Goal: Complete application form: Complete application form

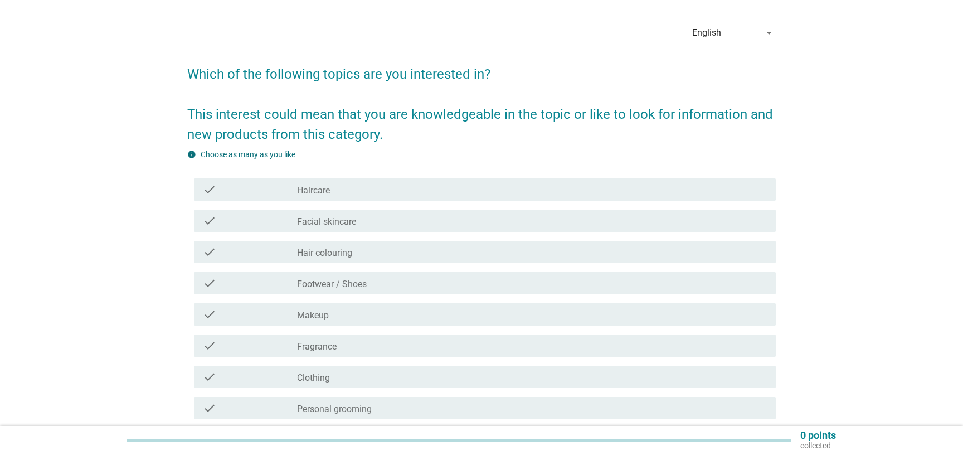
scroll to position [60, 0]
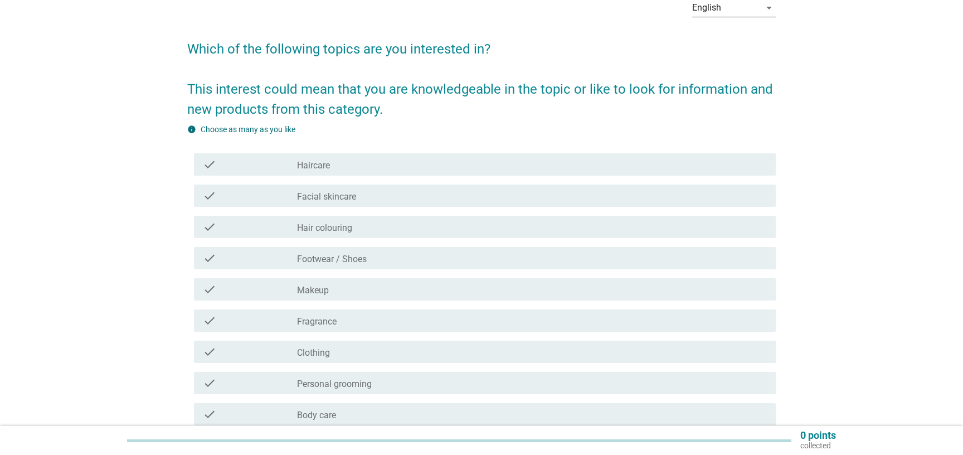
click at [733, 13] on div "English" at bounding box center [726, 8] width 68 height 18
click at [721, 46] on div "Bahasa Melayu" at bounding box center [734, 51] width 66 height 13
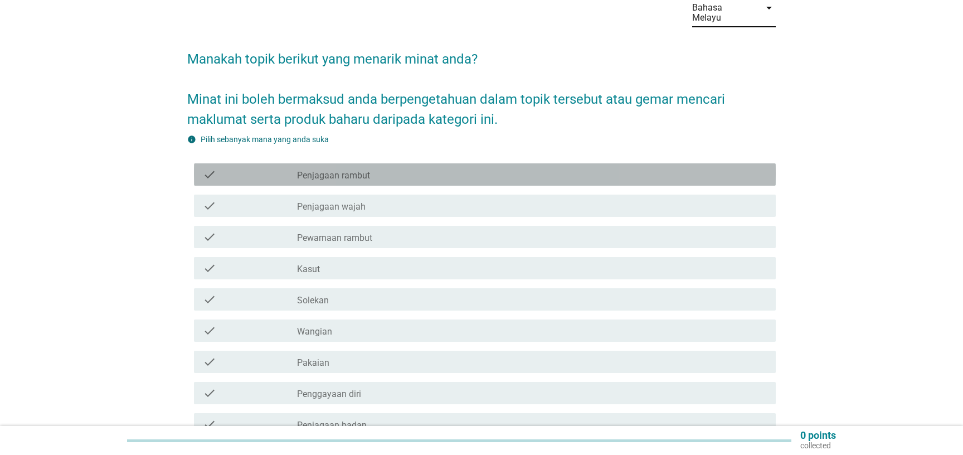
click at [358, 170] on label "Penjagaan rambut" at bounding box center [333, 175] width 73 height 11
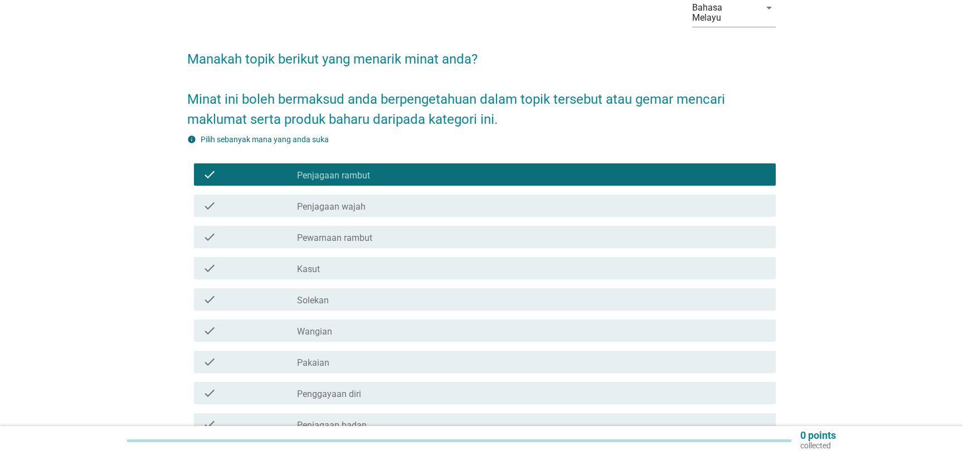
click at [364, 201] on label "Penjagaan wajah" at bounding box center [331, 206] width 69 height 11
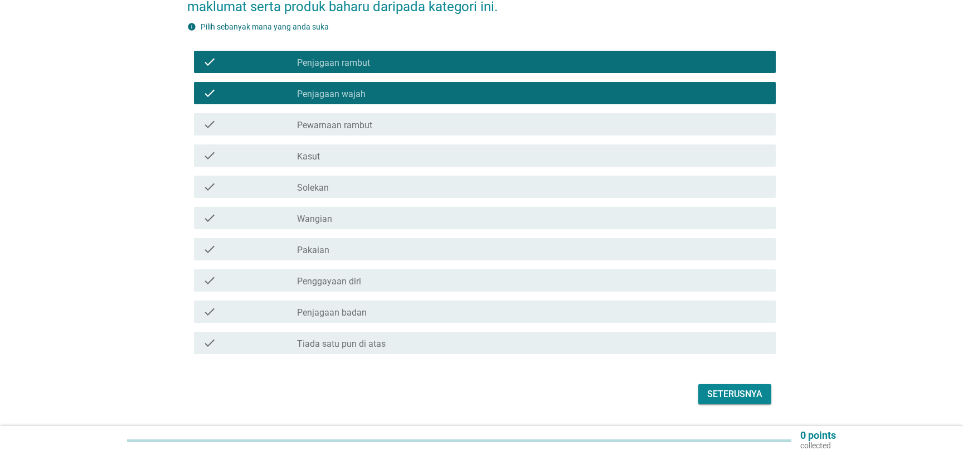
scroll to position [181, 0]
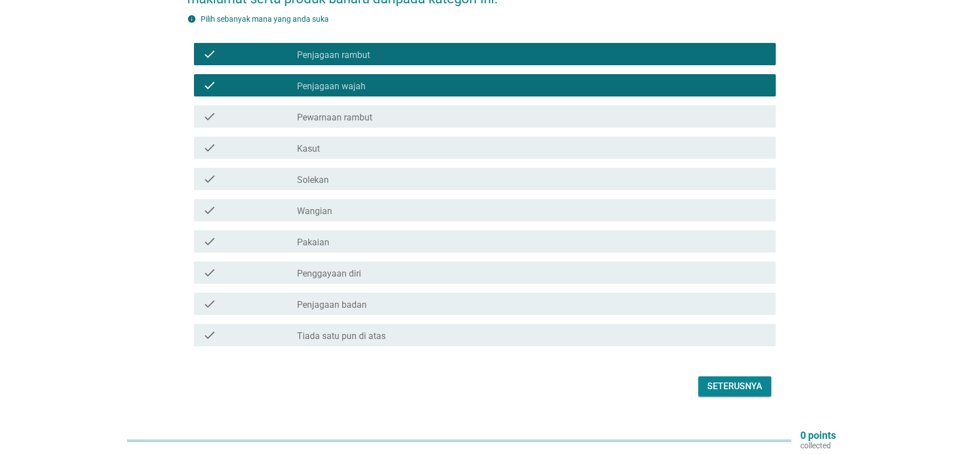
click at [354, 206] on div "check_box_outline_blank Wangian" at bounding box center [532, 209] width 470 height 13
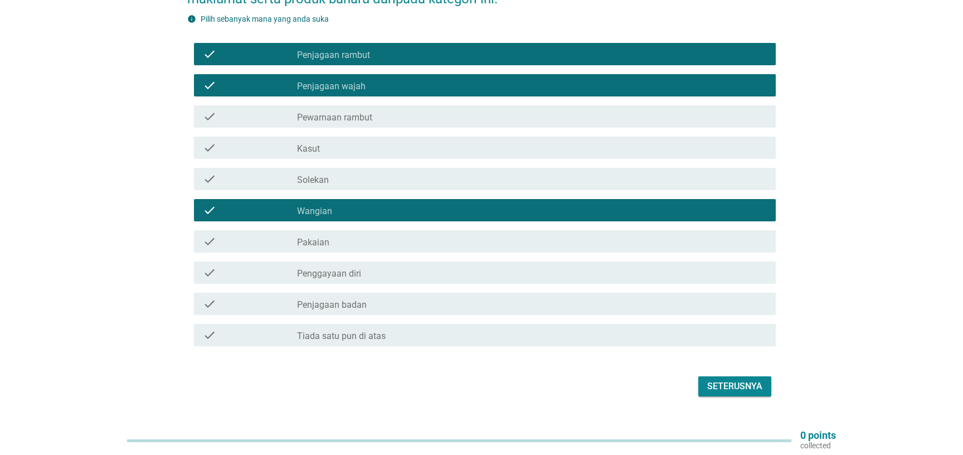
click at [344, 235] on div "check_box_outline_blank Pakaian" at bounding box center [532, 241] width 470 height 13
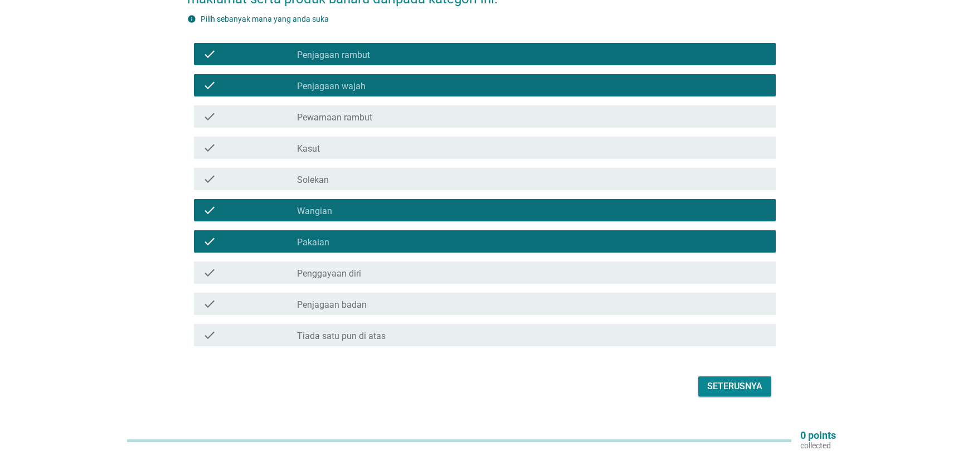
click at [348, 268] on label "Penggayaan diri" at bounding box center [329, 273] width 64 height 11
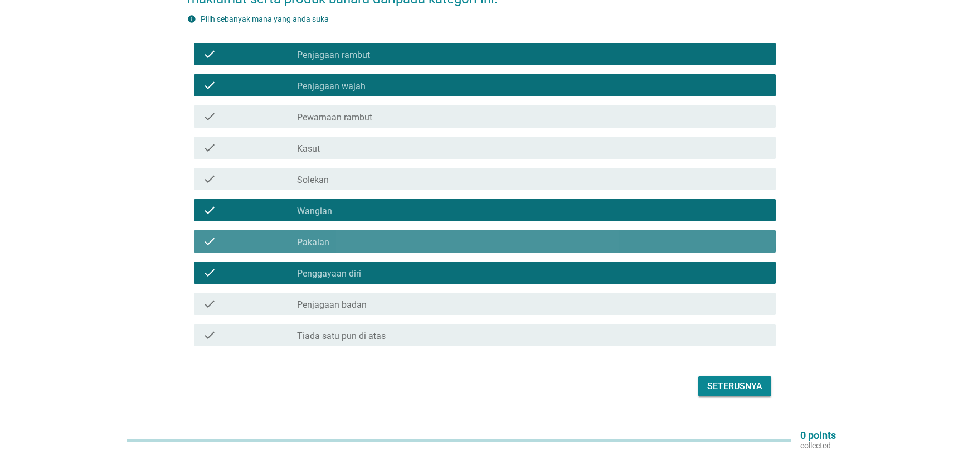
click at [354, 235] on div "check_box_outline_blank Pakaian" at bounding box center [532, 241] width 470 height 13
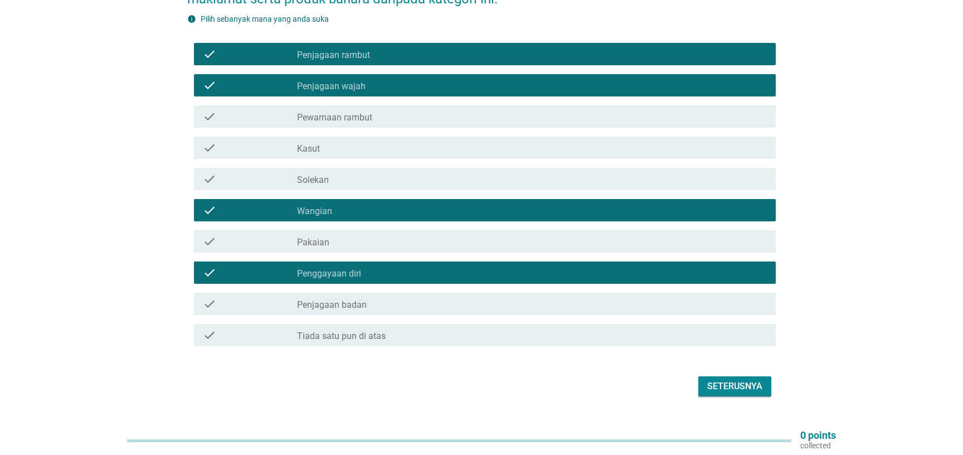
click at [350, 268] on label "Penggayaan diri" at bounding box center [329, 273] width 64 height 11
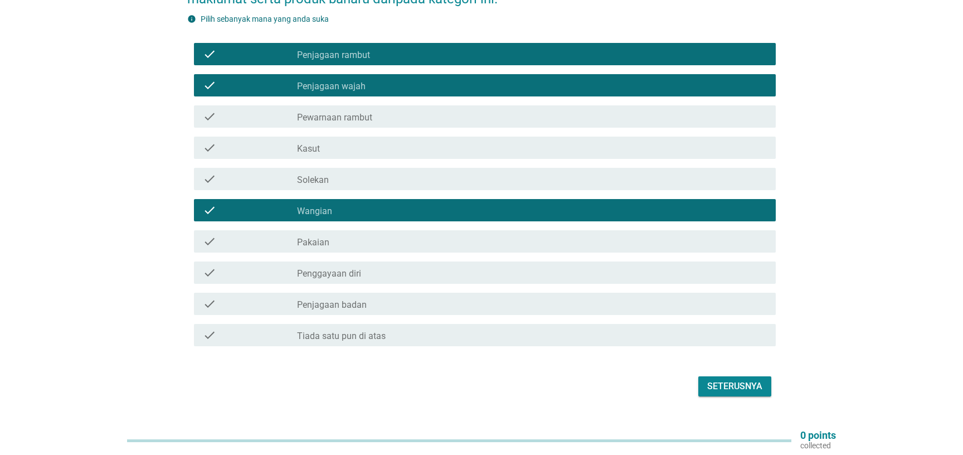
click at [315, 237] on label "Pakaian" at bounding box center [313, 242] width 32 height 11
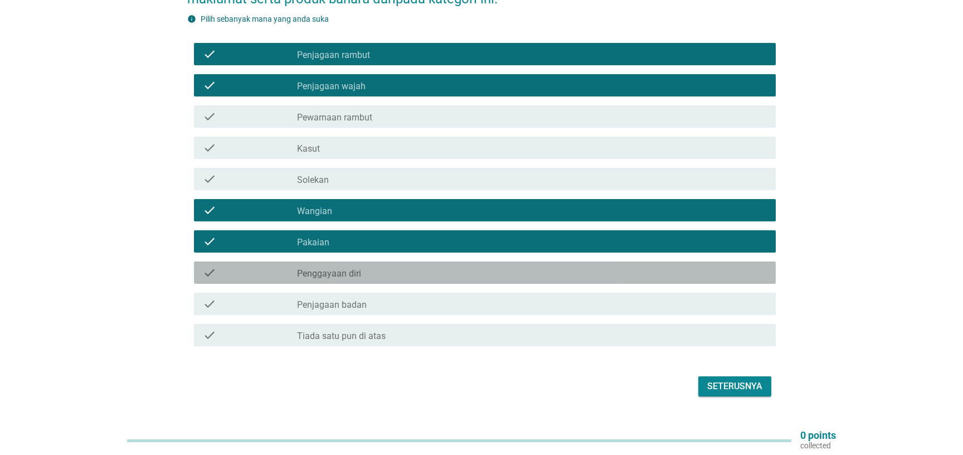
click at [342, 268] on label "Penggayaan diri" at bounding box center [329, 273] width 64 height 11
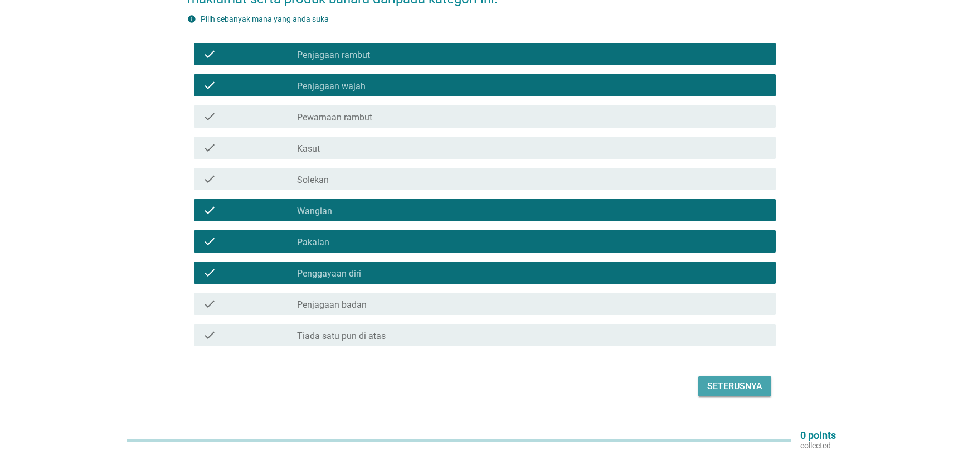
click at [767, 379] on button "Seterusnya" at bounding box center [734, 386] width 73 height 20
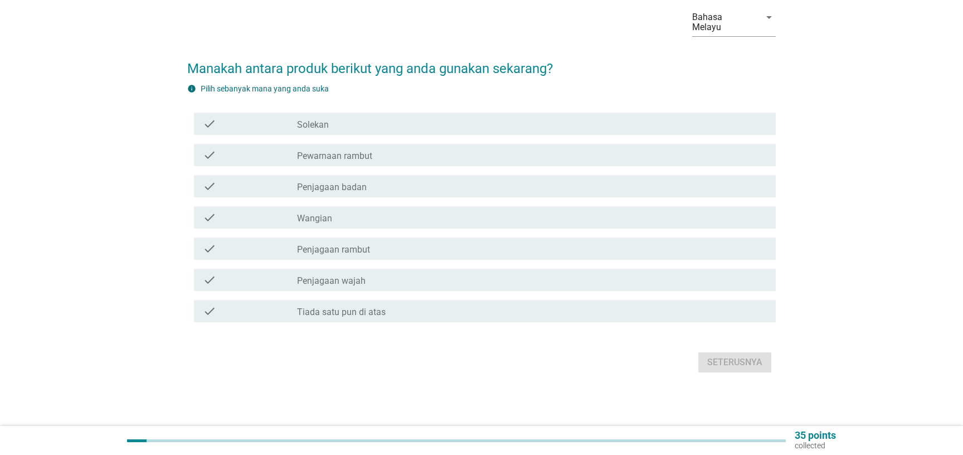
scroll to position [0, 0]
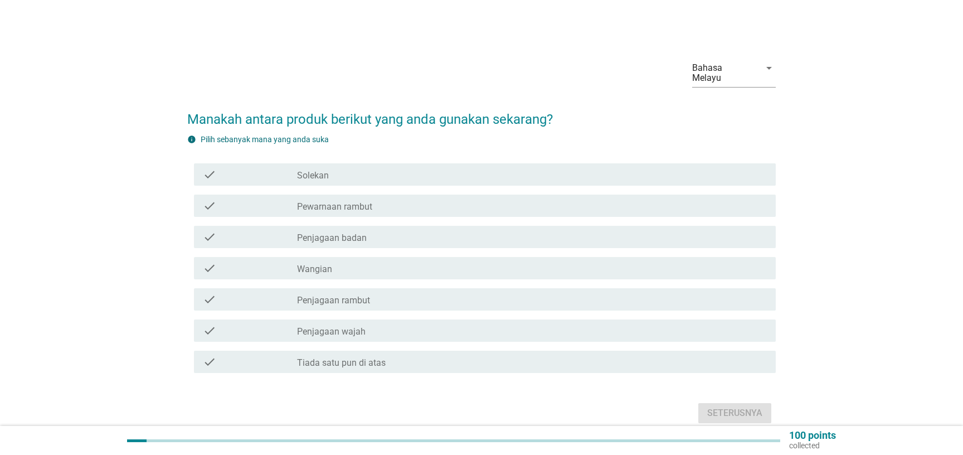
click at [330, 257] on div "check check_box_outline_blank Wangian" at bounding box center [485, 268] width 582 height 22
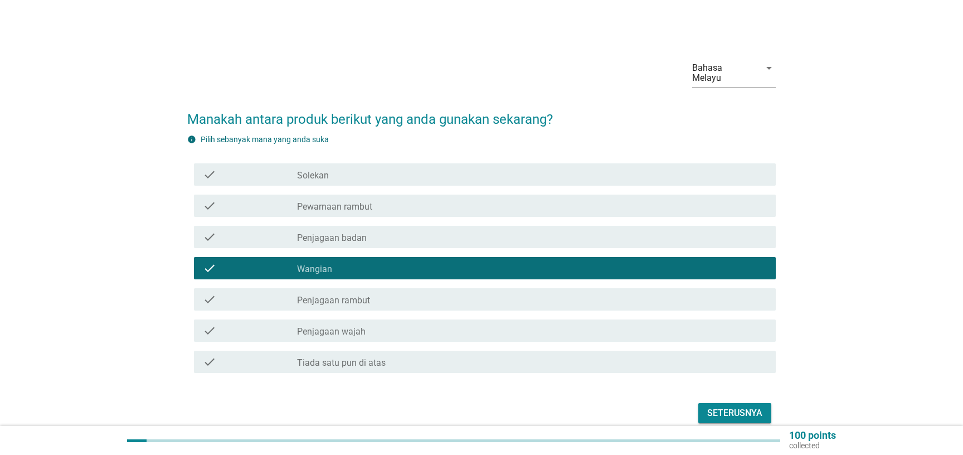
click at [355, 295] on label "Penjagaan rambut" at bounding box center [333, 300] width 73 height 11
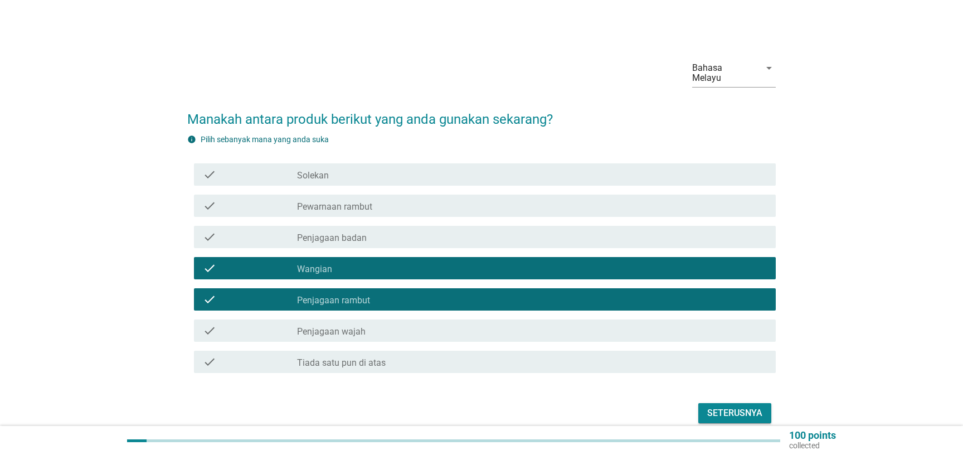
click at [354, 326] on label "Penjagaan wajah" at bounding box center [331, 331] width 69 height 11
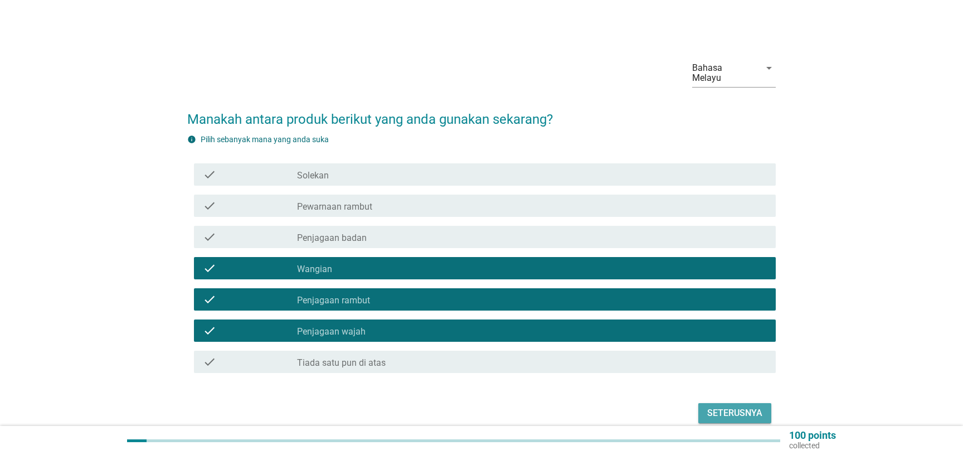
click at [723, 406] on div "Seterusnya" at bounding box center [734, 412] width 55 height 13
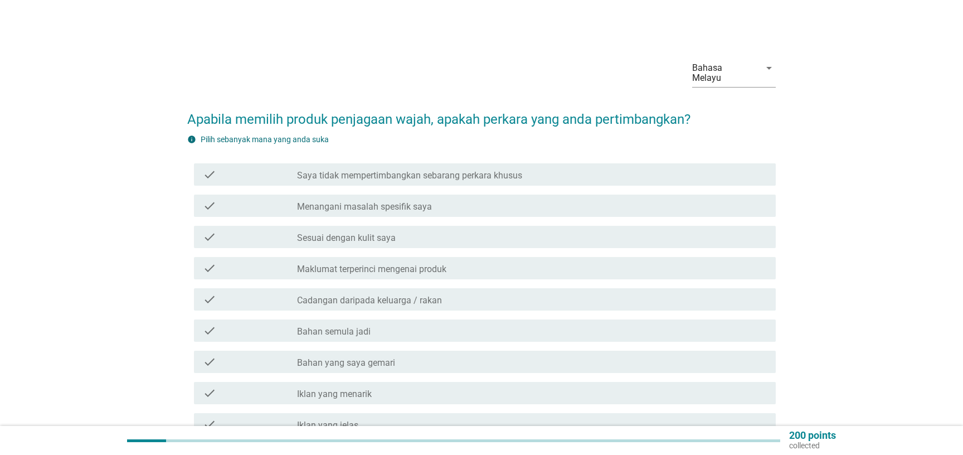
scroll to position [60, 0]
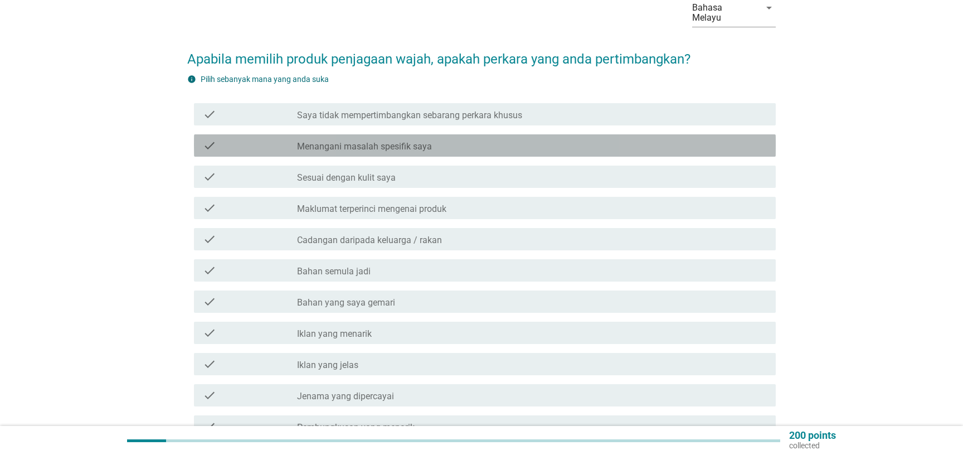
click at [438, 139] on div "check_box_outline_blank Menangani masalah spesifik saya" at bounding box center [532, 145] width 470 height 13
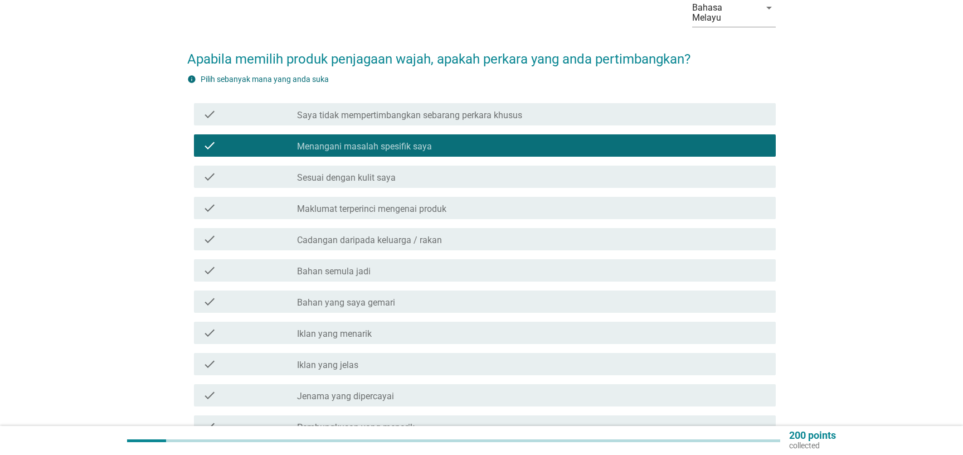
click at [403, 170] on div "check_box_outline_blank Sesuai dengan kulit saya" at bounding box center [532, 176] width 470 height 13
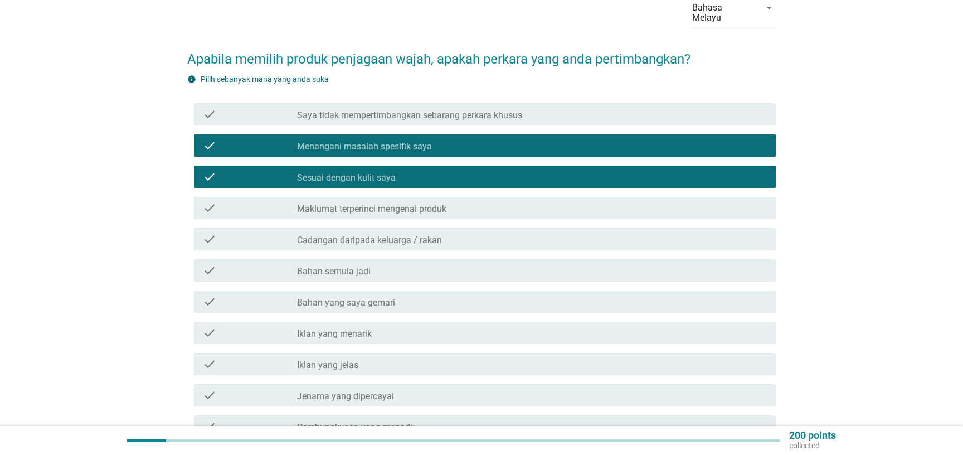
click at [393, 266] on div "check_box_outline_blank Bahan semula jadi" at bounding box center [532, 270] width 470 height 13
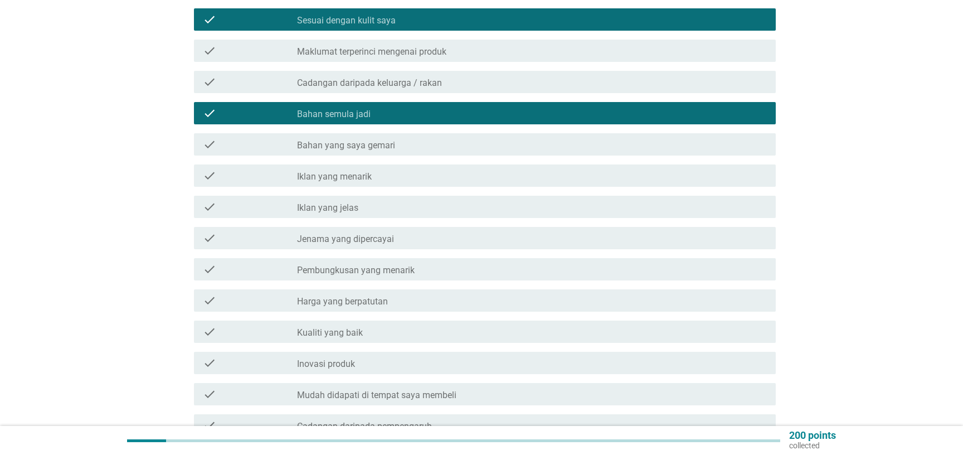
scroll to position [301, 0]
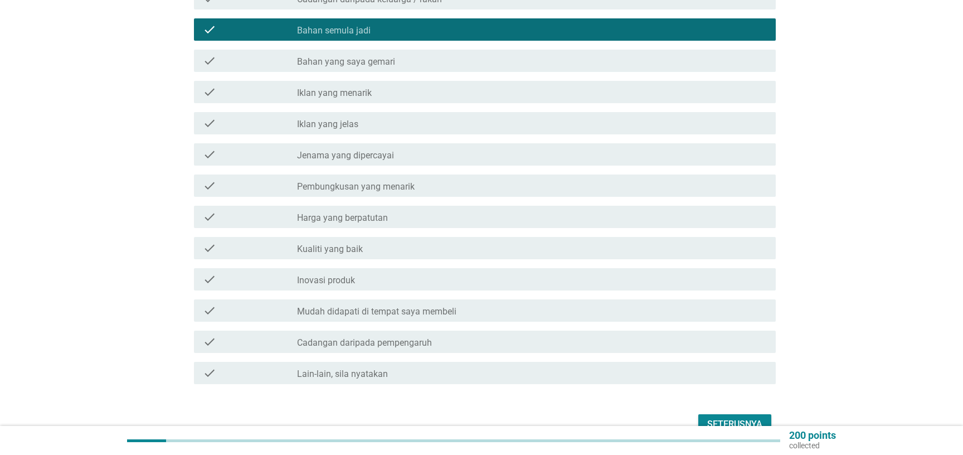
click at [394, 151] on div "check_box_outline_blank Jenama yang dipercayai" at bounding box center [532, 154] width 470 height 13
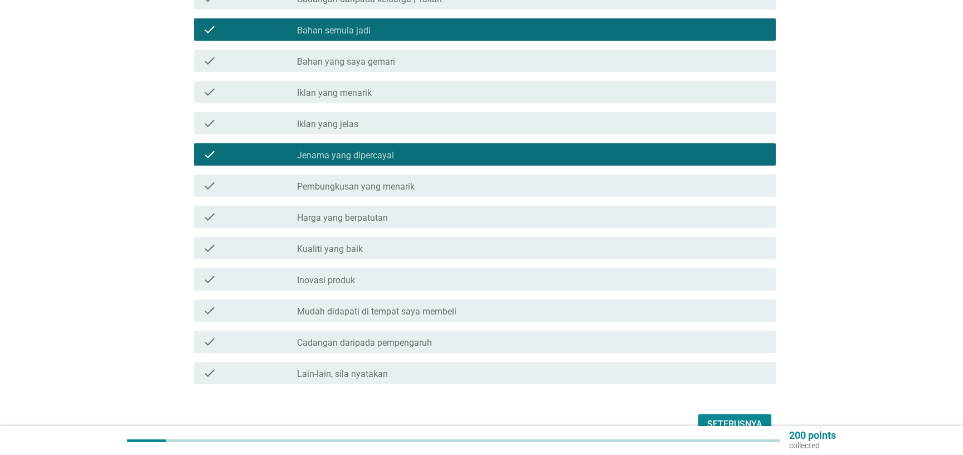
click at [391, 210] on div "check_box_outline_blank Harga yang berpatutan" at bounding box center [532, 216] width 470 height 13
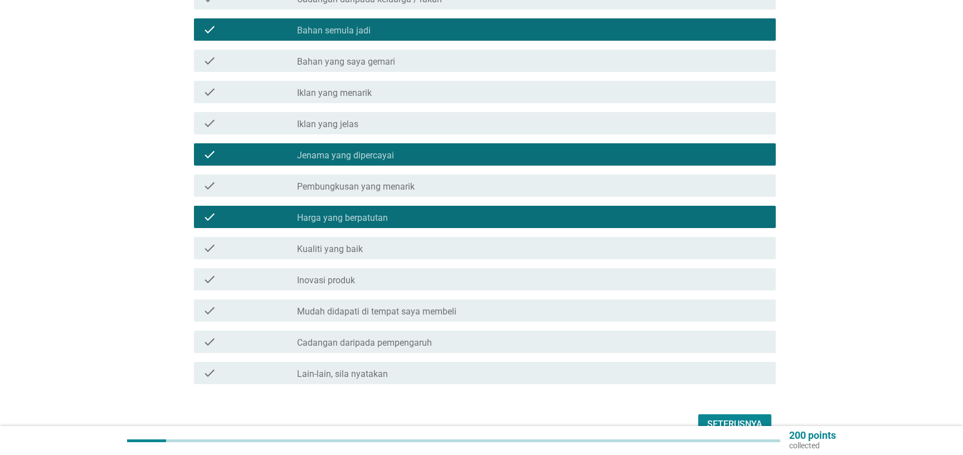
click at [385, 241] on div "check_box_outline_blank Kualiti yang baik" at bounding box center [532, 247] width 470 height 13
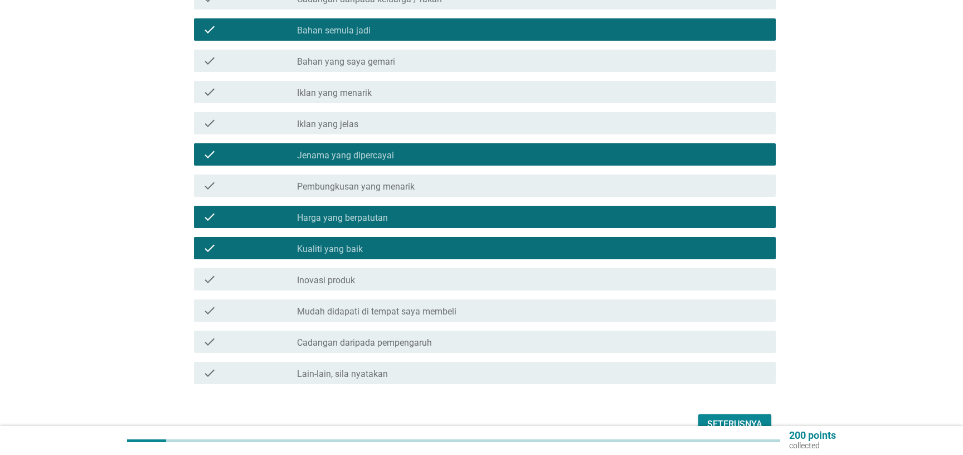
click at [408, 306] on label "Mudah didapati di tempat saya membeli" at bounding box center [376, 311] width 159 height 11
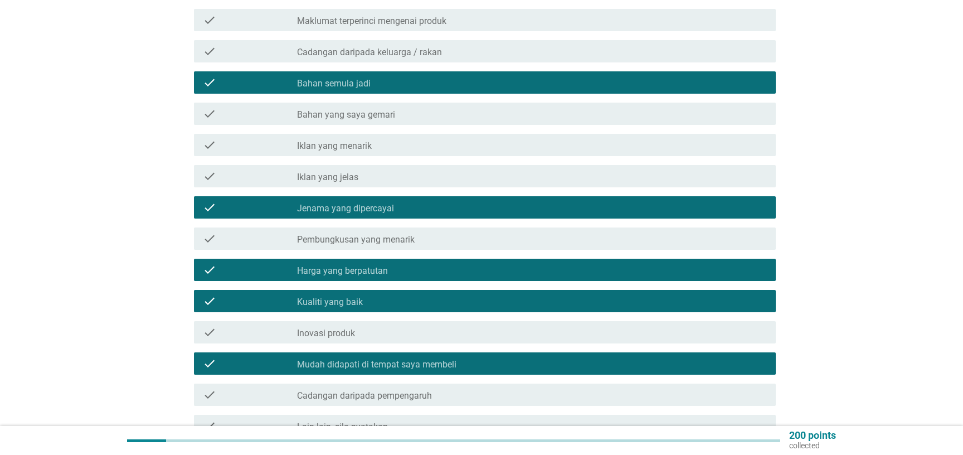
scroll to position [352, 0]
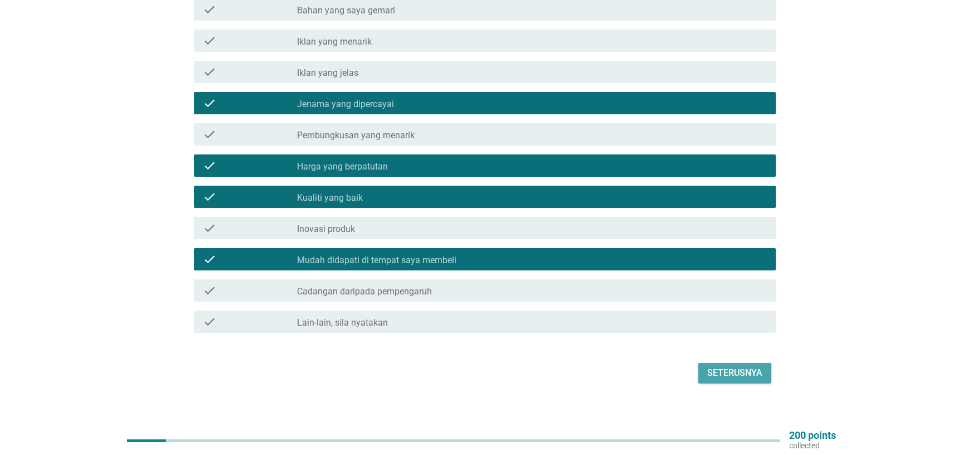
click at [735, 371] on button "Seterusnya" at bounding box center [734, 373] width 73 height 20
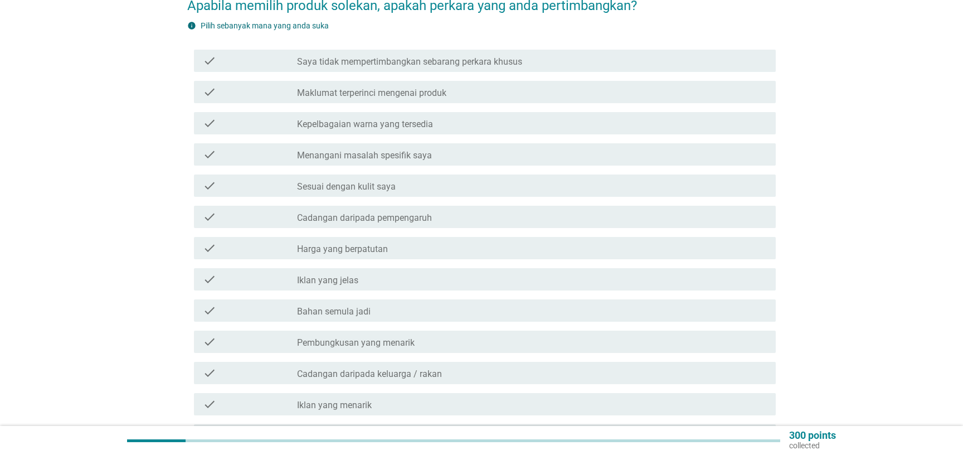
scroll to position [120, 0]
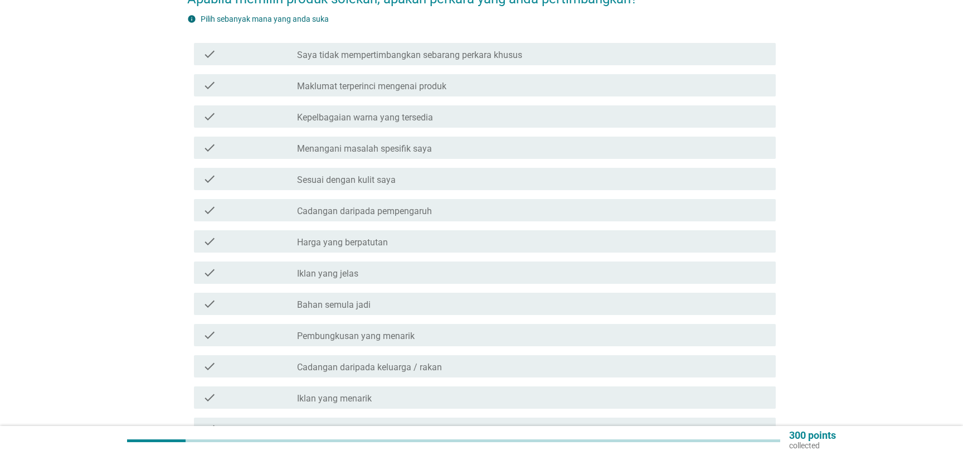
click at [379, 178] on div "check check_box_outline_blank Sesuai dengan kulit saya" at bounding box center [485, 179] width 582 height 22
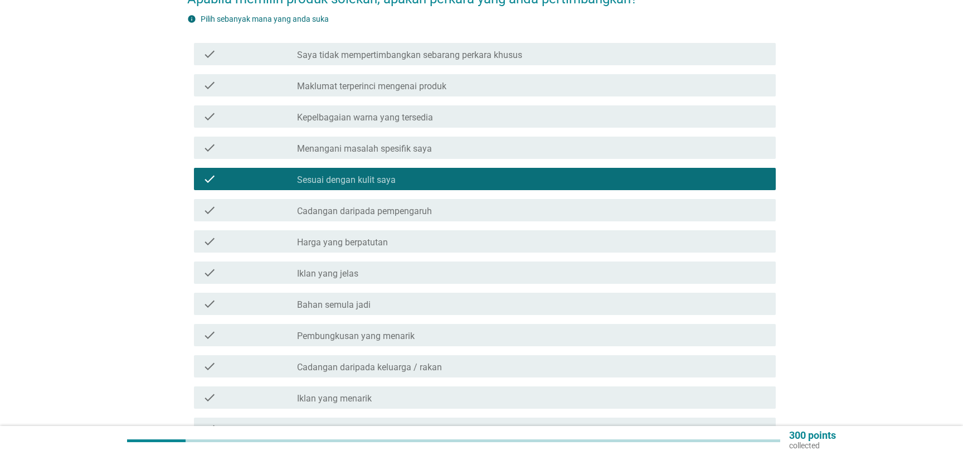
click at [392, 209] on div "check check_box_outline_blank Cadangan daripada pempengaruh" at bounding box center [485, 210] width 582 height 22
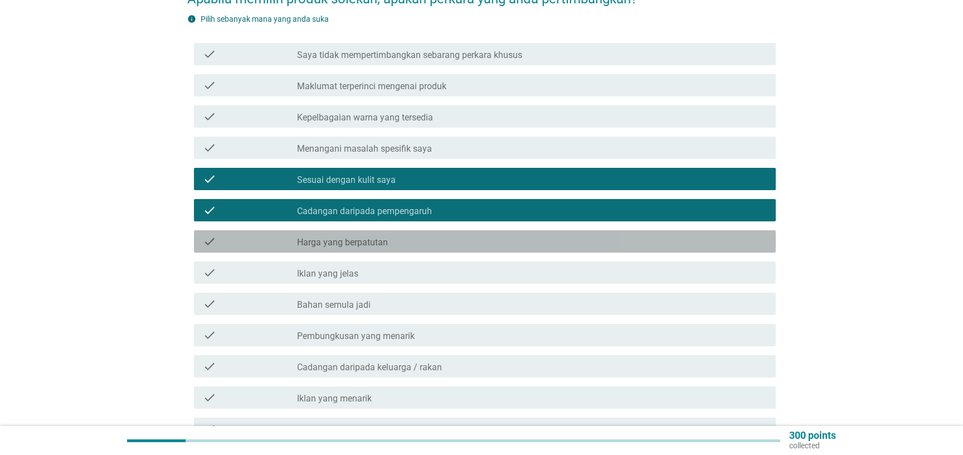
click at [388, 235] on div "check_box_outline_blank Harga yang berpatutan" at bounding box center [532, 241] width 470 height 13
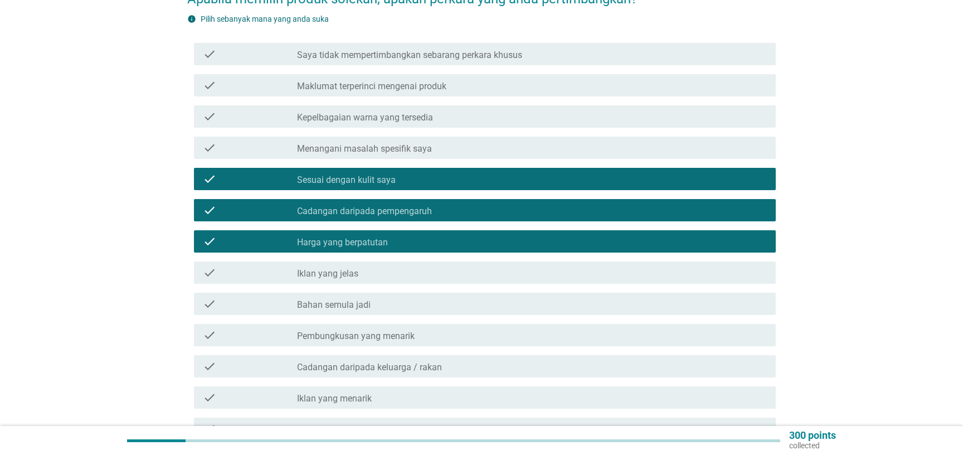
click at [388, 266] on div "check_box_outline_blank Iklan yang jelas" at bounding box center [532, 272] width 470 height 13
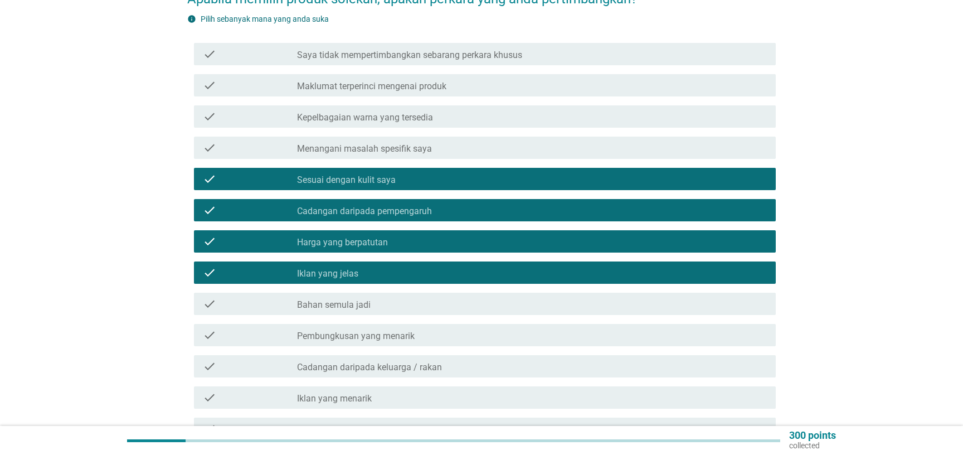
click at [373, 297] on div "check_box_outline_blank Bahan semula jadi" at bounding box center [532, 303] width 470 height 13
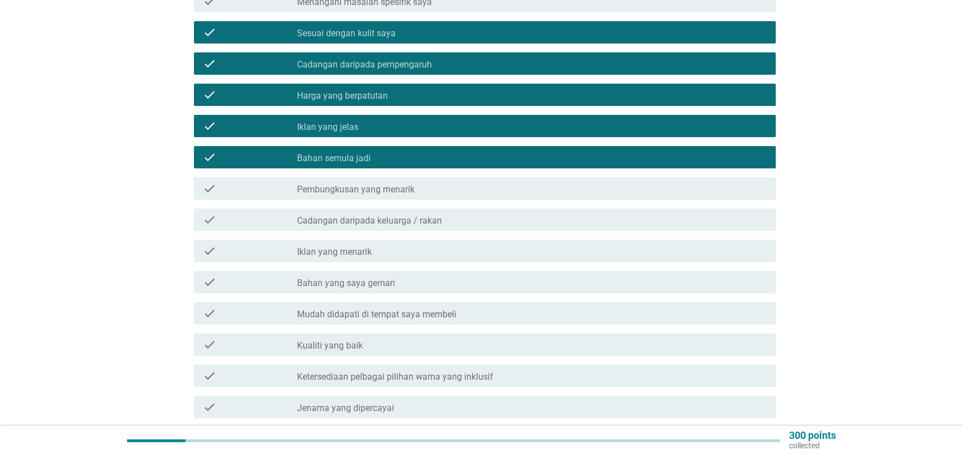
scroll to position [301, 0]
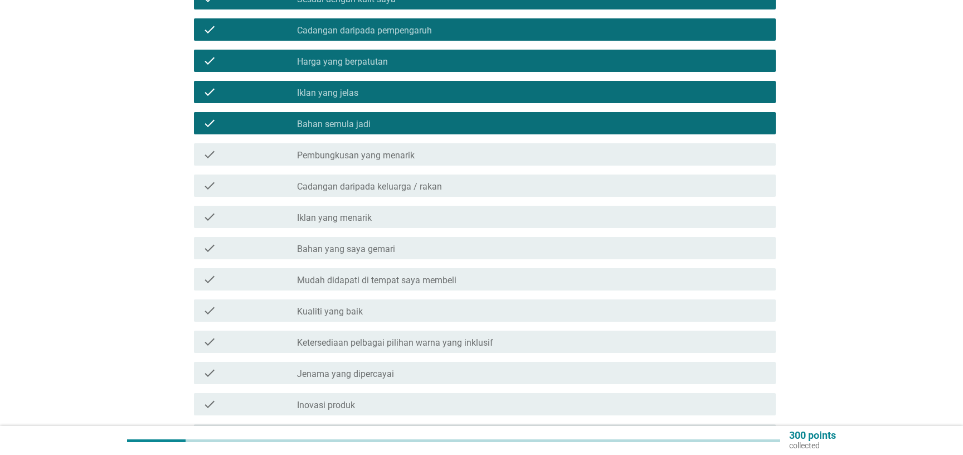
click at [421, 181] on label "Cadangan daripada keluarga / rakan" at bounding box center [369, 186] width 145 height 11
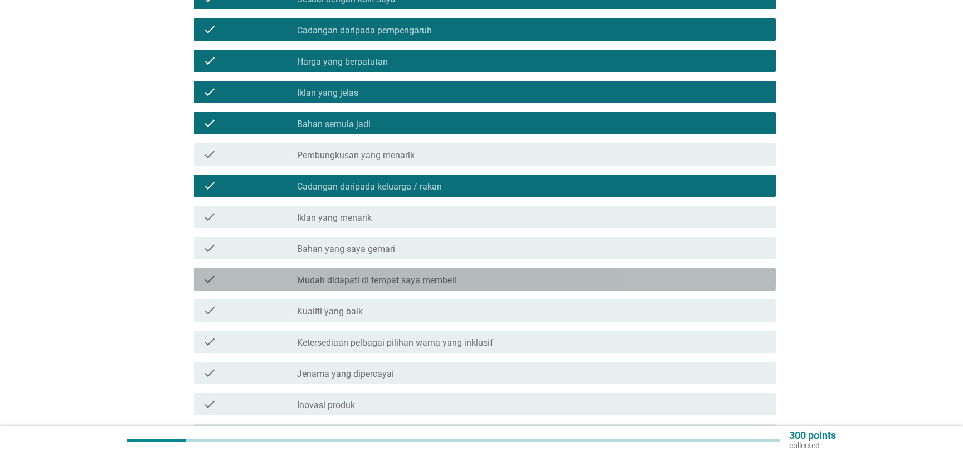
click at [404, 277] on div "check check_box_outline_blank Mudah didapati di tempat saya membeli" at bounding box center [485, 279] width 582 height 22
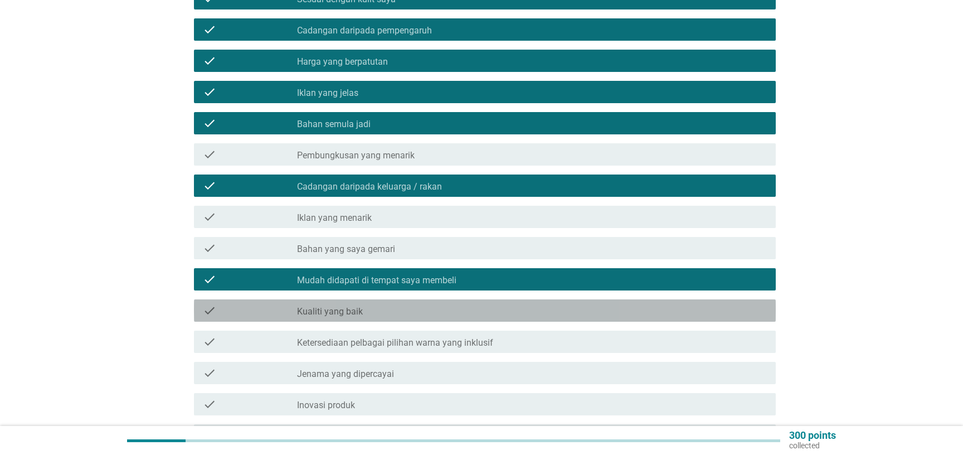
click at [385, 299] on div "check check_box_outline_blank Kualiti yang baik" at bounding box center [485, 310] width 582 height 22
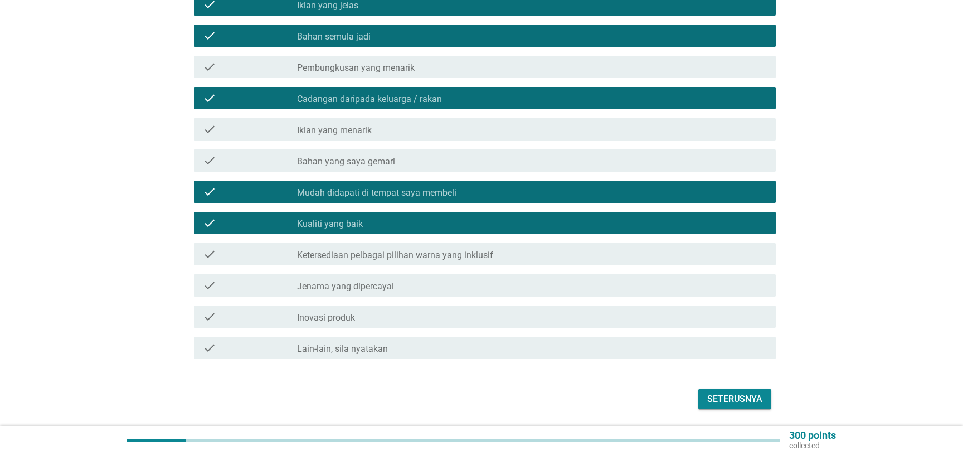
scroll to position [415, 0]
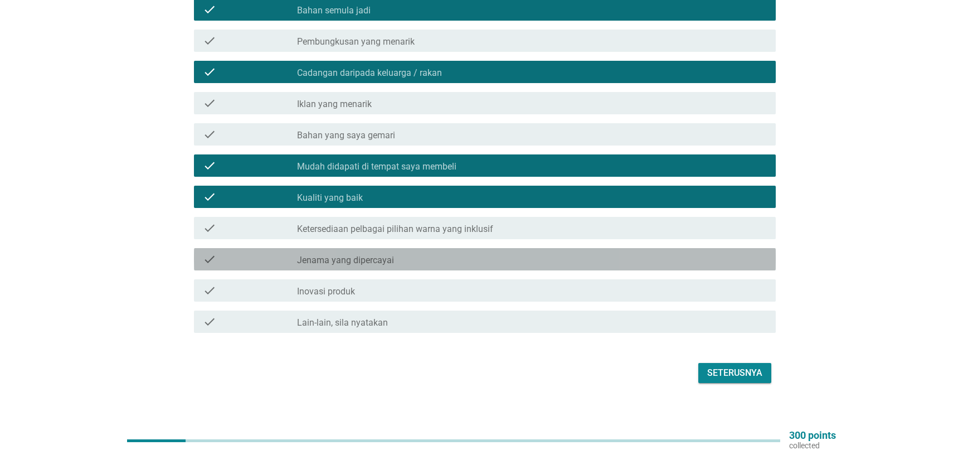
click at [392, 255] on label "Jenama yang dipercayai" at bounding box center [345, 260] width 97 height 11
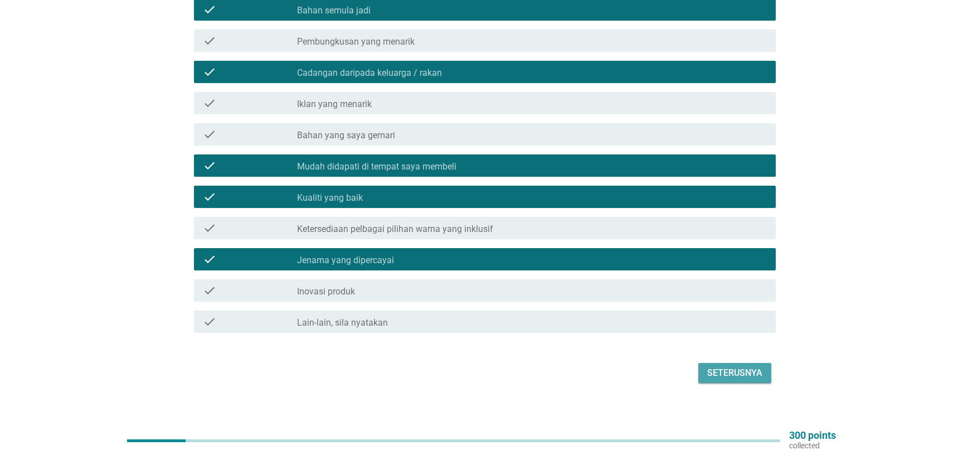
click at [721, 366] on div "Seterusnya" at bounding box center [734, 372] width 55 height 13
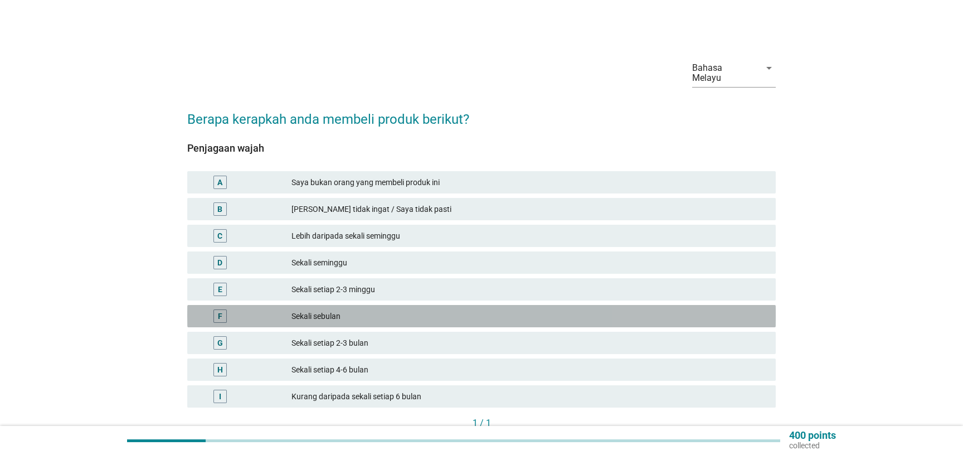
click at [361, 309] on div "Sekali sebulan" at bounding box center [528, 315] width 475 height 13
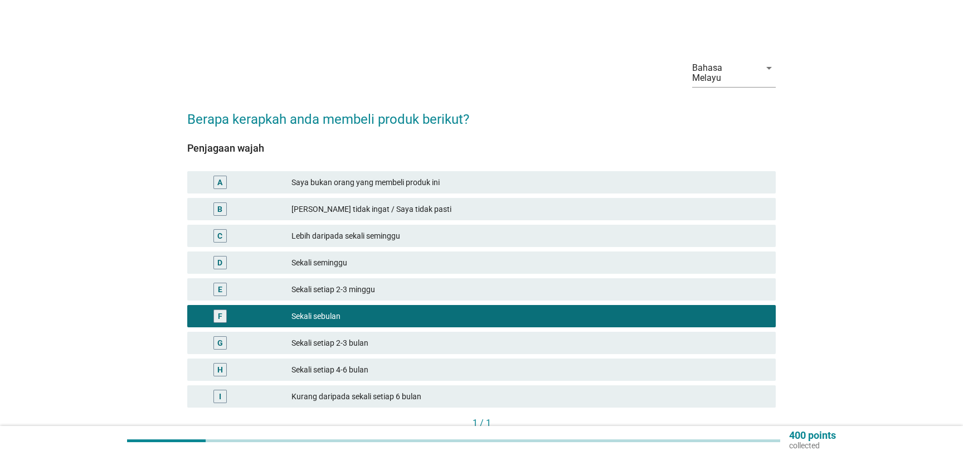
scroll to position [66, 0]
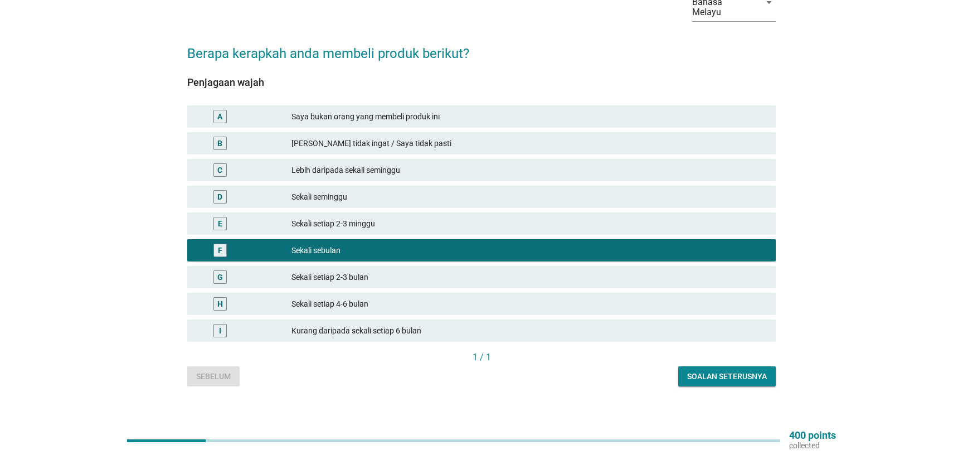
click at [754, 370] on div "Soalan seterusnya" at bounding box center [727, 376] width 80 height 12
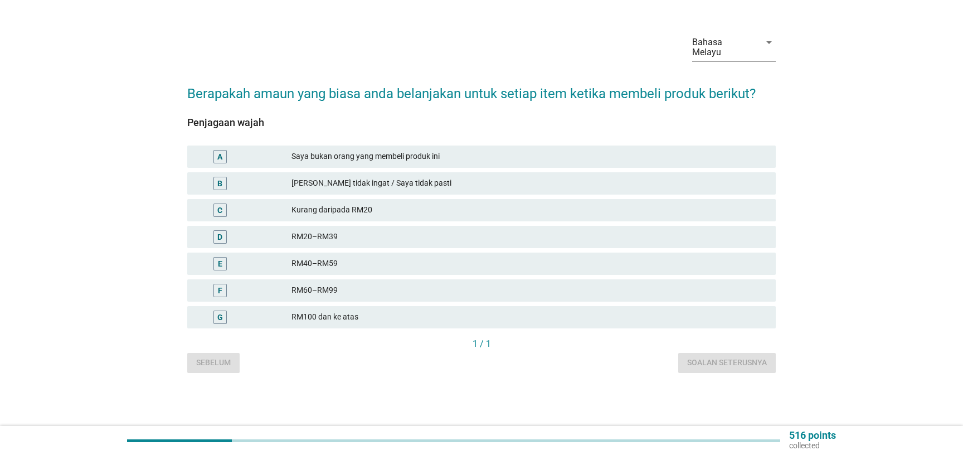
scroll to position [0, 0]
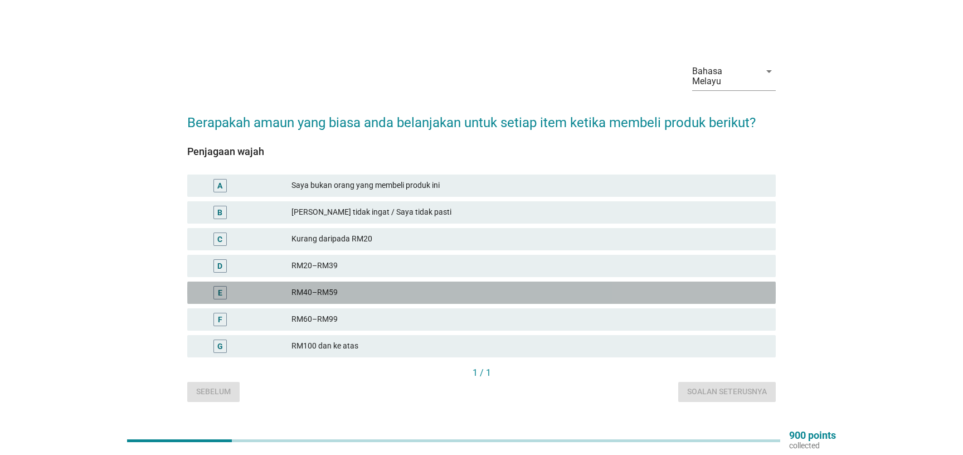
drag, startPoint x: 365, startPoint y: 284, endPoint x: 389, endPoint y: 286, distance: 24.0
click at [370, 286] on div "RM40–RM59" at bounding box center [528, 292] width 475 height 13
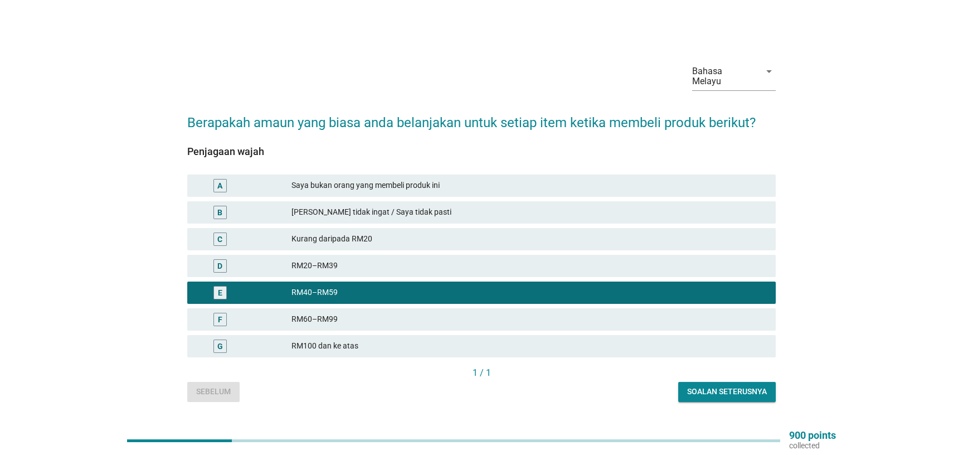
click at [735, 382] on button "Soalan seterusnya" at bounding box center [726, 392] width 97 height 20
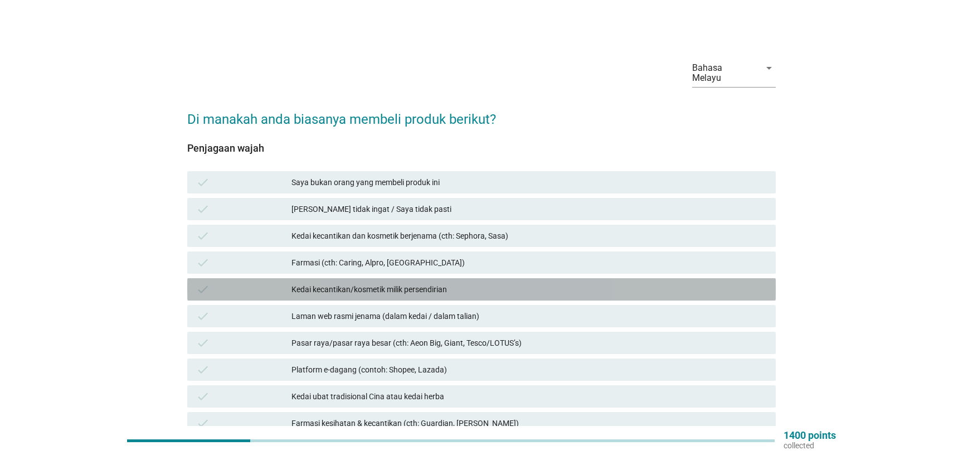
click at [387, 288] on div "check Kedai kecantikan/kosmetik milik persendirian" at bounding box center [481, 289] width 588 height 22
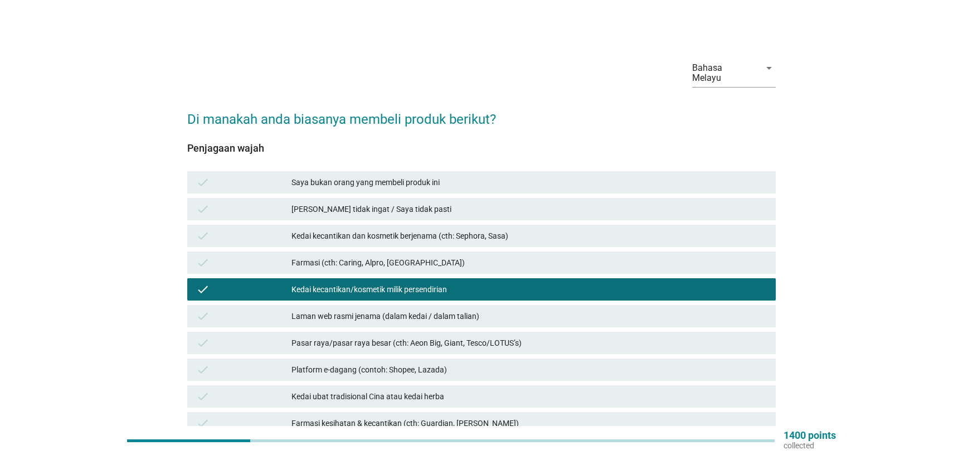
click at [474, 282] on div "Kedai kecantikan/kosmetik milik persendirian" at bounding box center [528, 288] width 475 height 13
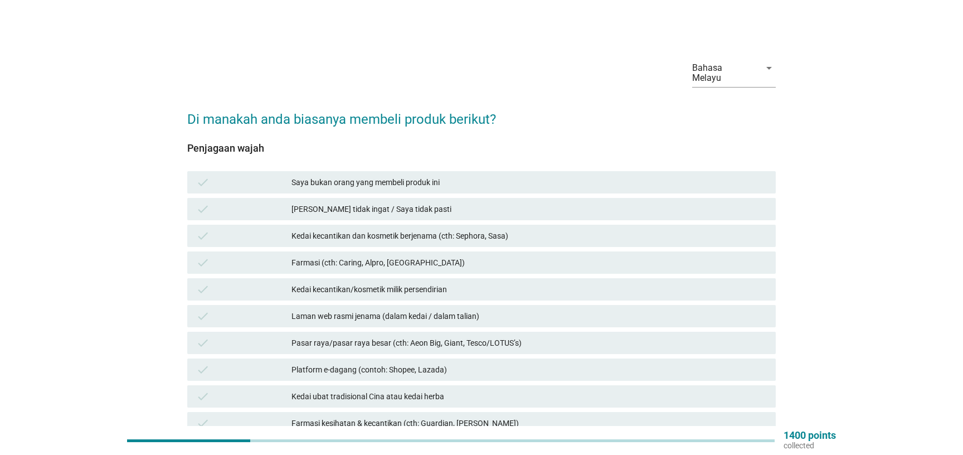
click at [514, 314] on div "check Laman web rasmi jenama (dalam kedai / dalam talian)" at bounding box center [481, 316] width 588 height 22
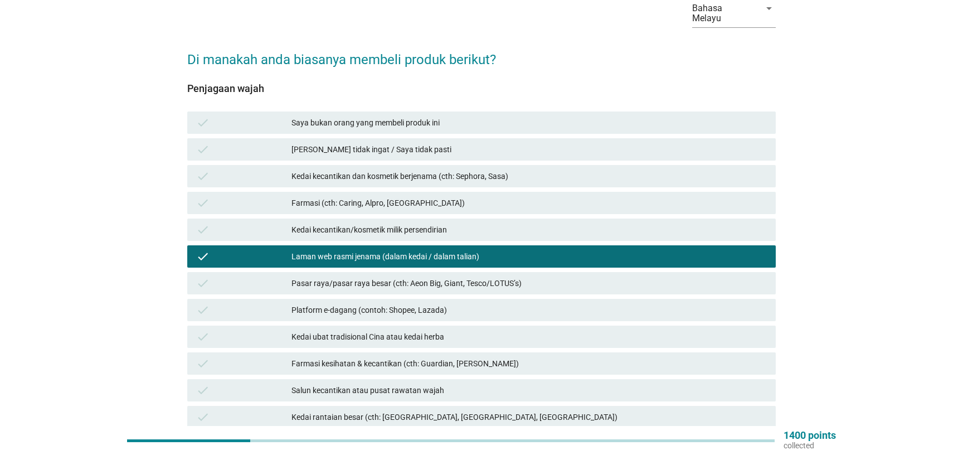
scroll to position [60, 0]
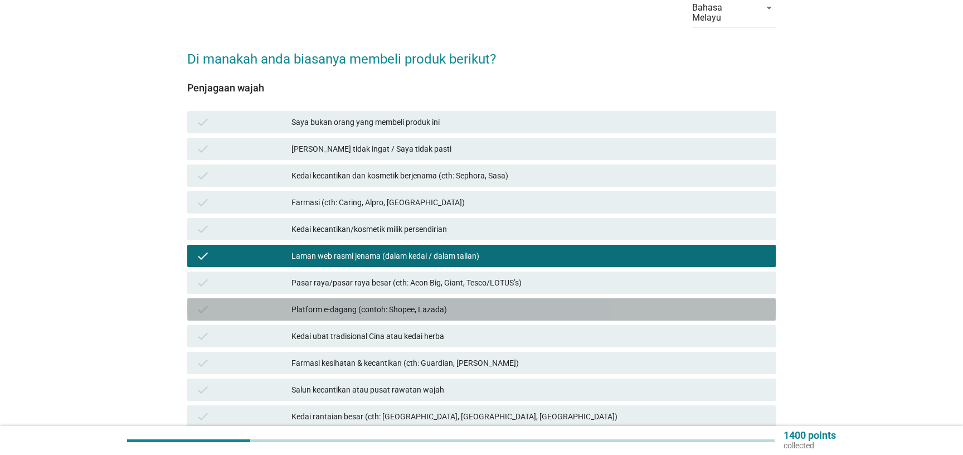
click at [428, 308] on div "check Platform e-dagang (contoh: Shopee, Lazada)" at bounding box center [481, 309] width 588 height 22
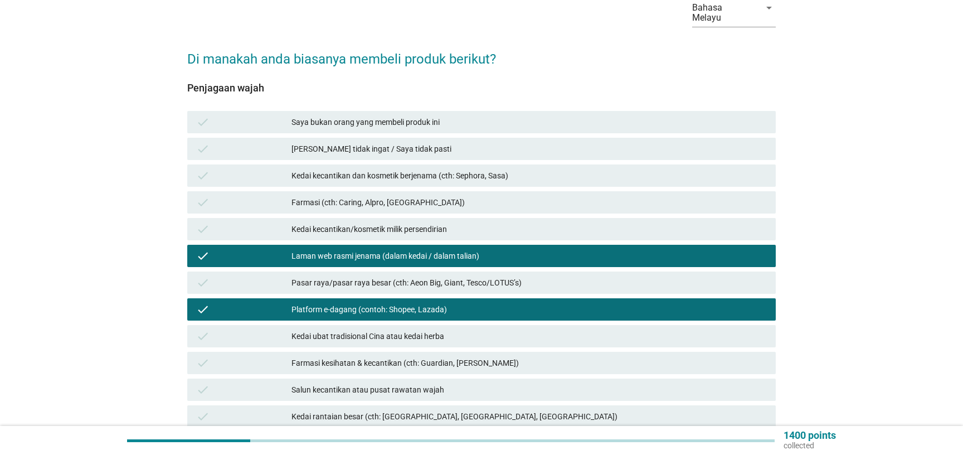
click at [490, 357] on div "Farmasi kesihatan & kecantikan (cth: Guardian, [PERSON_NAME])" at bounding box center [528, 362] width 475 height 13
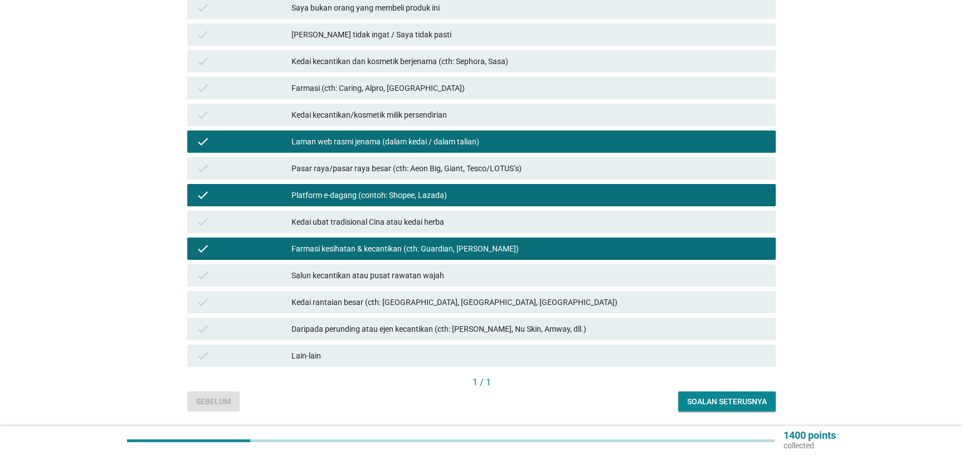
scroll to position [181, 0]
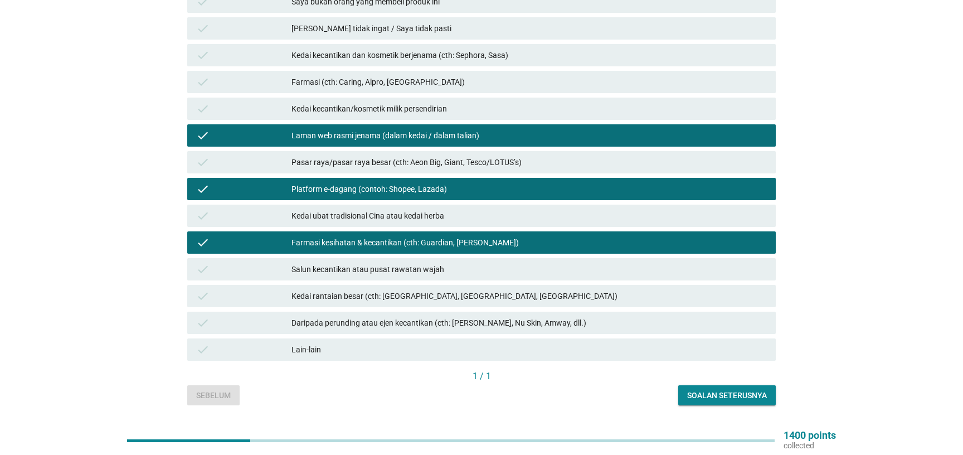
click at [462, 316] on div "Daripada perunding atau ejen kecantikan (cth: [PERSON_NAME], Nu Skin, Amway, dl…" at bounding box center [528, 322] width 475 height 13
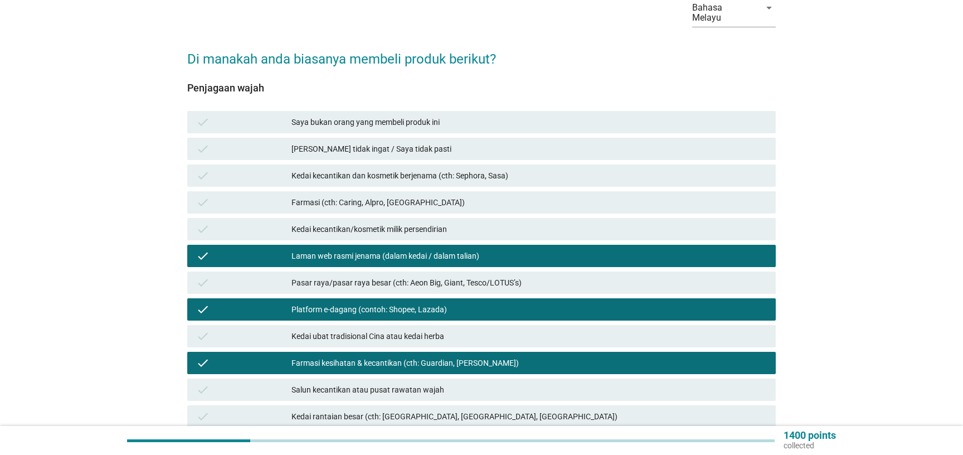
scroll to position [200, 0]
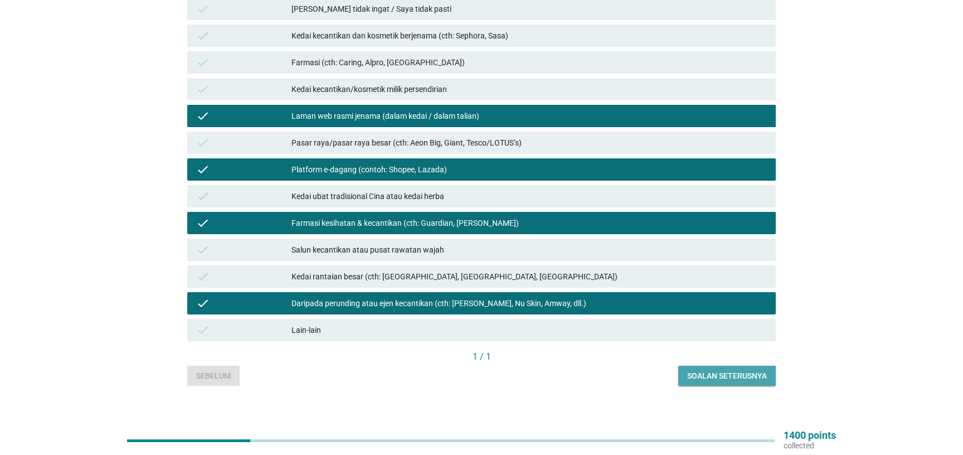
click at [705, 370] on div "Soalan seterusnya" at bounding box center [727, 376] width 80 height 12
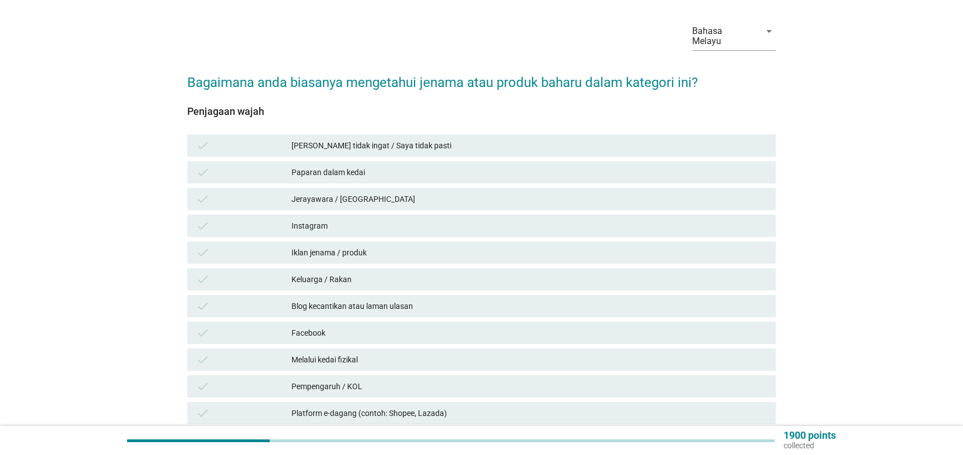
scroll to position [60, 0]
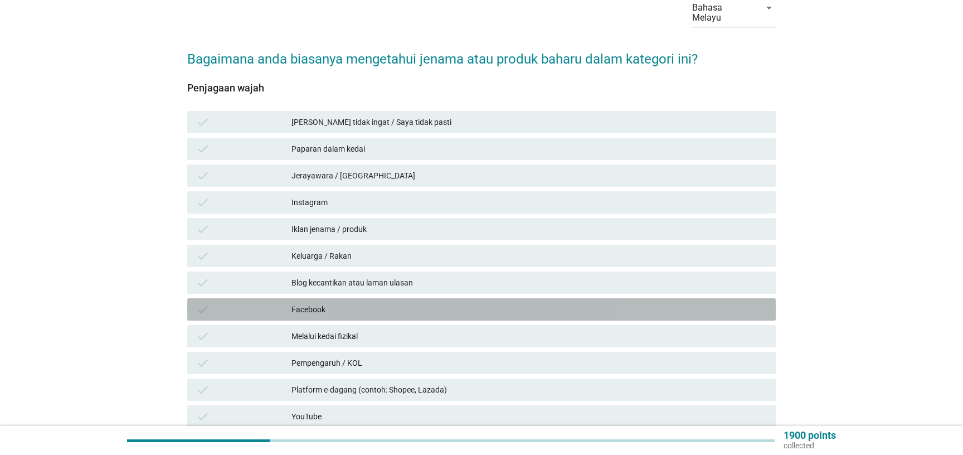
click at [339, 303] on div "Facebook" at bounding box center [528, 309] width 475 height 13
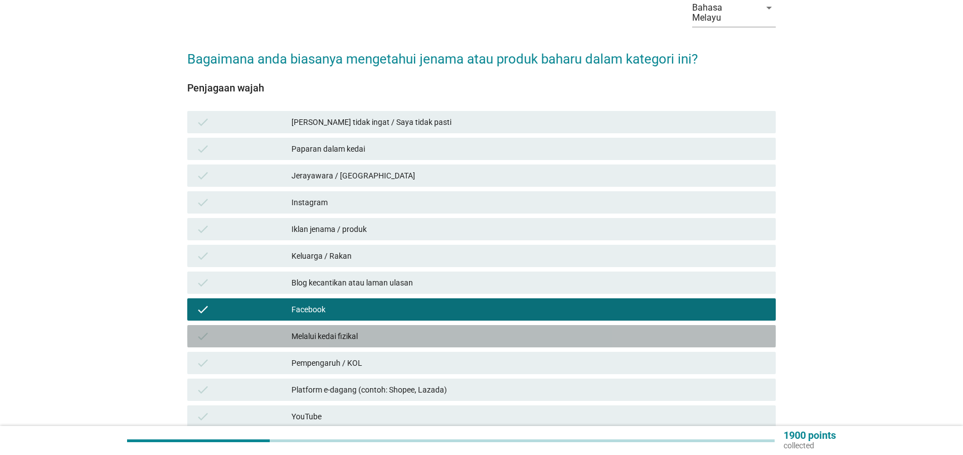
click at [338, 325] on div "check Melalui kedai fizikal" at bounding box center [481, 336] width 588 height 22
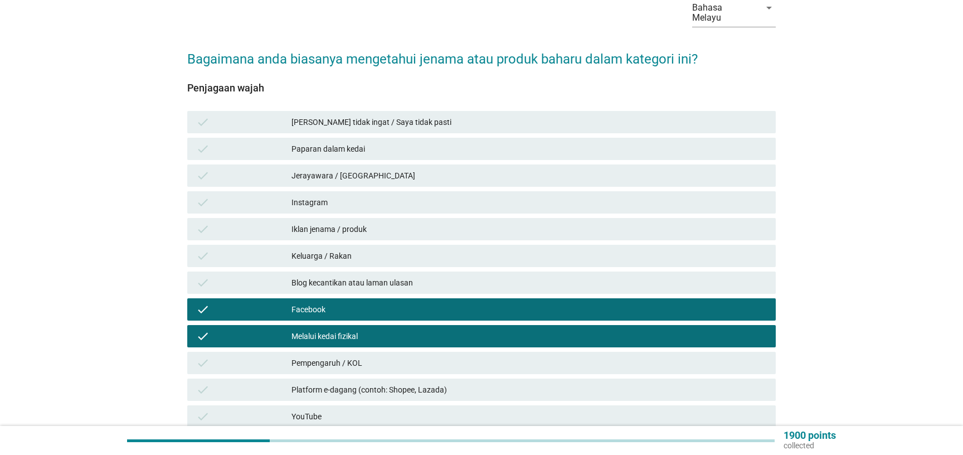
click at [358, 250] on div "Keluarga / Rakan" at bounding box center [528, 255] width 475 height 13
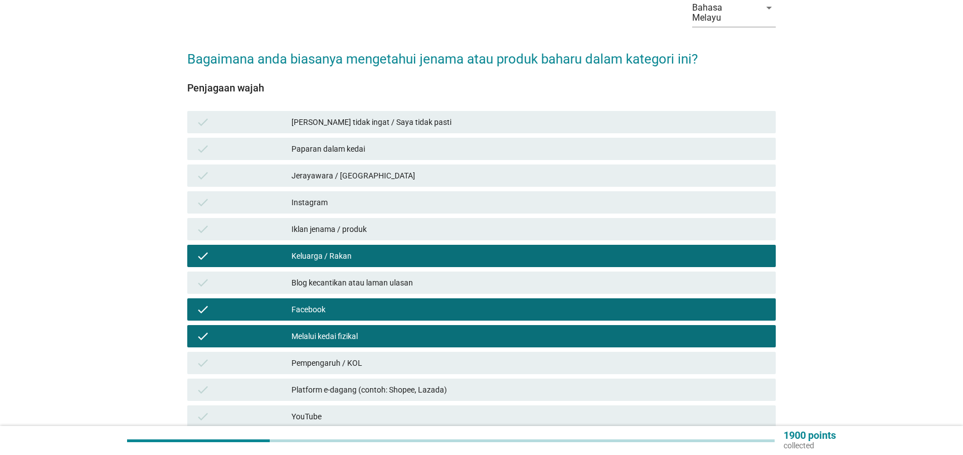
click at [351, 360] on div "check Pempengaruh / KOL" at bounding box center [481, 363] width 588 height 22
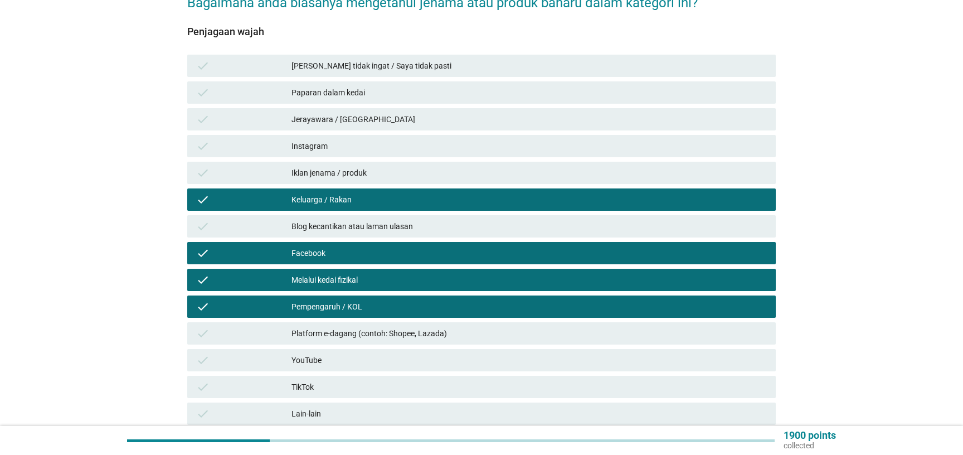
scroll to position [181, 0]
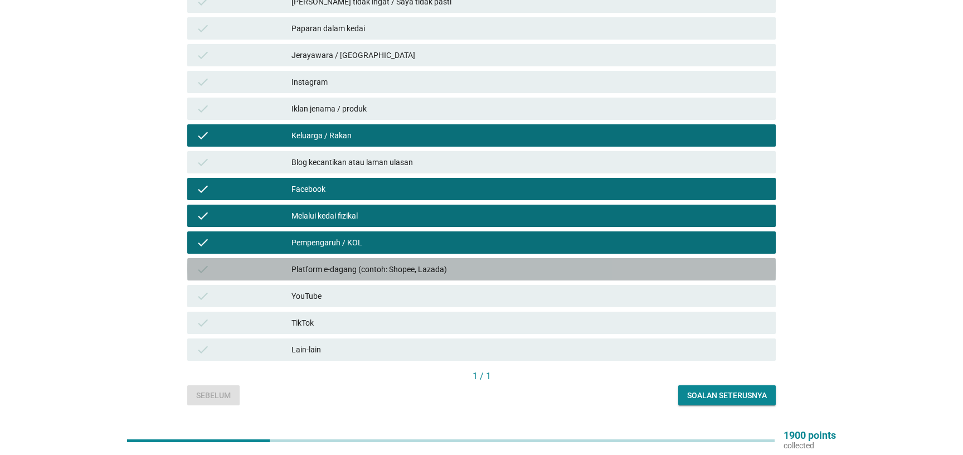
click at [398, 262] on div "Platform e-dagang (contoh: Shopee, Lazada)" at bounding box center [528, 268] width 475 height 13
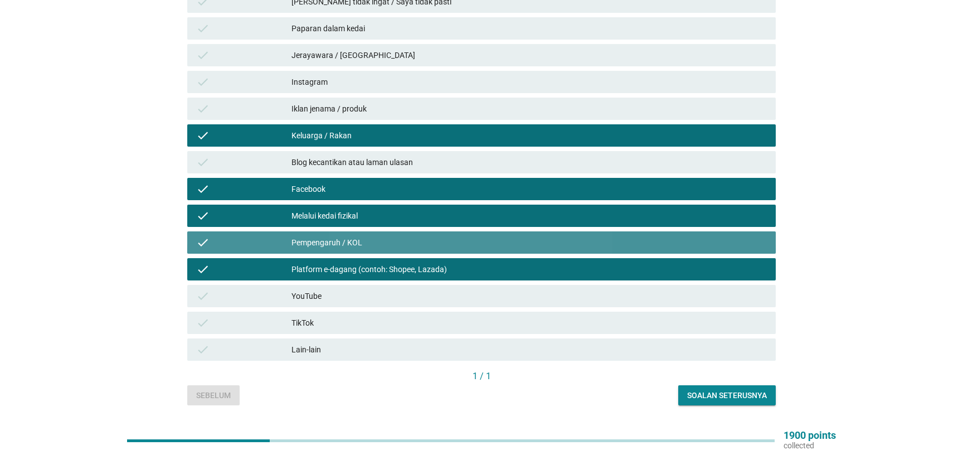
click at [396, 238] on div "Pempengaruh / KOL" at bounding box center [528, 242] width 475 height 13
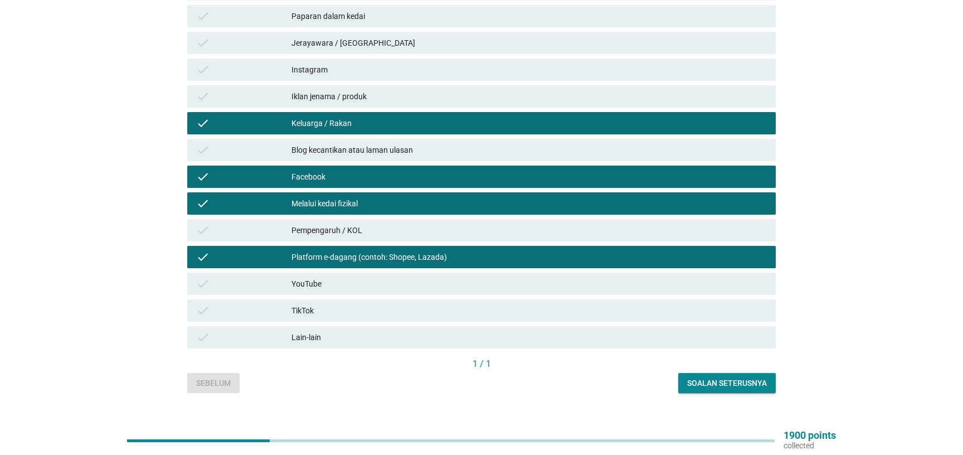
scroll to position [200, 0]
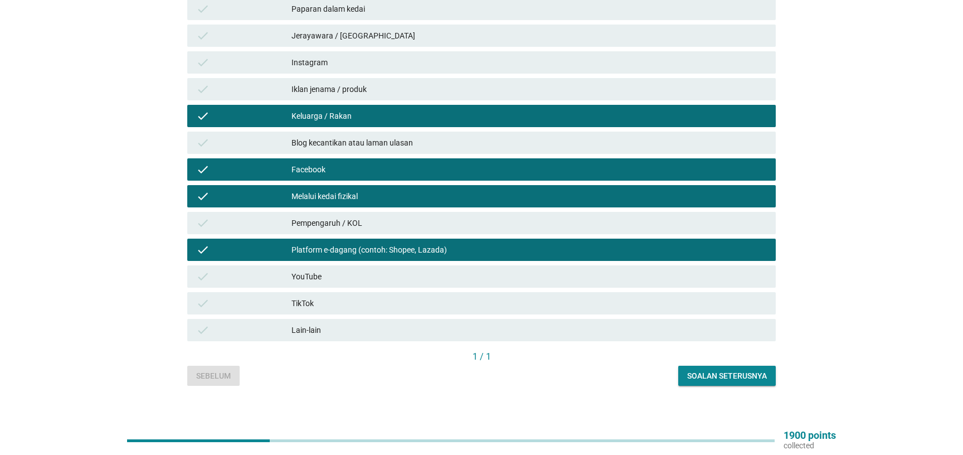
click at [474, 306] on div "check TikTok" at bounding box center [481, 303] width 593 height 27
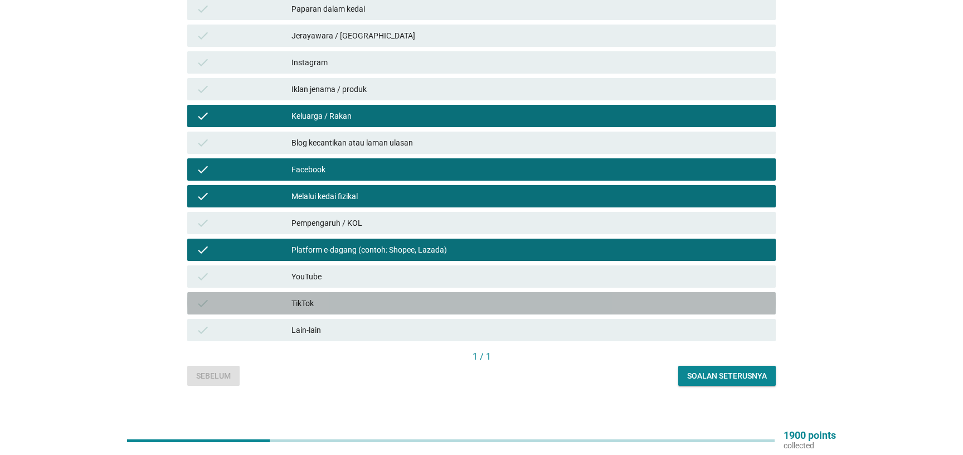
click at [469, 296] on div "TikTok" at bounding box center [528, 302] width 475 height 13
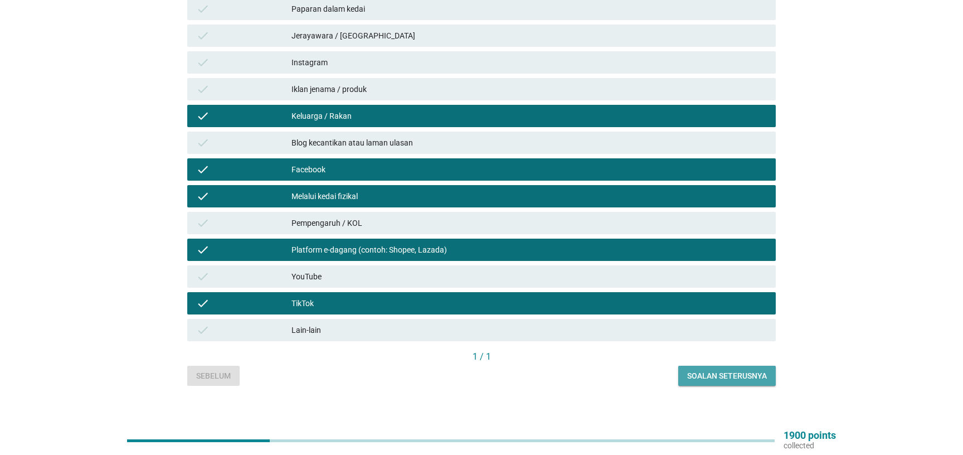
click at [743, 370] on div "Soalan seterusnya" at bounding box center [727, 376] width 80 height 12
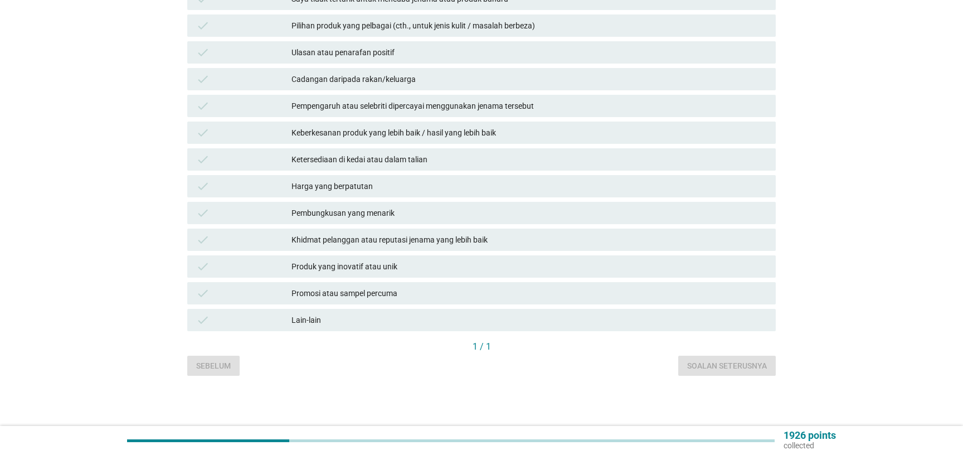
scroll to position [0, 0]
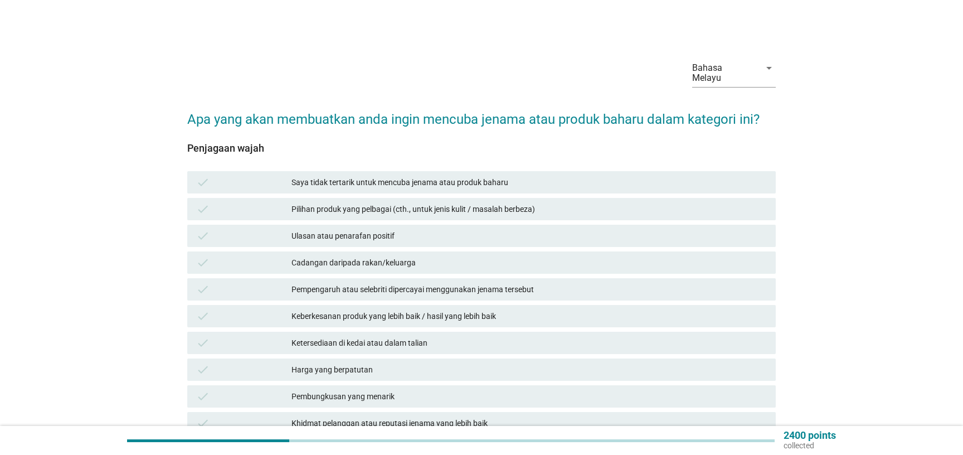
click at [469, 203] on div "Pilihan produk yang pelbagai (cth., untuk jenis kulit / masalah berbeza)" at bounding box center [528, 208] width 475 height 13
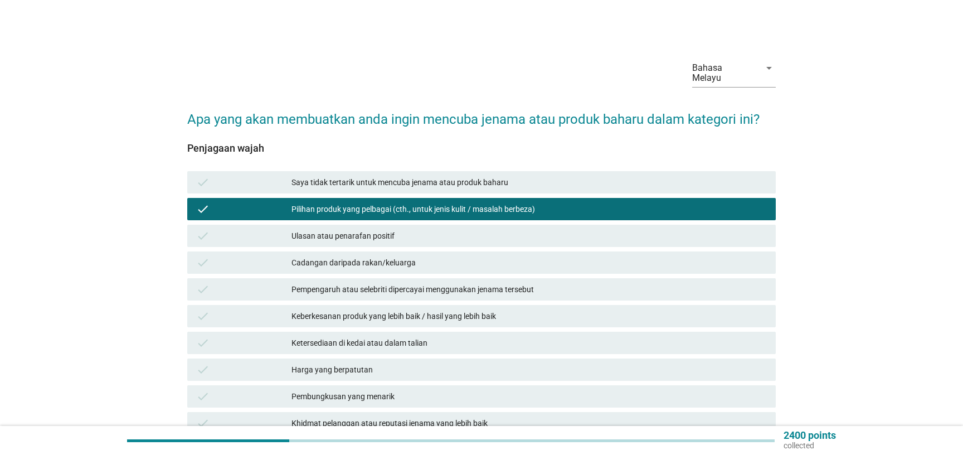
click at [431, 256] on div "Cadangan daripada rakan/keluarga" at bounding box center [528, 262] width 475 height 13
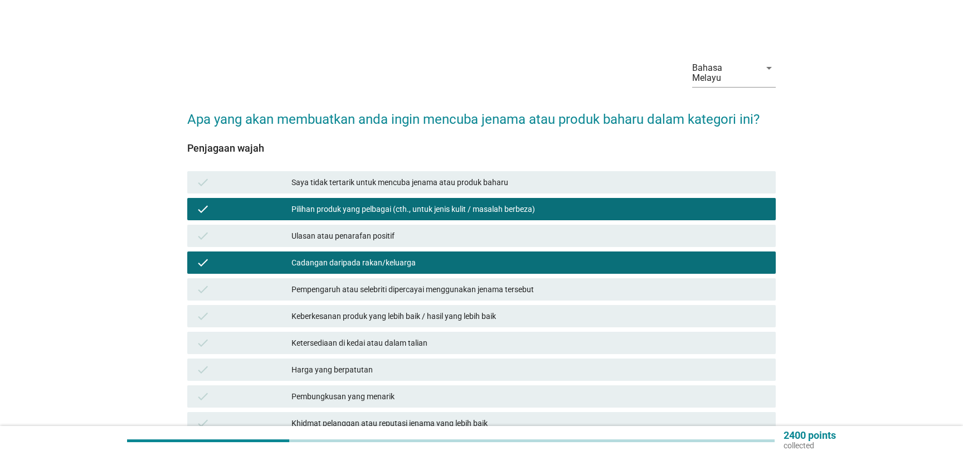
click at [442, 309] on div "Keberkesanan produk yang lebih baik / hasil yang lebih baik" at bounding box center [528, 315] width 475 height 13
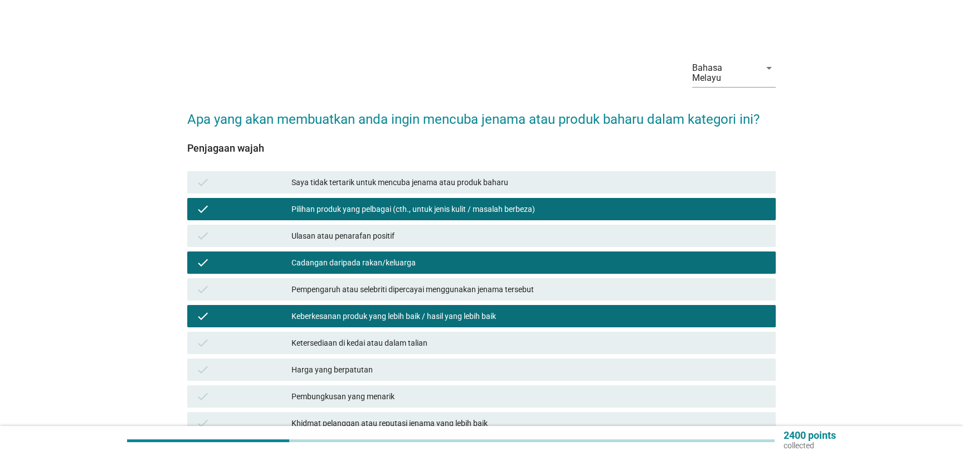
click at [442, 282] on div "Pempengaruh atau selebriti dipercayai menggunakan jenama tersebut" at bounding box center [528, 288] width 475 height 13
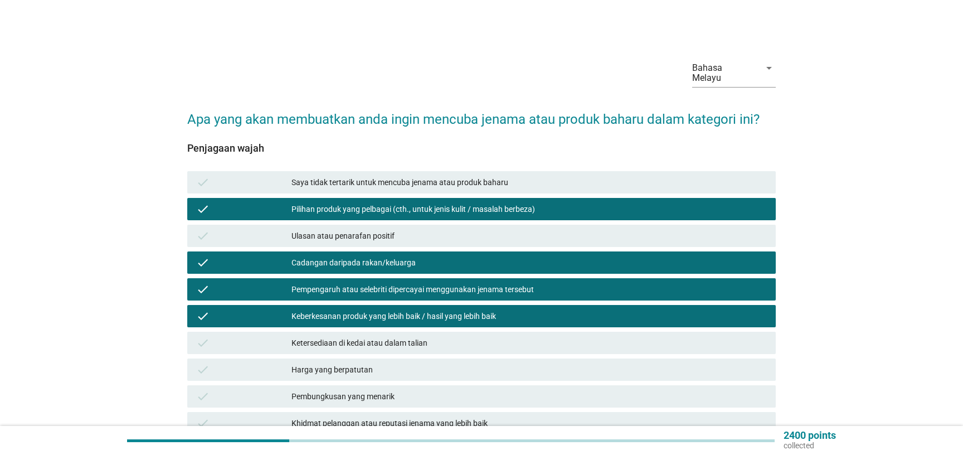
scroll to position [120, 0]
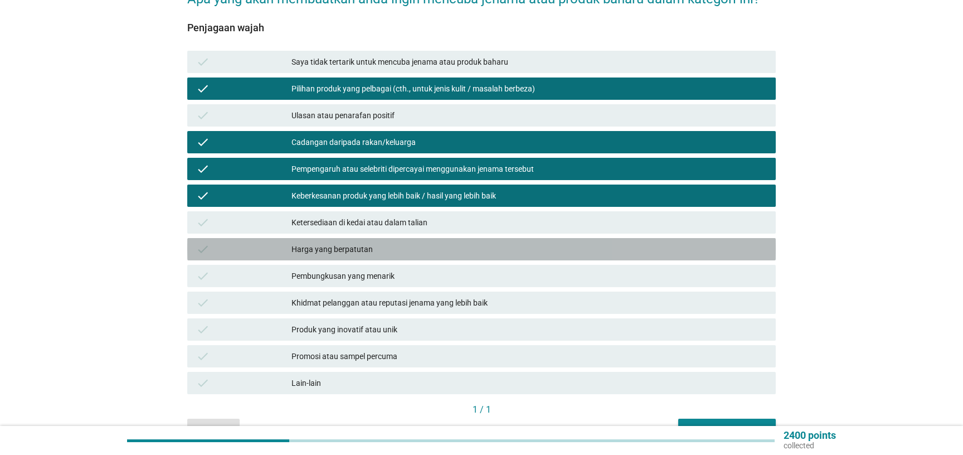
click at [369, 245] on div "Harga yang berpatutan" at bounding box center [528, 248] width 475 height 13
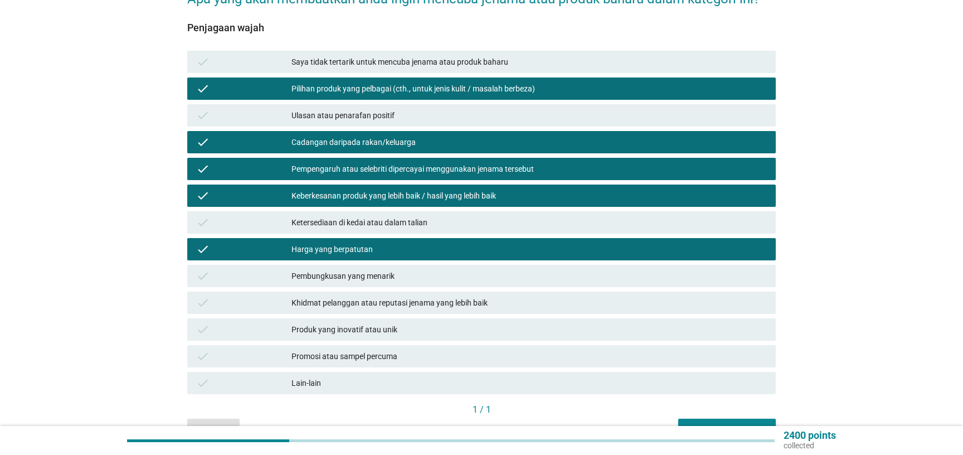
click at [378, 349] on div "Promosi atau sampel percuma" at bounding box center [528, 355] width 475 height 13
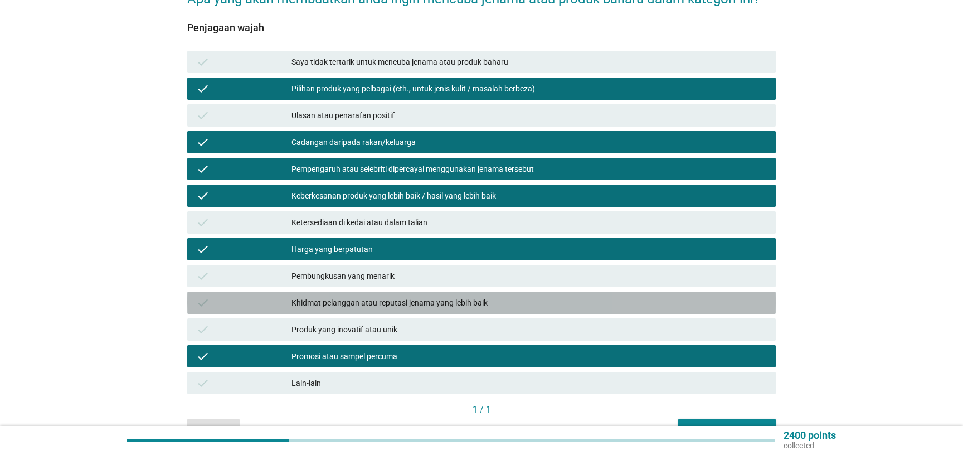
click at [537, 296] on div "Khidmat pelanggan atau reputasi jenama yang lebih baik" at bounding box center [528, 302] width 475 height 13
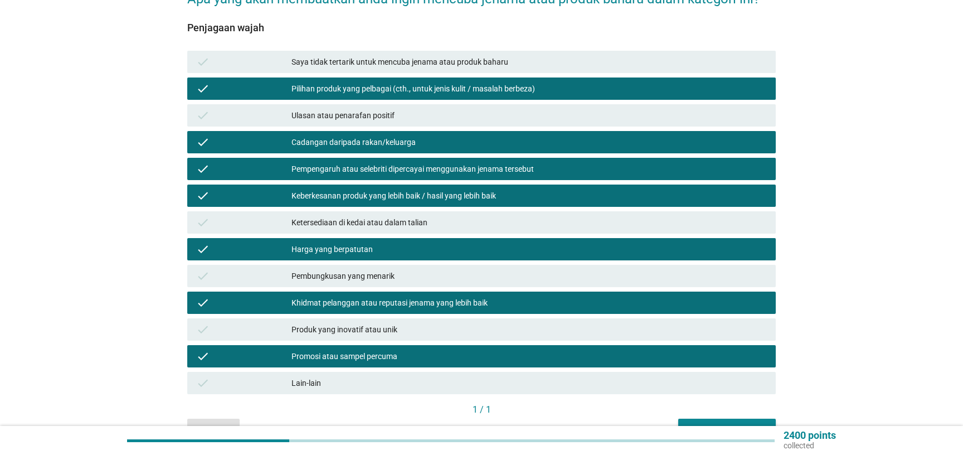
click at [740, 423] on div "Soalan seterusnya" at bounding box center [727, 429] width 80 height 12
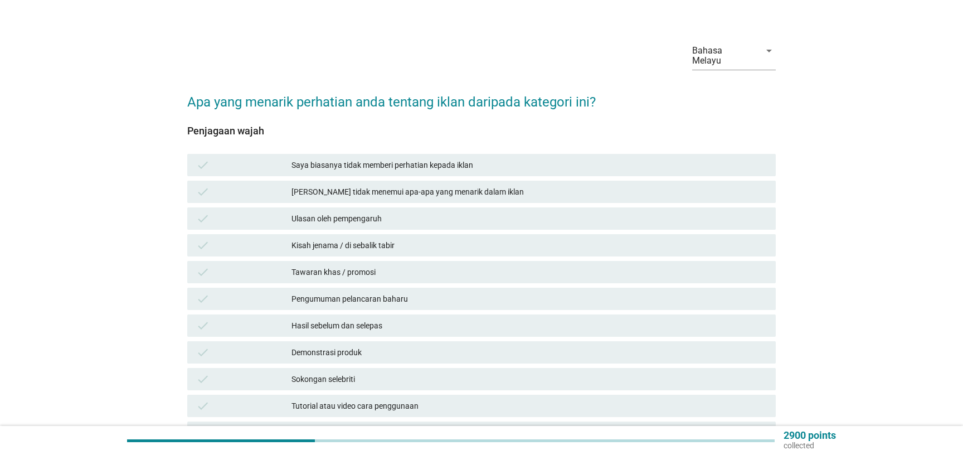
scroll to position [60, 0]
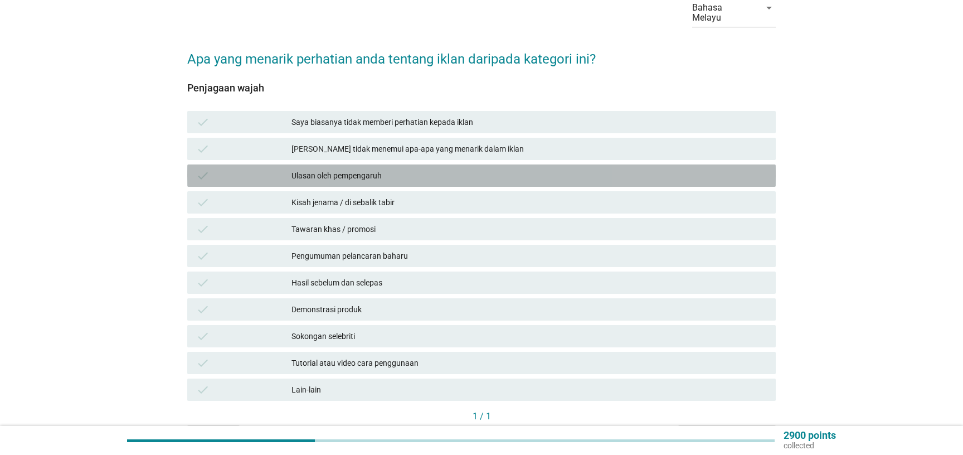
click at [404, 169] on div "Ulasan oleh pempengaruh" at bounding box center [528, 175] width 475 height 13
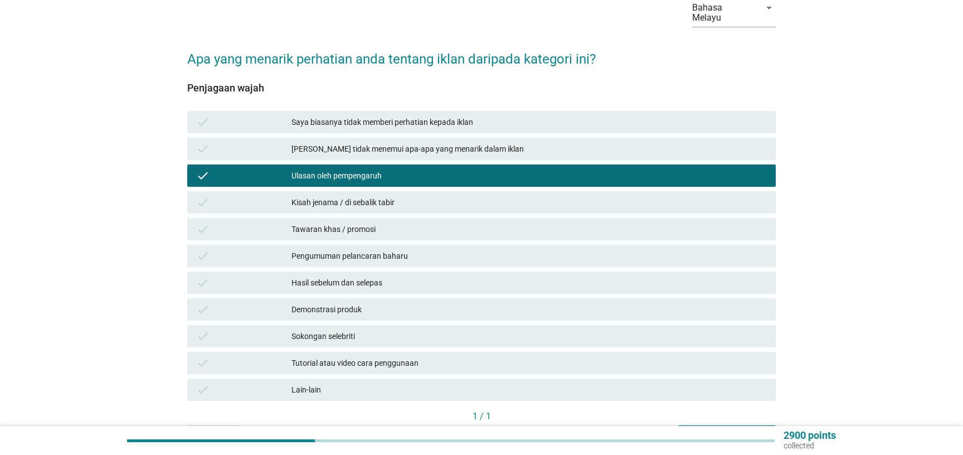
click at [402, 196] on div "Kisah jenama / di sebalik tabir" at bounding box center [528, 202] width 475 height 13
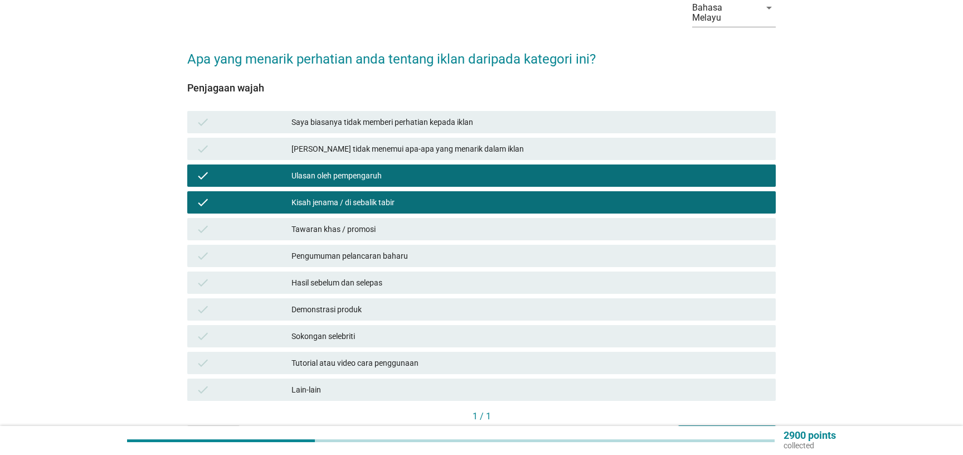
click at [403, 222] on div "Tawaran khas / promosi" at bounding box center [528, 228] width 475 height 13
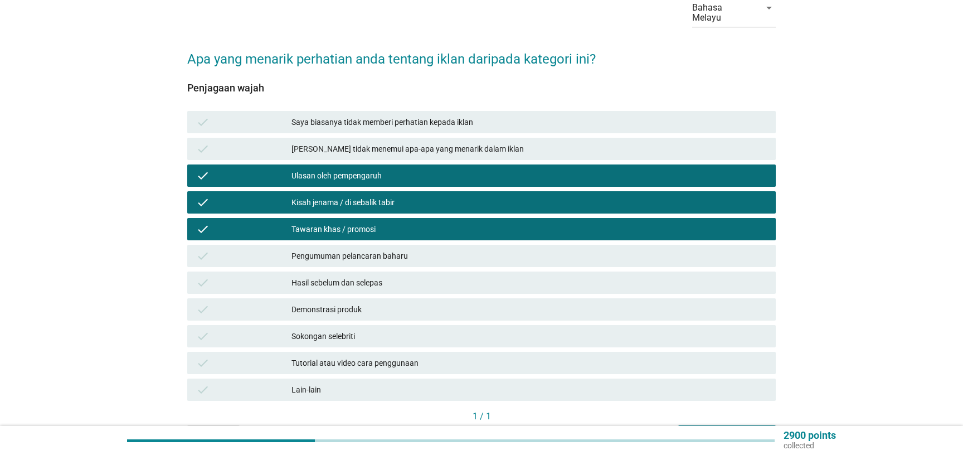
click at [392, 276] on div "Hasil sebelum dan selepas" at bounding box center [528, 282] width 475 height 13
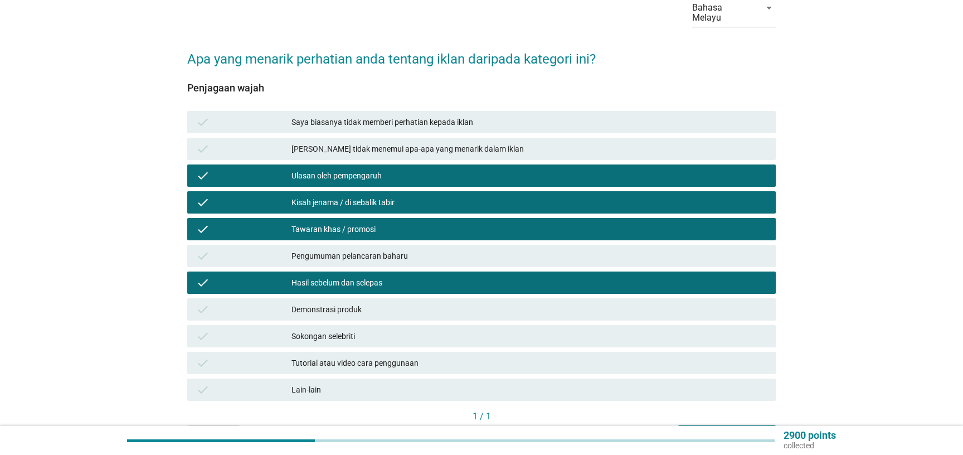
click at [383, 304] on div "Demonstrasi produk" at bounding box center [528, 309] width 475 height 13
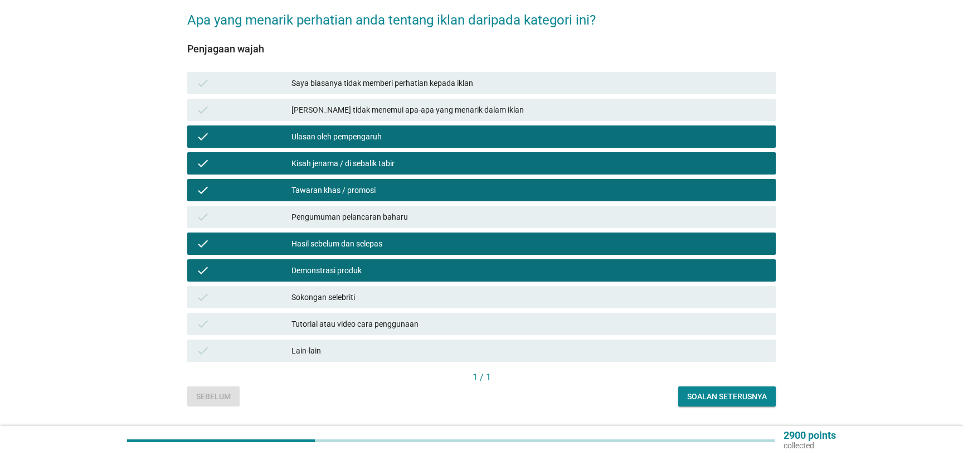
scroll to position [120, 0]
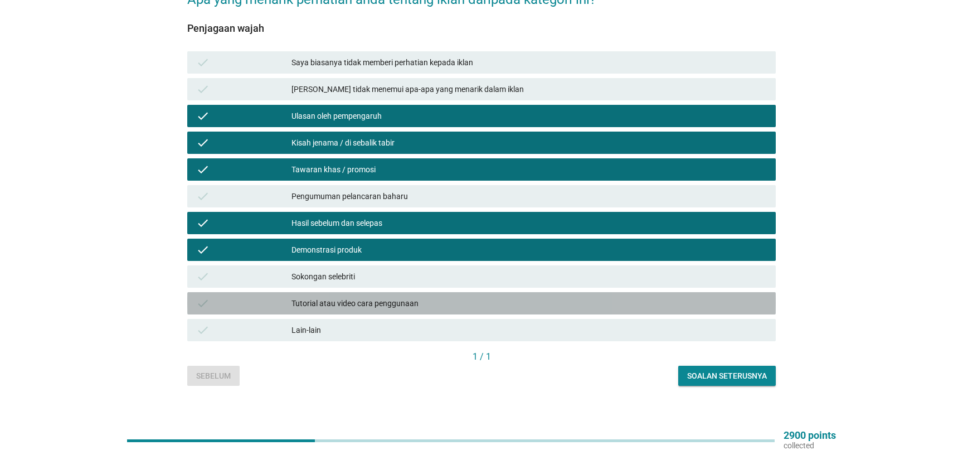
click at [436, 296] on div "Tutorial atau video cara penggunaan" at bounding box center [528, 302] width 475 height 13
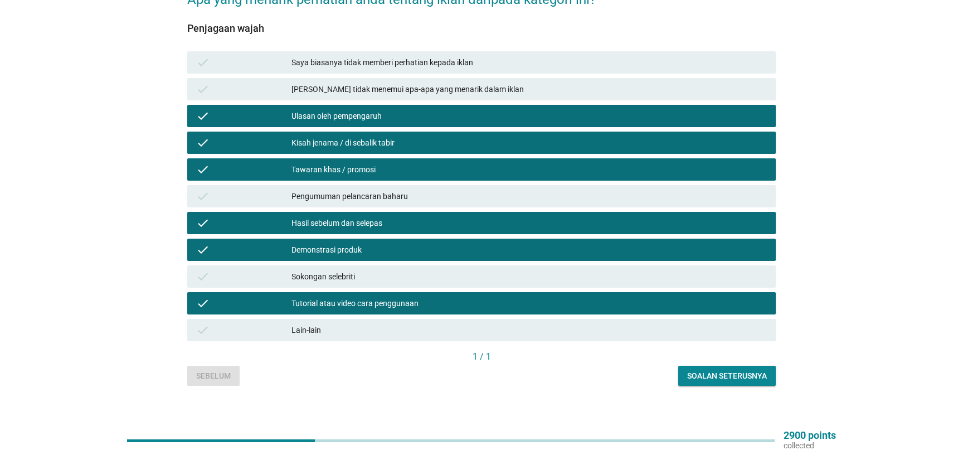
click at [733, 370] on div "Soalan seterusnya" at bounding box center [727, 376] width 80 height 12
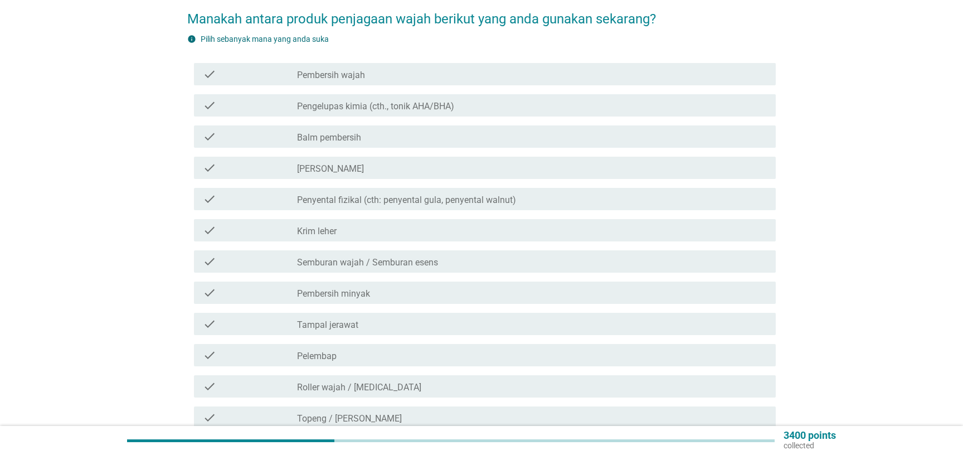
scroll to position [120, 0]
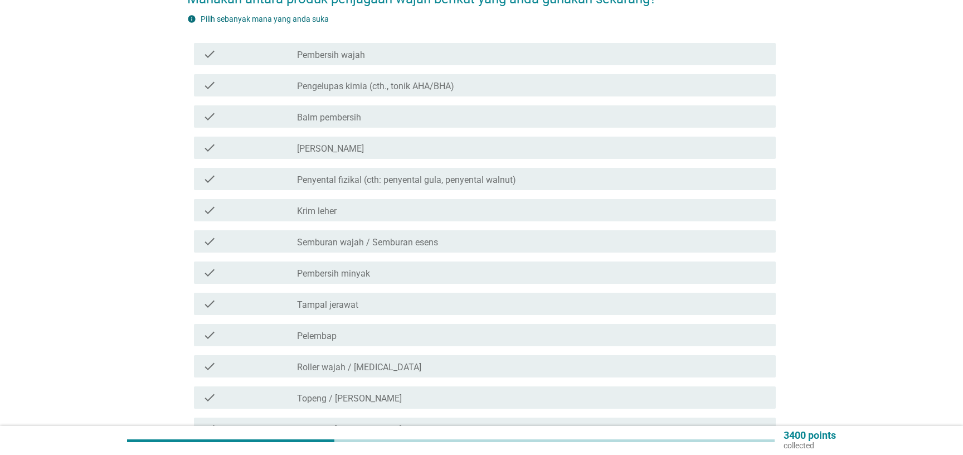
click at [408, 47] on div "check_box_outline_blank Pembersih wajah" at bounding box center [532, 53] width 470 height 13
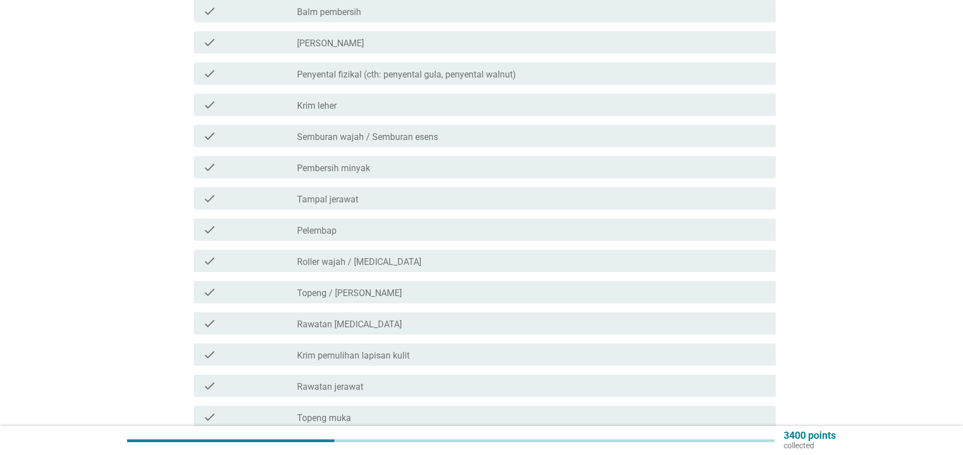
scroll to position [241, 0]
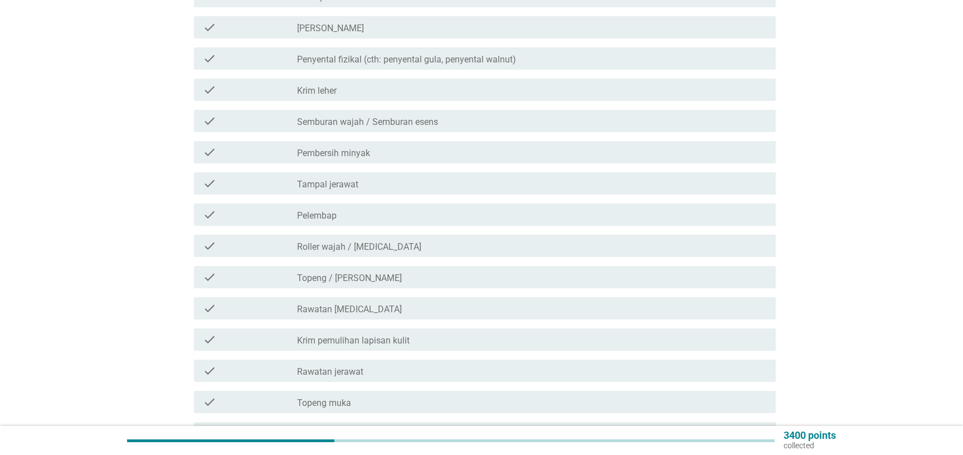
click at [364, 208] on div "check_box_outline_blank Pelembap" at bounding box center [532, 214] width 470 height 13
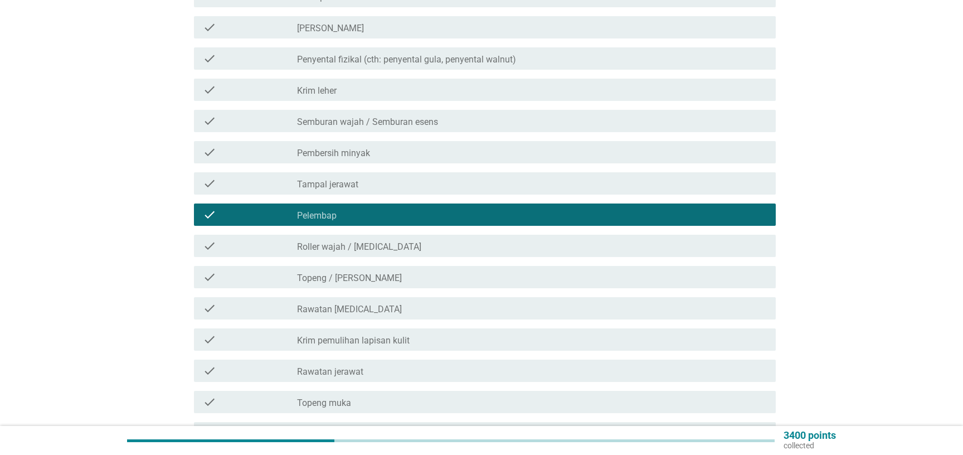
click at [370, 301] on div "check_box_outline_blank Rawatan [MEDICAL_DATA]" at bounding box center [532, 307] width 470 height 13
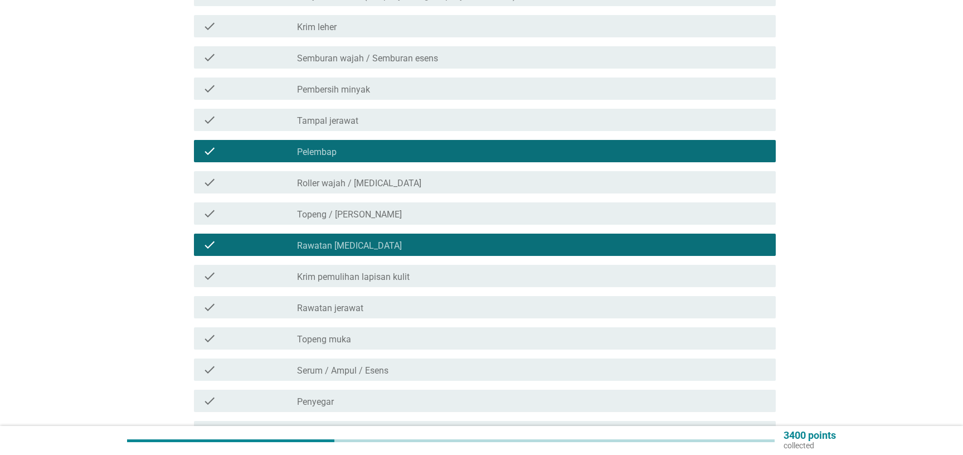
scroll to position [361, 0]
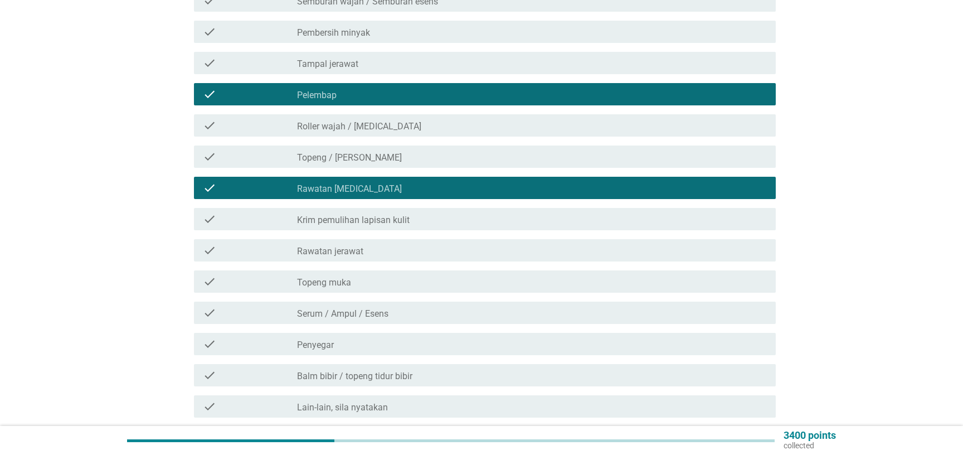
click at [371, 308] on label "Serum / Ampul / Esens" at bounding box center [342, 313] width 91 height 11
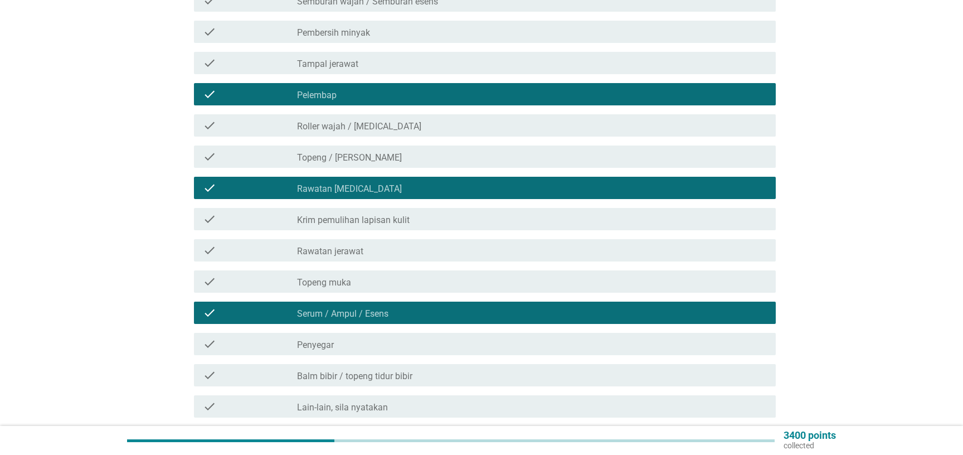
scroll to position [421, 0]
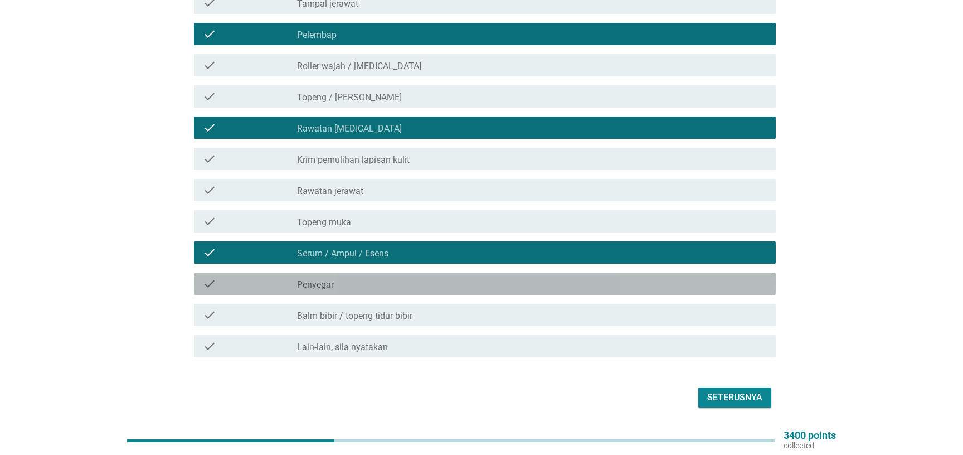
click at [359, 277] on div "check_box_outline_blank Penyegar" at bounding box center [532, 283] width 470 height 13
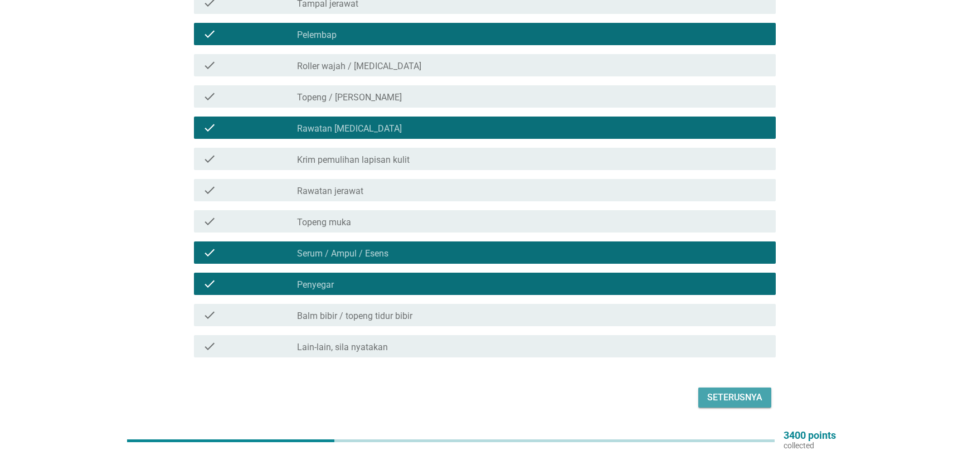
click at [742, 391] on div "Seterusnya" at bounding box center [734, 397] width 55 height 13
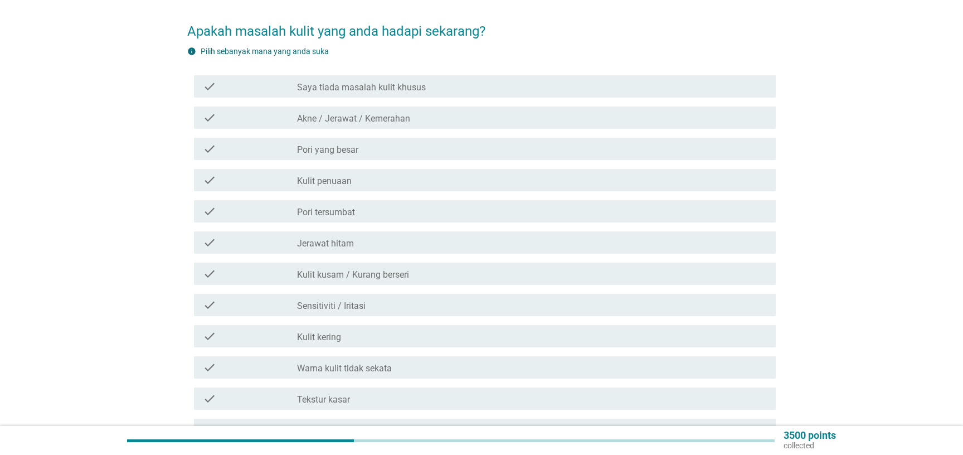
scroll to position [120, 0]
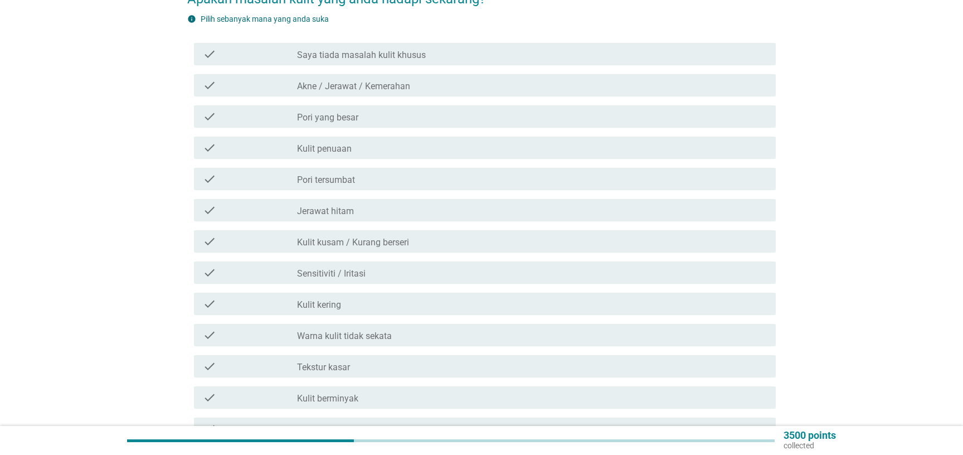
click at [394, 206] on div "check_box_outline_blank Jerawat hitam" at bounding box center [532, 209] width 470 height 13
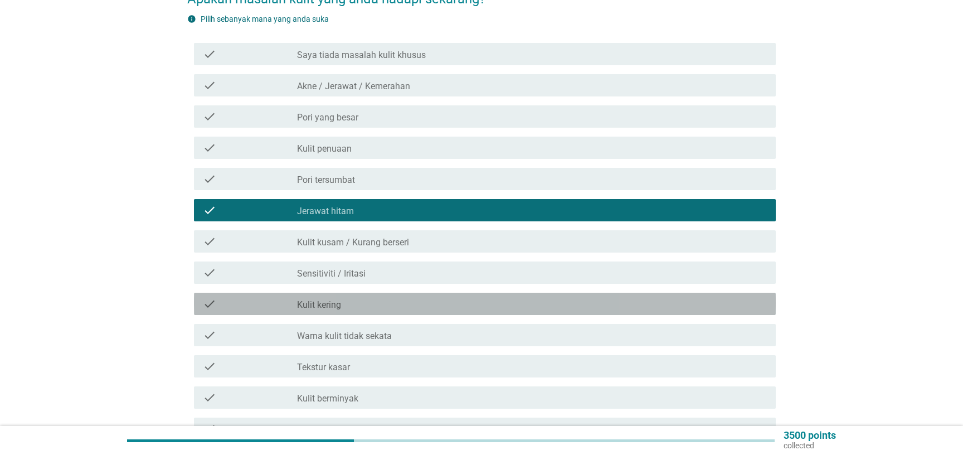
click at [359, 300] on div "check_box_outline_blank Kulit kering" at bounding box center [532, 303] width 470 height 13
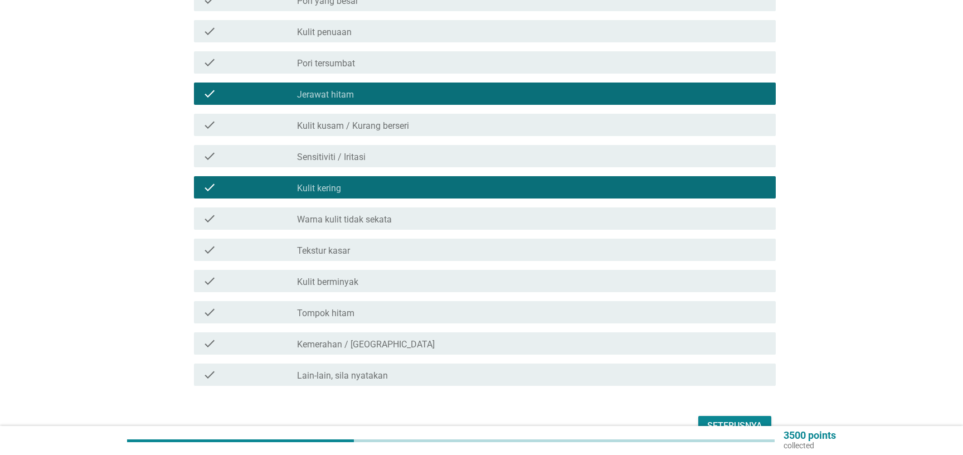
scroll to position [241, 0]
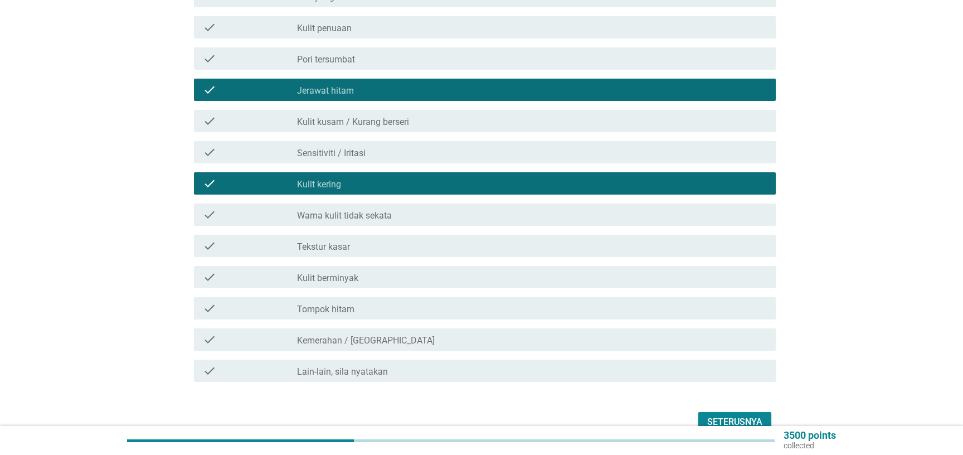
click at [269, 210] on div "check" at bounding box center [250, 214] width 94 height 13
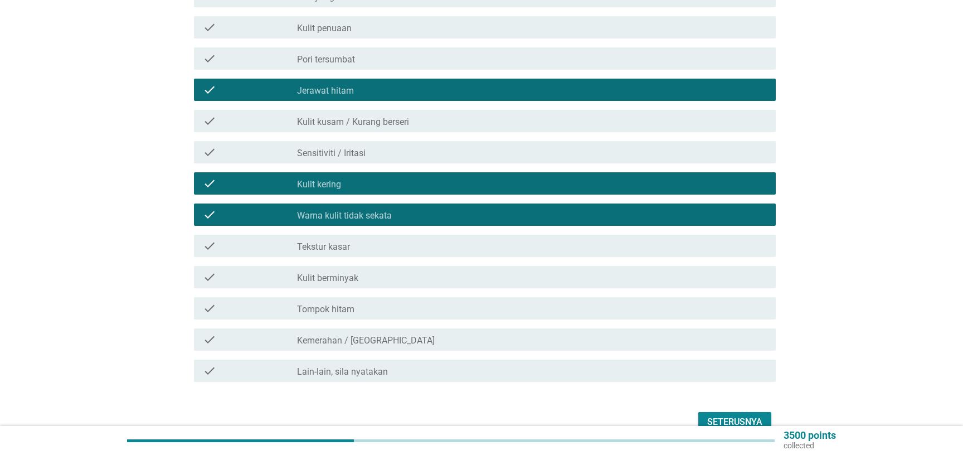
click at [734, 418] on div "Seterusnya" at bounding box center [734, 421] width 55 height 13
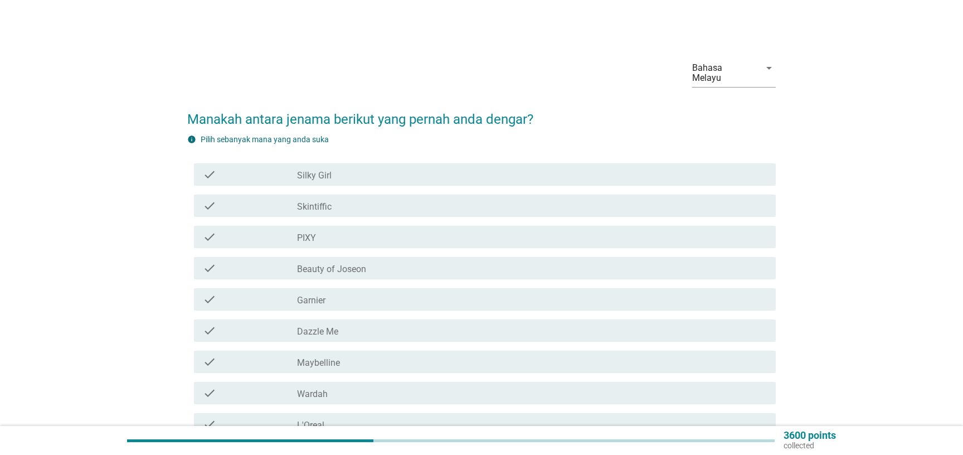
click at [344, 168] on div "check_box_outline_blank Silky Girl" at bounding box center [532, 174] width 470 height 13
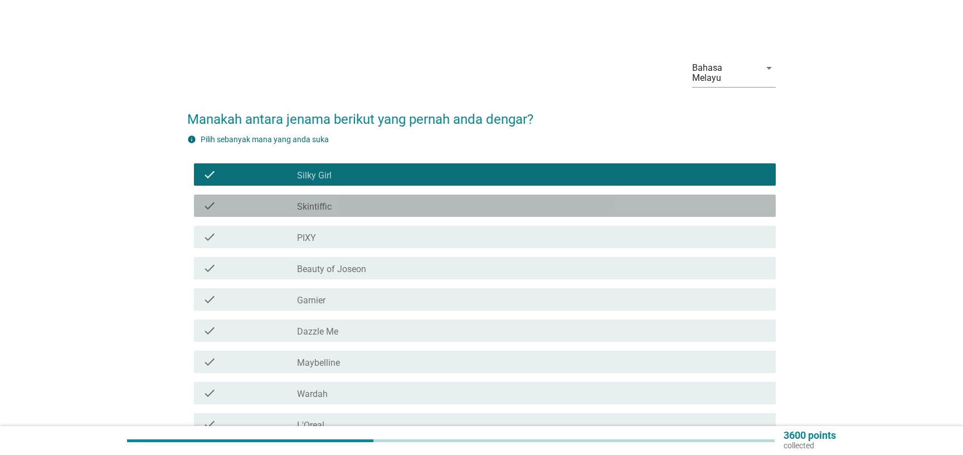
click at [341, 199] on div "check_box_outline_blank Skintiffic" at bounding box center [532, 205] width 470 height 13
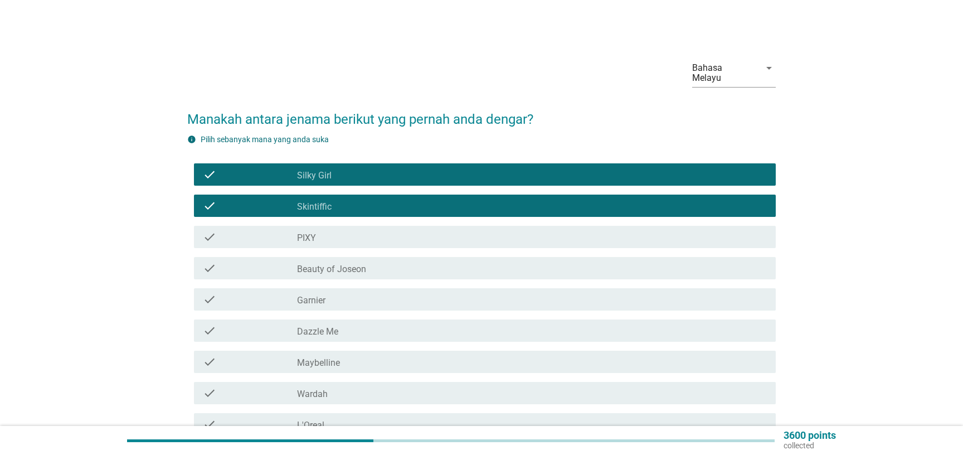
click at [342, 230] on div "check_box_outline_blank PIXY" at bounding box center [532, 236] width 470 height 13
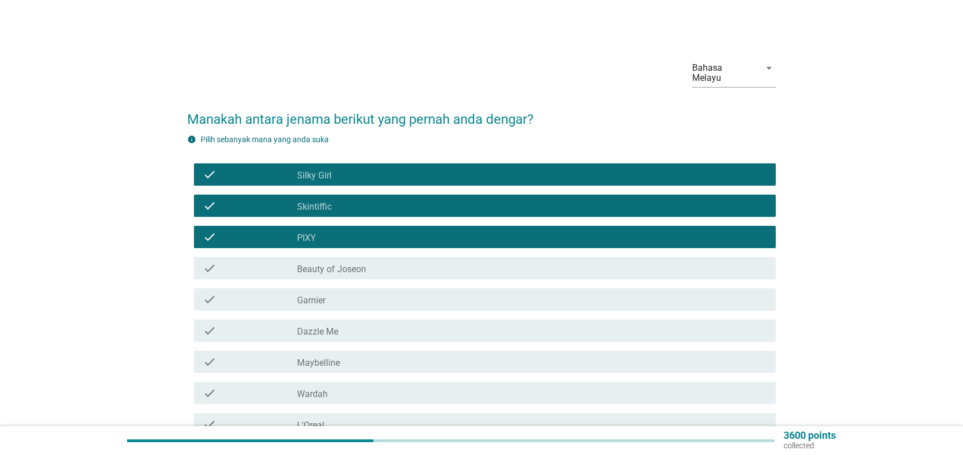
click at [355, 295] on div "check_box_outline_blank Garnier" at bounding box center [532, 298] width 470 height 13
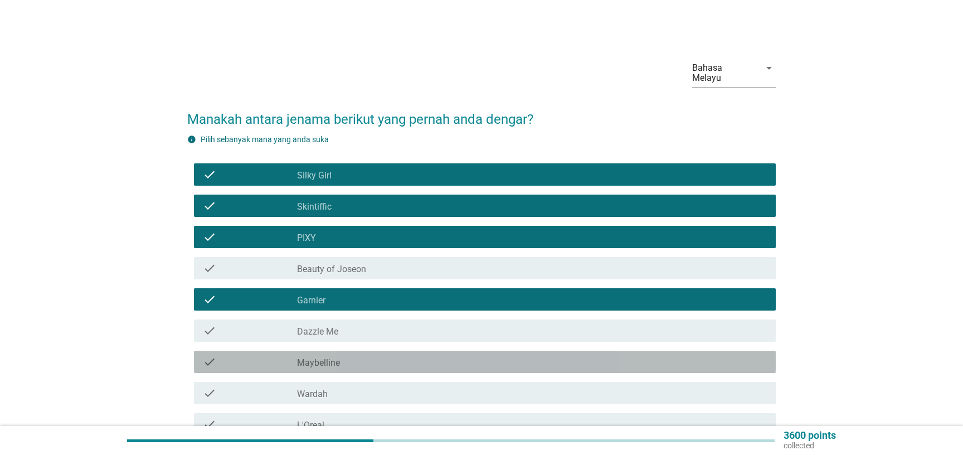
click at [334, 357] on label "Maybelline" at bounding box center [318, 362] width 43 height 11
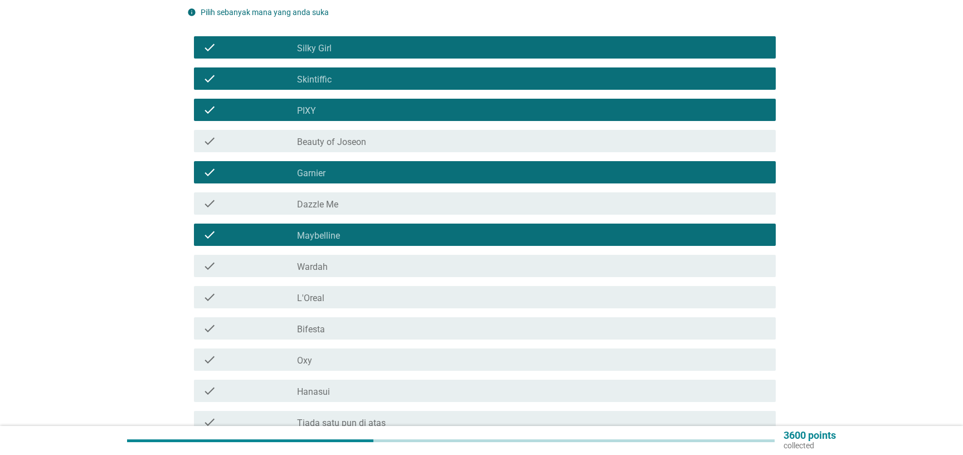
scroll to position [181, 0]
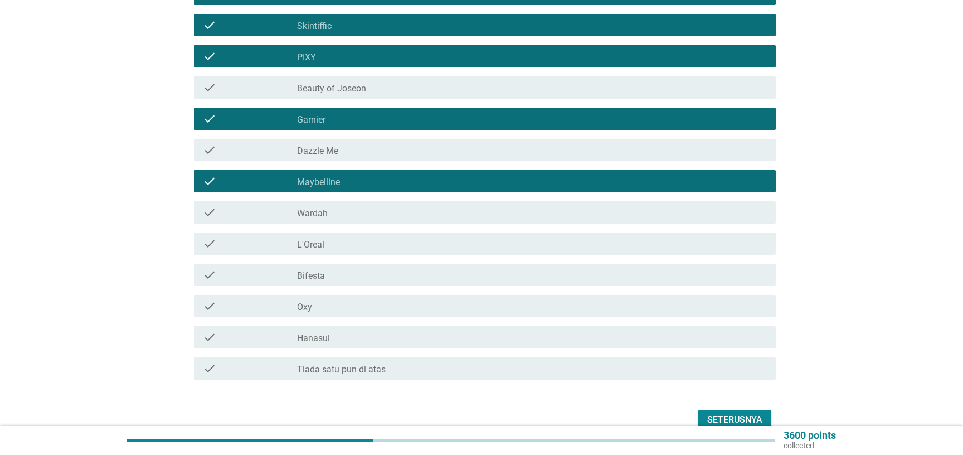
click at [339, 206] on div "check_box_outline_blank Wardah" at bounding box center [532, 212] width 470 height 13
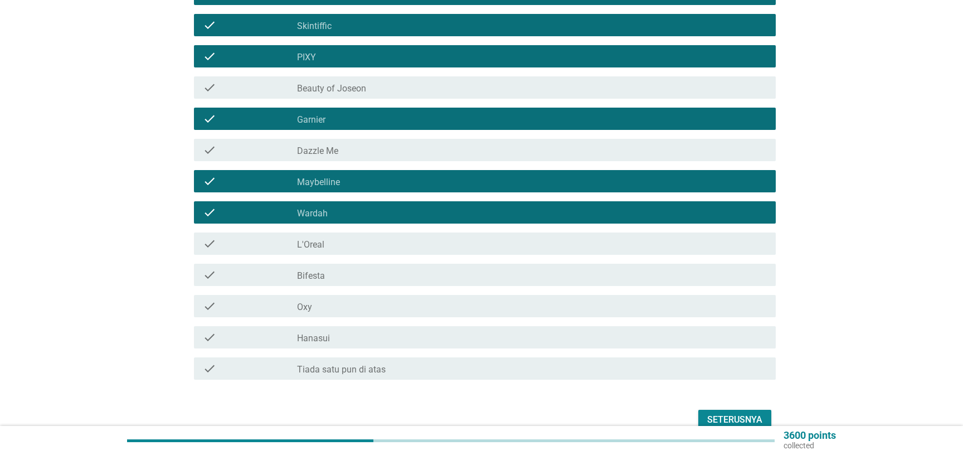
click at [321, 228] on div "check check_box_outline_blank L'Oreal" at bounding box center [481, 243] width 588 height 31
click at [336, 237] on div "check_box_outline_blank L'Oreal" at bounding box center [532, 243] width 470 height 13
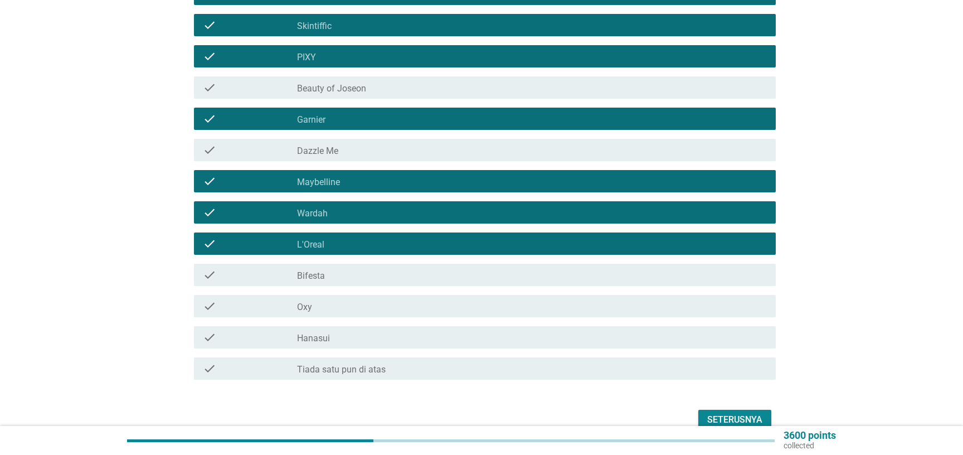
click at [338, 304] on div "check check_box_outline_blank Oxy" at bounding box center [485, 306] width 582 height 22
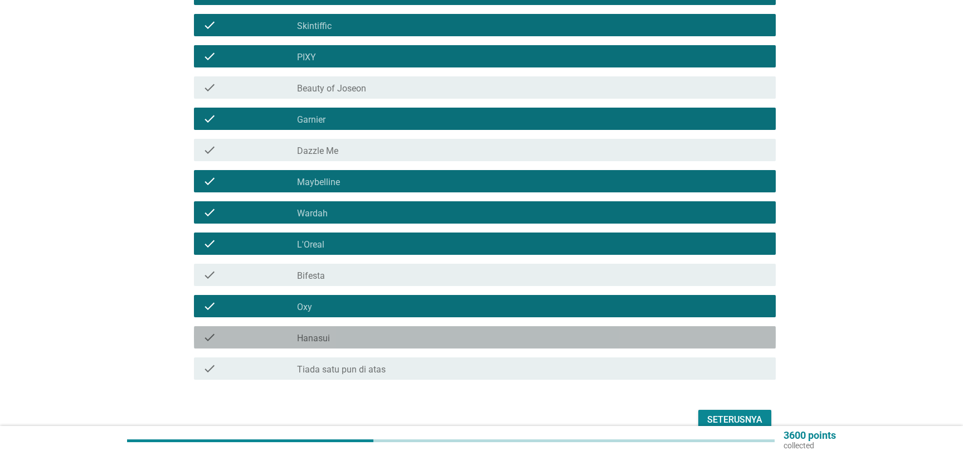
click at [339, 330] on div "check_box_outline_blank Hanasui" at bounding box center [532, 336] width 470 height 13
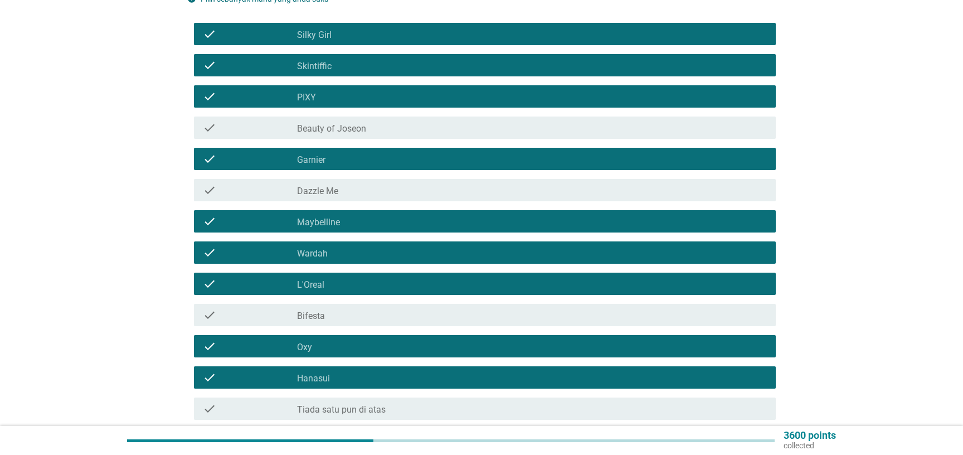
scroll to position [120, 0]
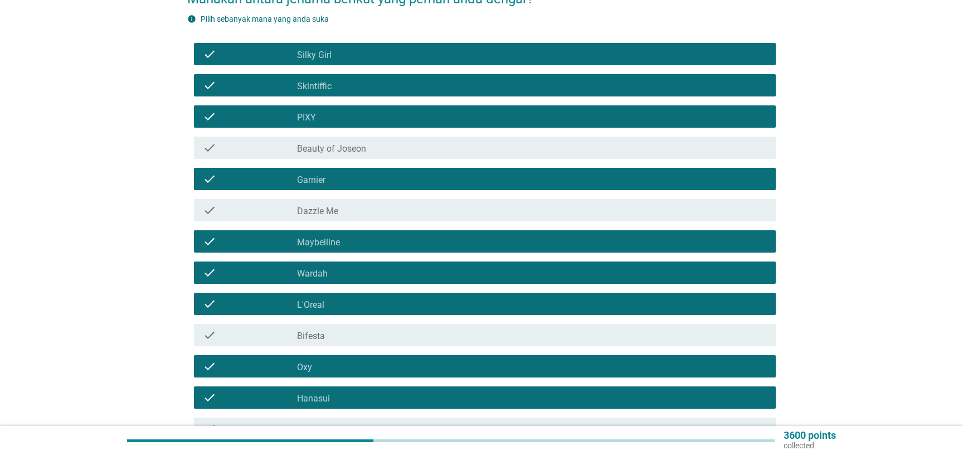
click at [377, 203] on div "check_box_outline_blank Dazzle Me" at bounding box center [532, 209] width 470 height 13
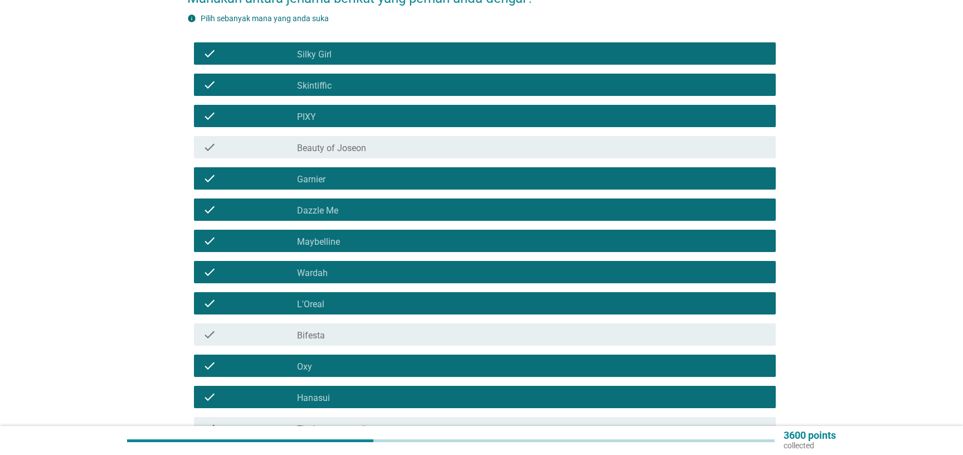
scroll to position [227, 0]
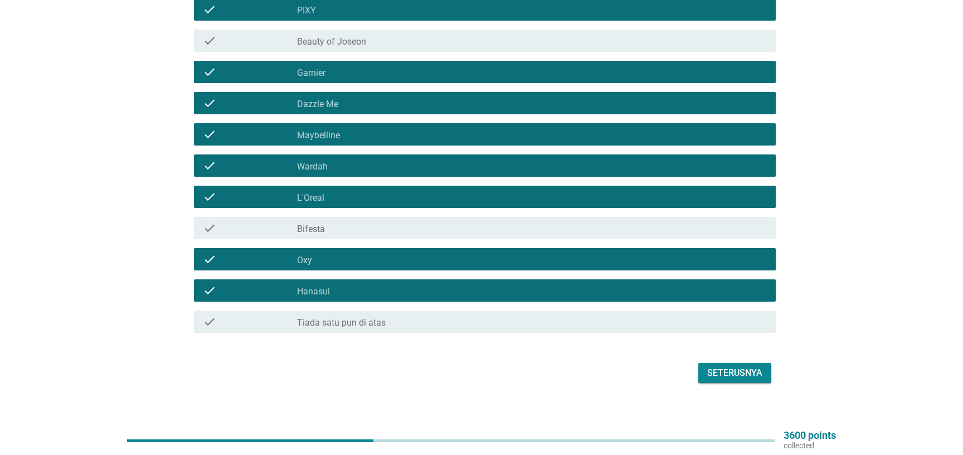
click at [740, 363] on button "Seterusnya" at bounding box center [734, 373] width 73 height 20
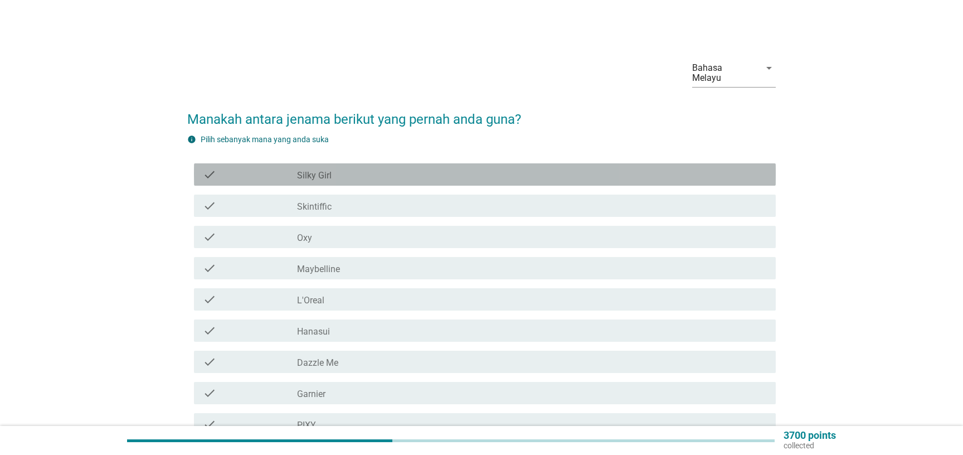
click at [301, 170] on label "Silky Girl" at bounding box center [314, 175] width 35 height 11
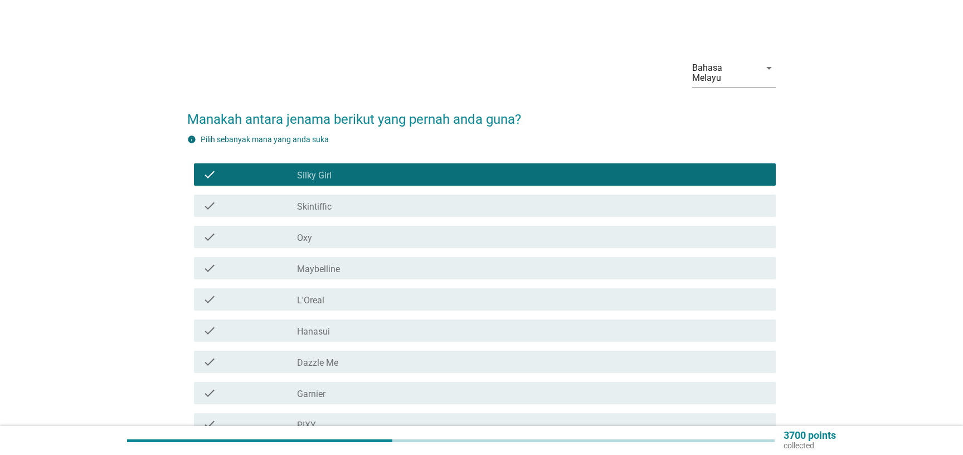
click at [308, 232] on label "Oxy" at bounding box center [304, 237] width 15 height 11
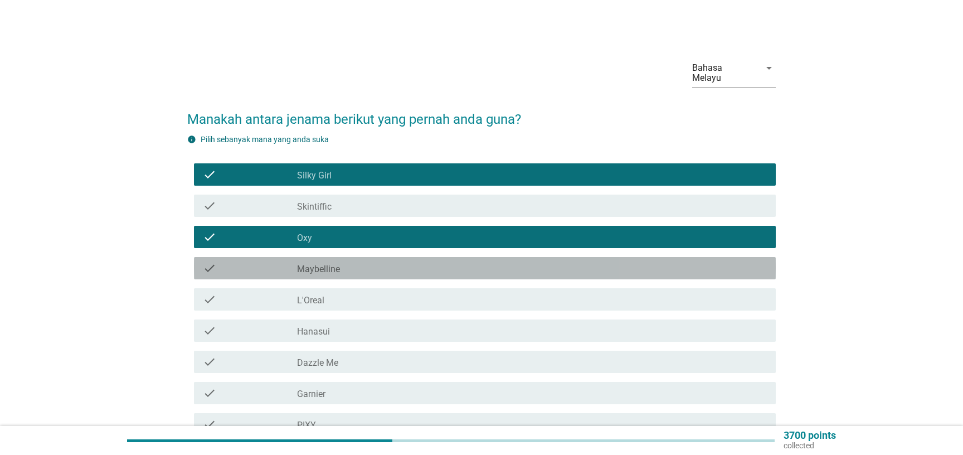
click at [318, 264] on label "Maybelline" at bounding box center [318, 269] width 43 height 11
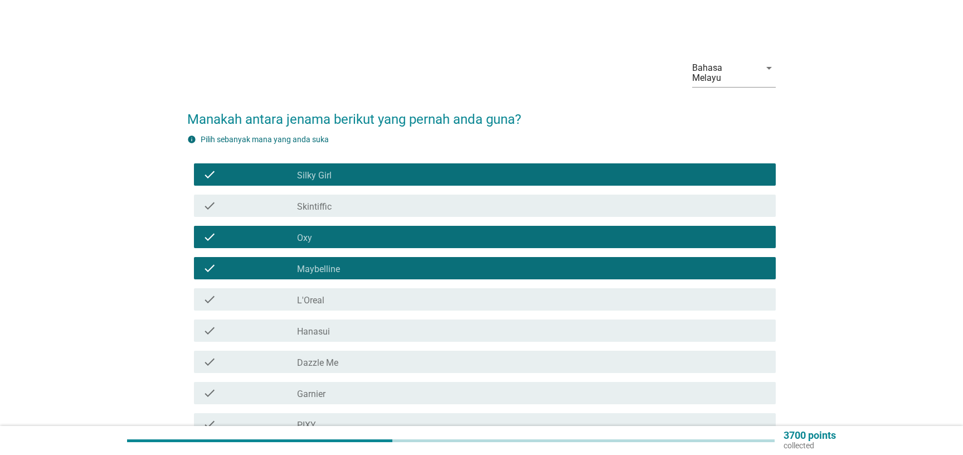
click at [353, 324] on div "check_box_outline_blank Hanasui" at bounding box center [532, 330] width 470 height 13
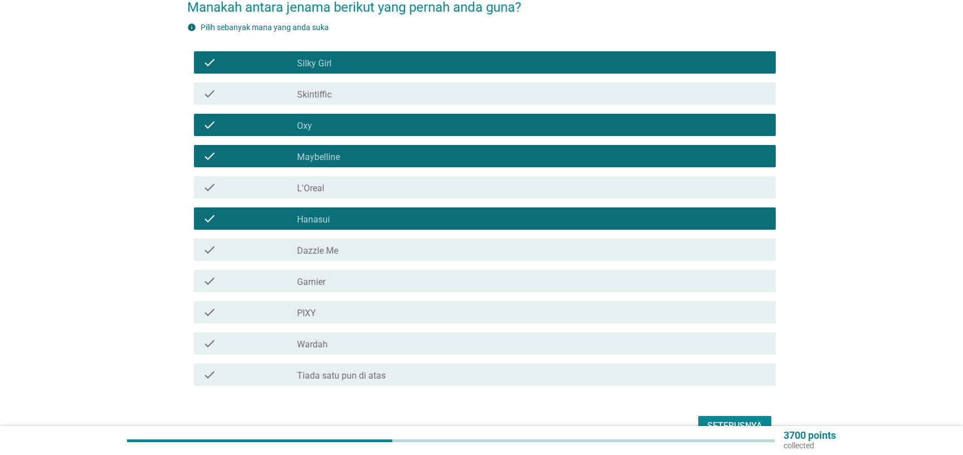
scroll to position [120, 0]
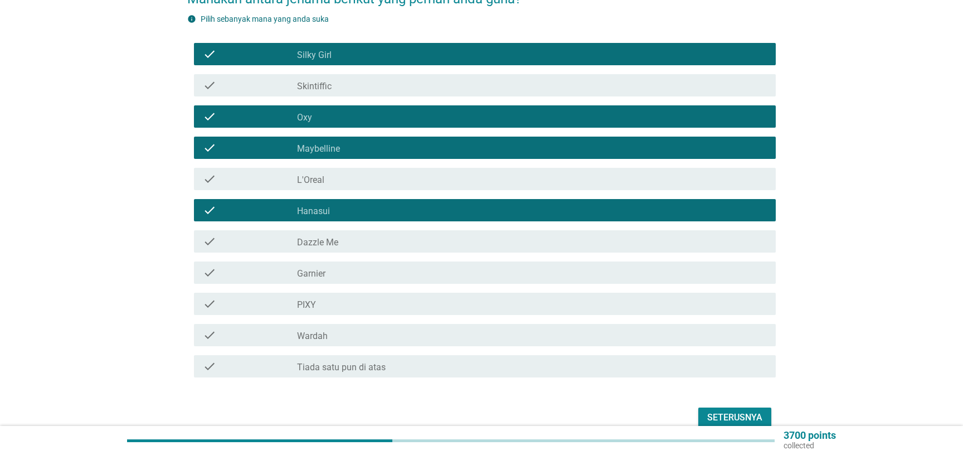
click at [326, 266] on div "check_box_outline_blank Garnier" at bounding box center [532, 272] width 470 height 13
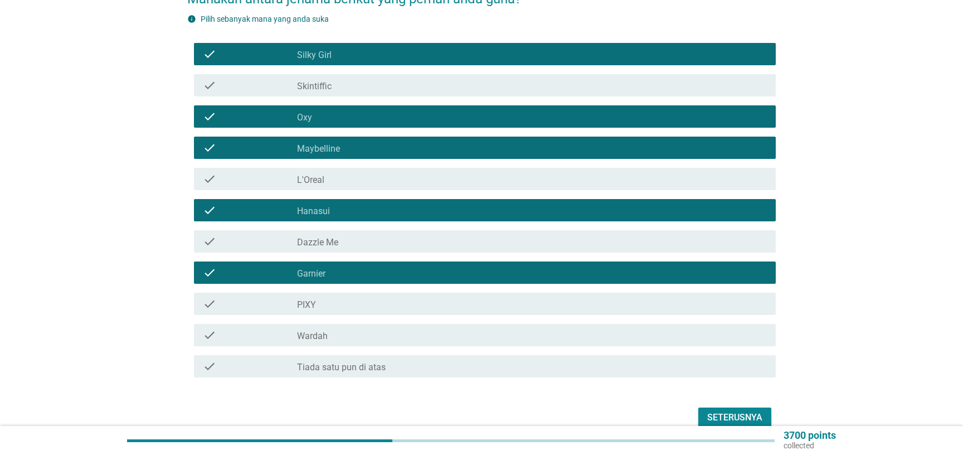
click at [324, 299] on div "check_box_outline_blank PIXY" at bounding box center [532, 303] width 470 height 13
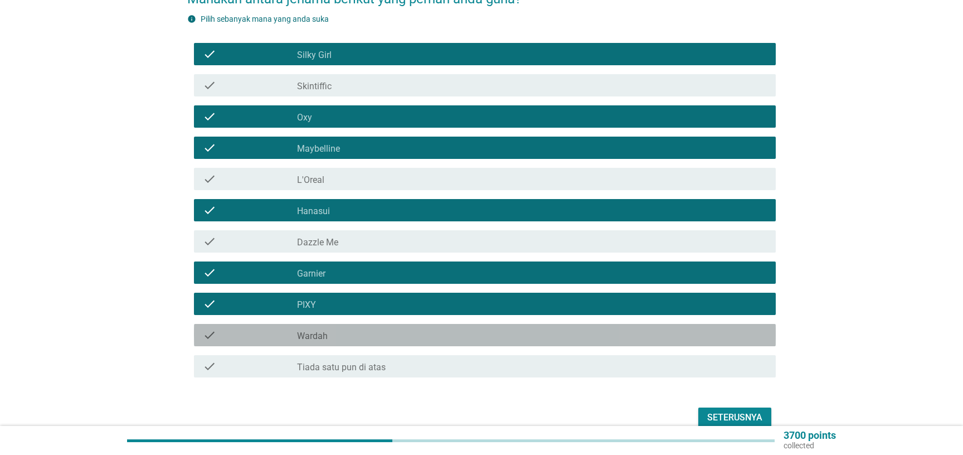
click at [324, 330] on label "Wardah" at bounding box center [312, 335] width 31 height 11
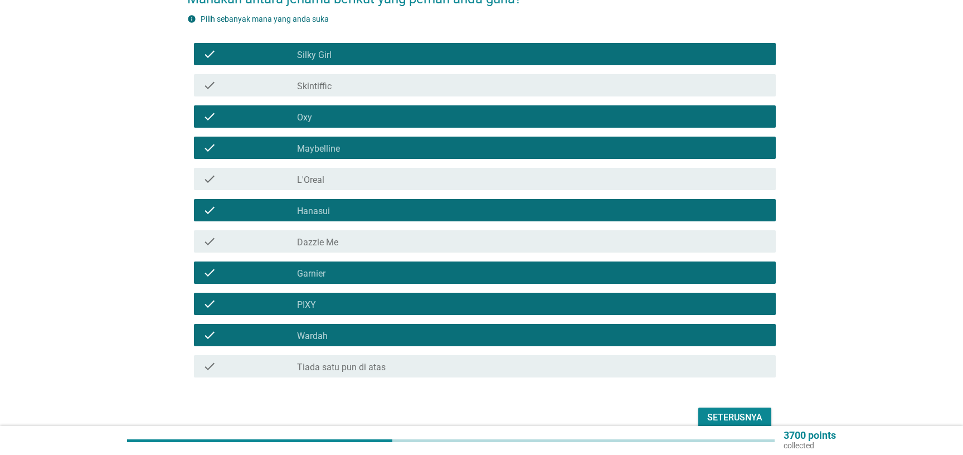
click at [740, 411] on div "Seterusnya" at bounding box center [734, 417] width 55 height 13
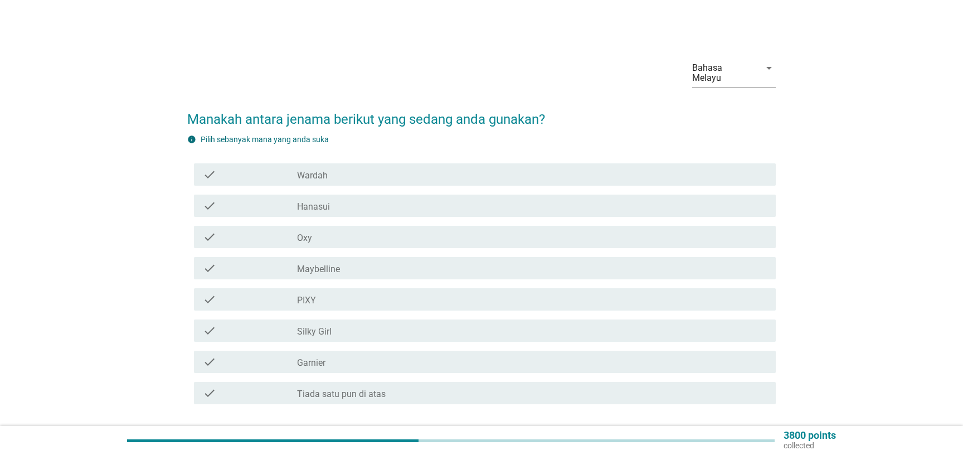
click at [329, 168] on div "check_box Wardah" at bounding box center [532, 174] width 470 height 13
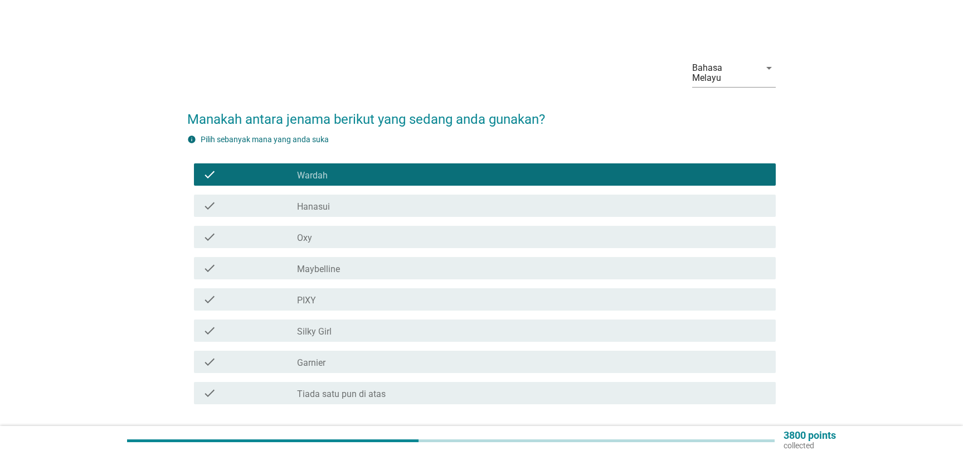
click at [330, 206] on div "check check_box Hanasui" at bounding box center [485, 205] width 582 height 22
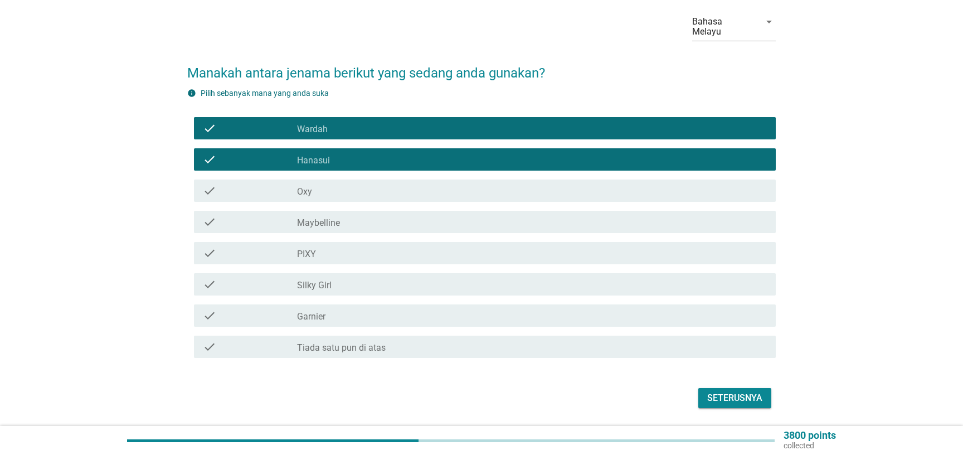
scroll to position [71, 0]
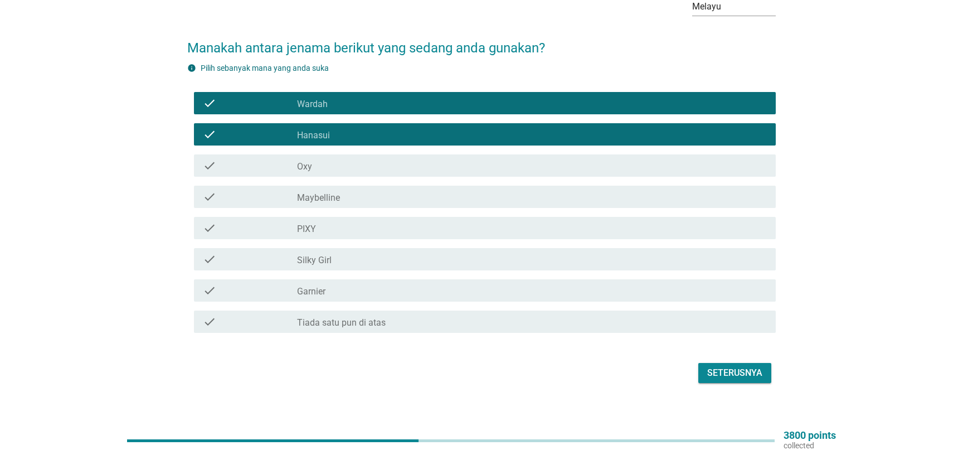
click at [740, 366] on div "Seterusnya" at bounding box center [734, 372] width 55 height 13
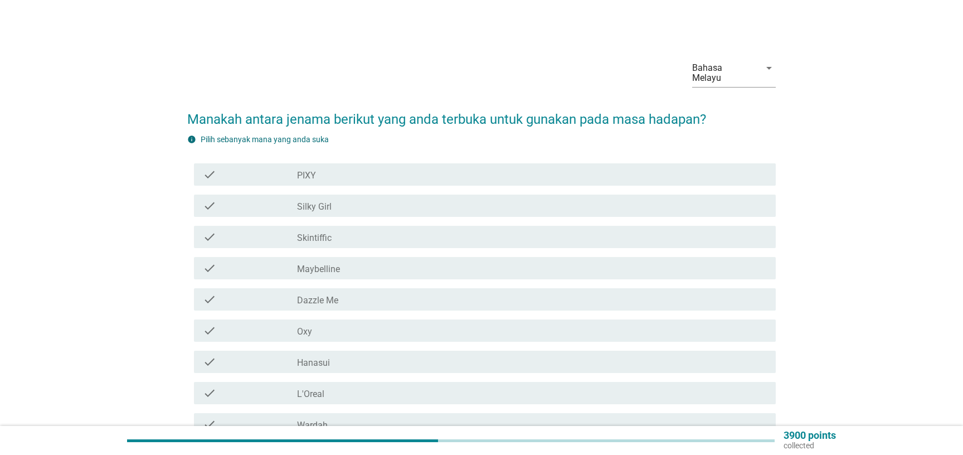
click at [357, 230] on div "check_box_outline_blank Skintiffic" at bounding box center [532, 236] width 470 height 13
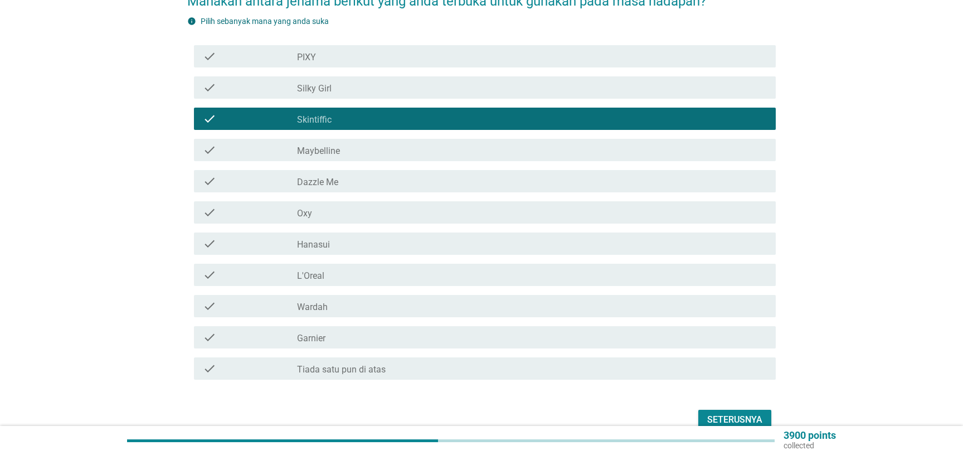
scroll to position [120, 0]
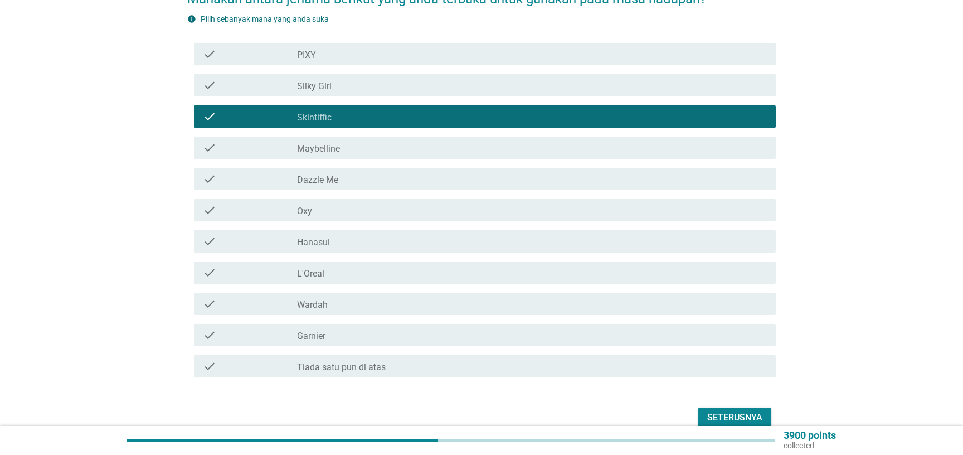
click at [315, 235] on div "check_box Hanasui" at bounding box center [532, 241] width 470 height 13
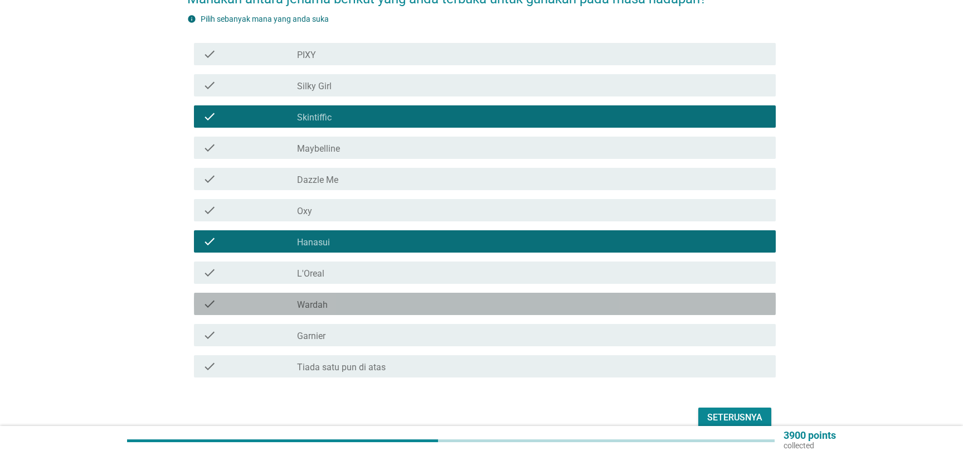
click at [334, 297] on div "check_box Wardah" at bounding box center [532, 303] width 470 height 13
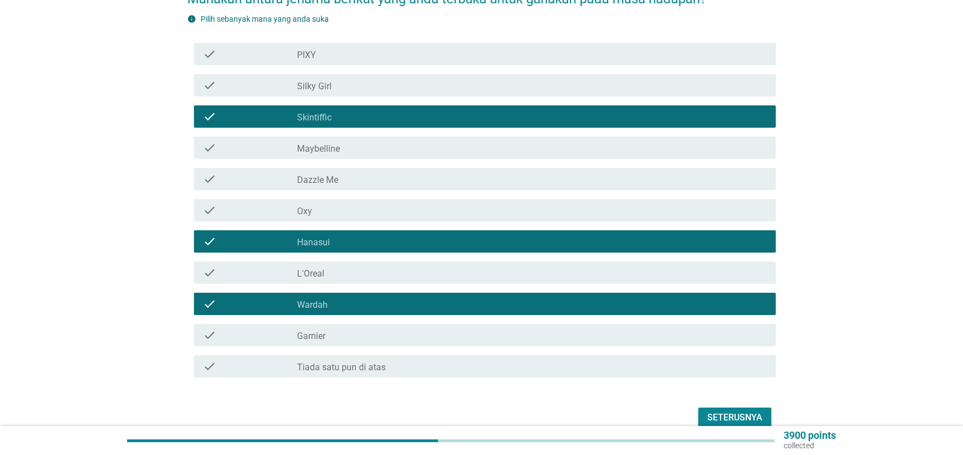
click at [335, 143] on label "Maybelline" at bounding box center [318, 148] width 43 height 11
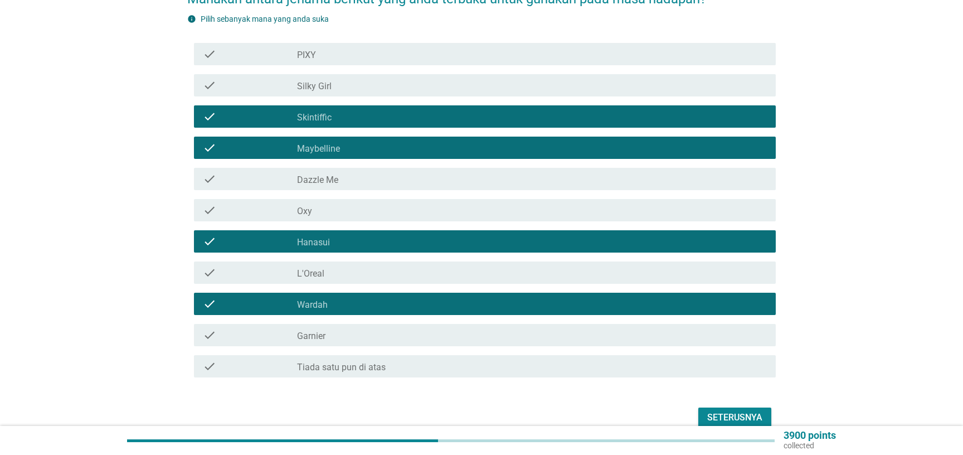
click at [738, 411] on div "Seterusnya" at bounding box center [734, 417] width 55 height 13
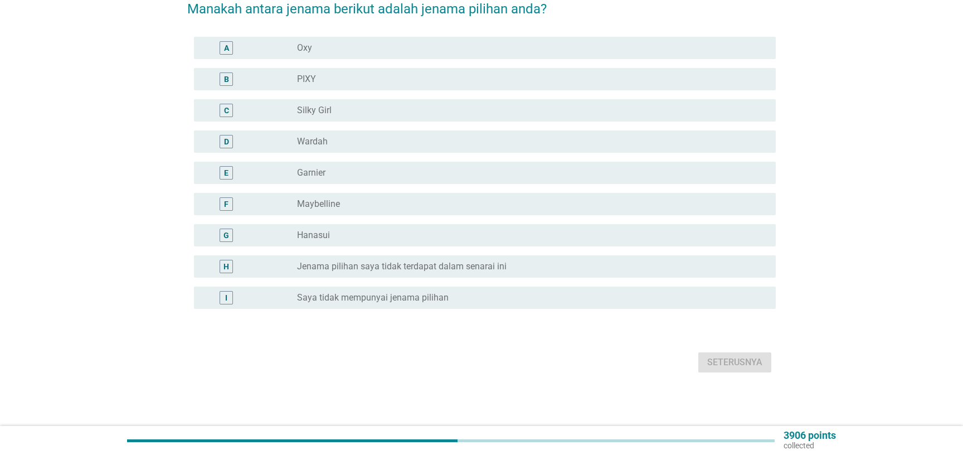
scroll to position [0, 0]
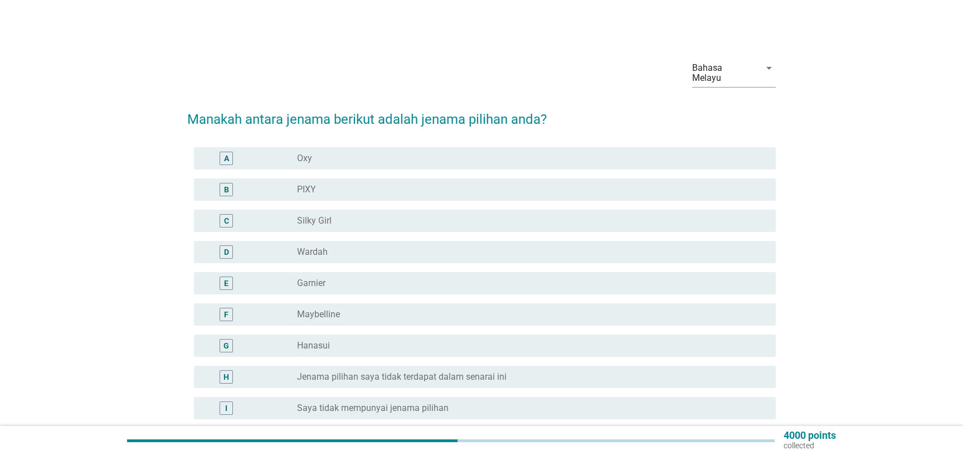
click at [326, 246] on label "Wardah" at bounding box center [312, 251] width 31 height 11
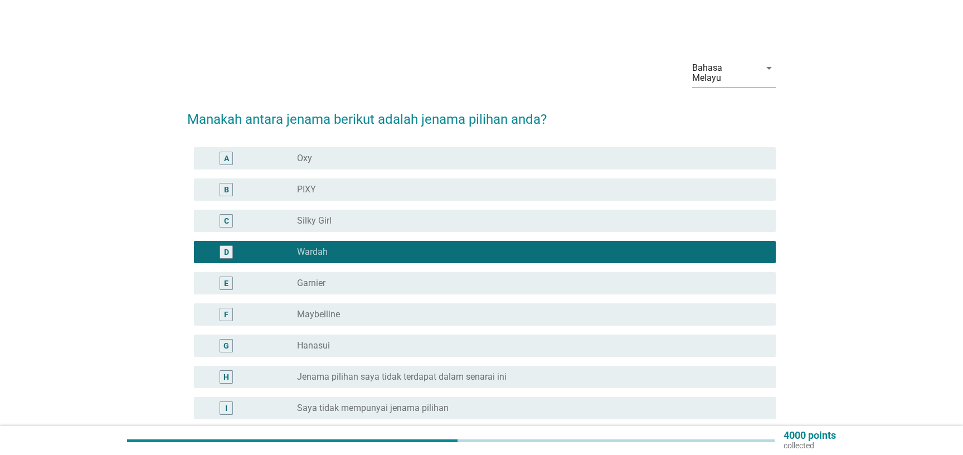
click at [334, 341] on div "radio_button_unchecked Hanasui" at bounding box center [532, 345] width 470 height 13
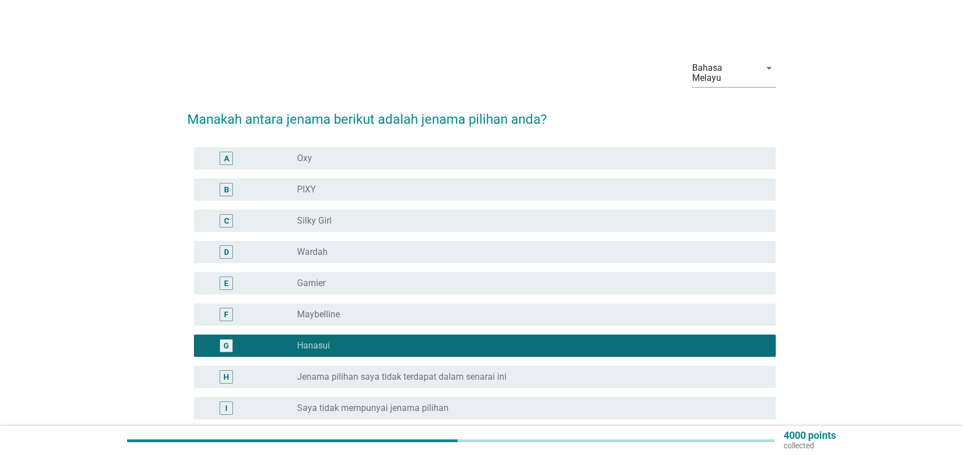
click at [360, 245] on div "radio_button_unchecked Wardah" at bounding box center [532, 251] width 470 height 13
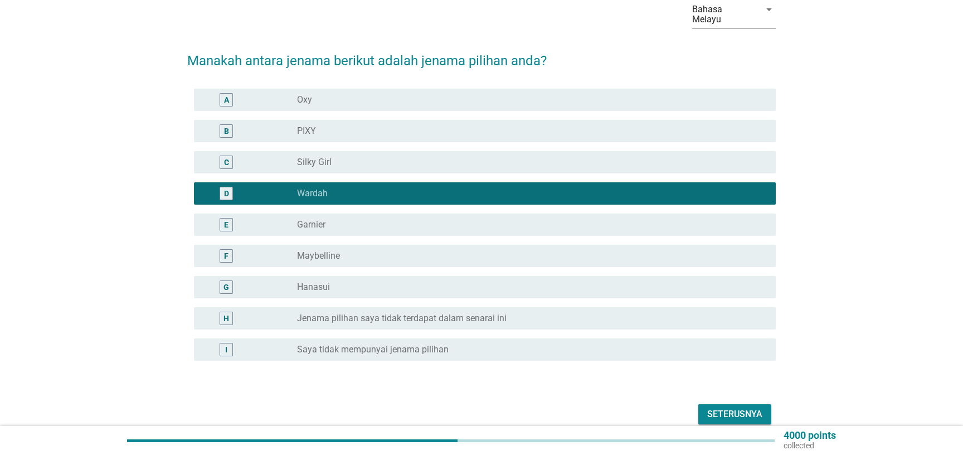
scroll to position [60, 0]
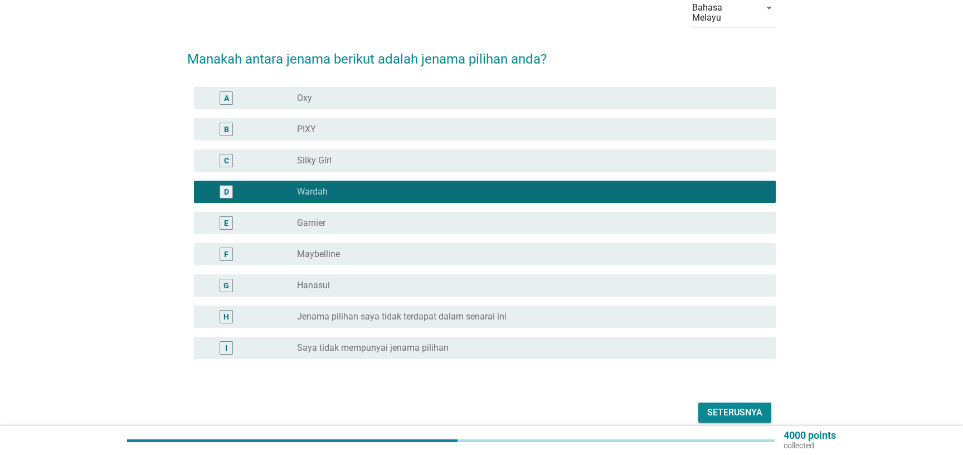
click at [394, 342] on label "Saya tidak mempunyai jenama pilihan" at bounding box center [373, 347] width 152 height 11
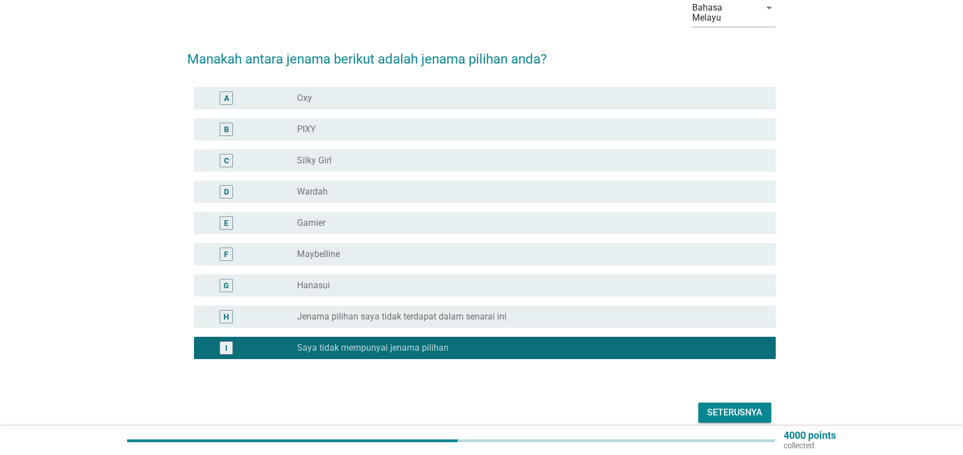
click at [730, 406] on div "Seterusnya" at bounding box center [734, 412] width 55 height 13
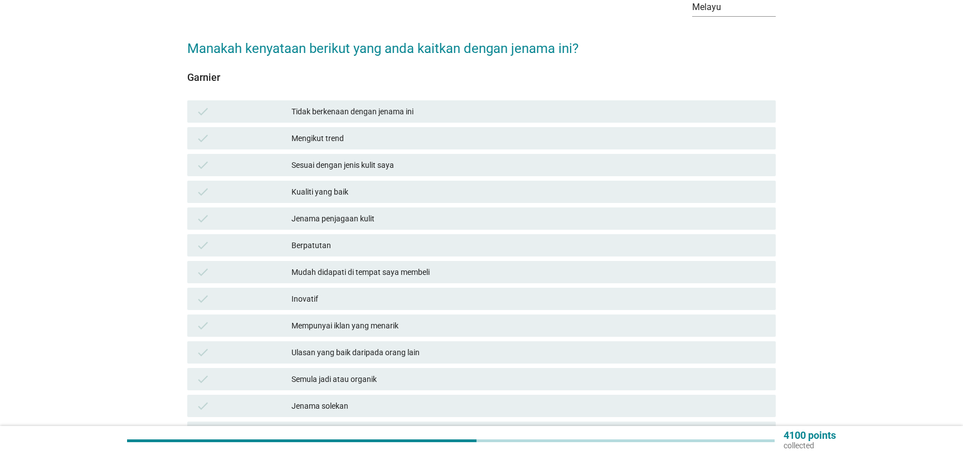
scroll to position [120, 0]
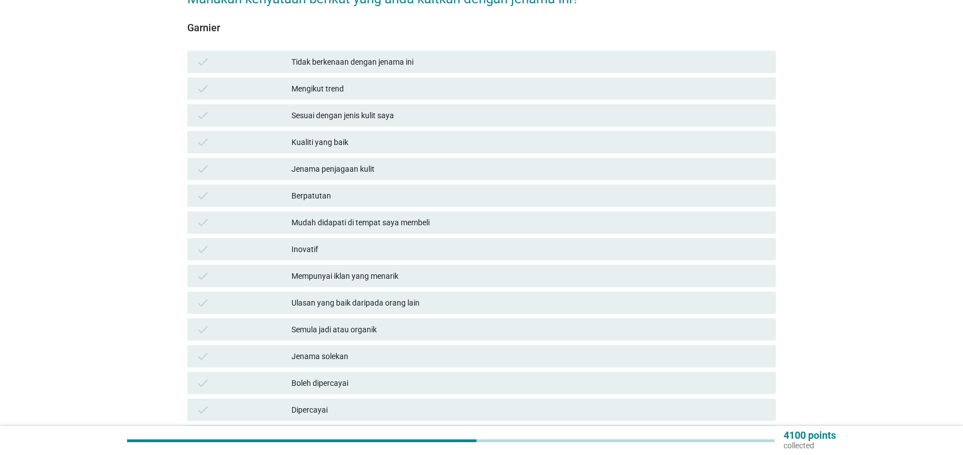
click at [358, 162] on div "Jenama penjagaan kulit" at bounding box center [528, 168] width 475 height 13
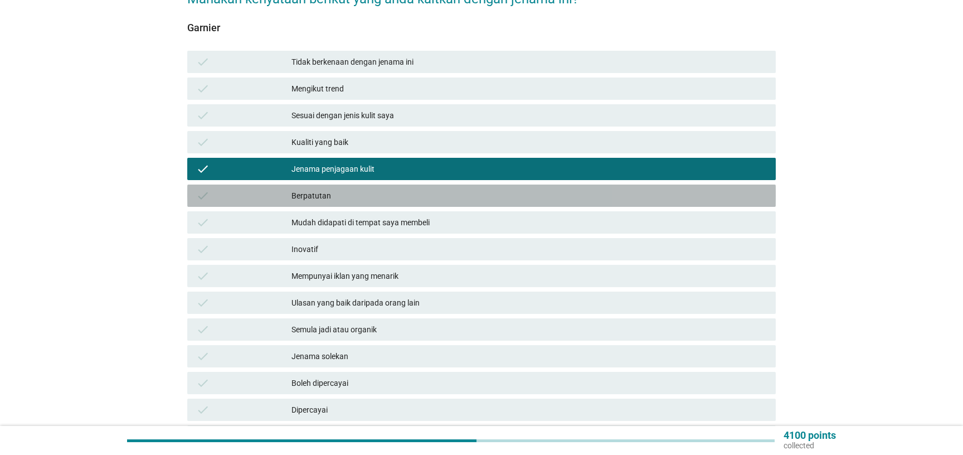
click at [357, 184] on div "check Berpatutan" at bounding box center [481, 195] width 588 height 22
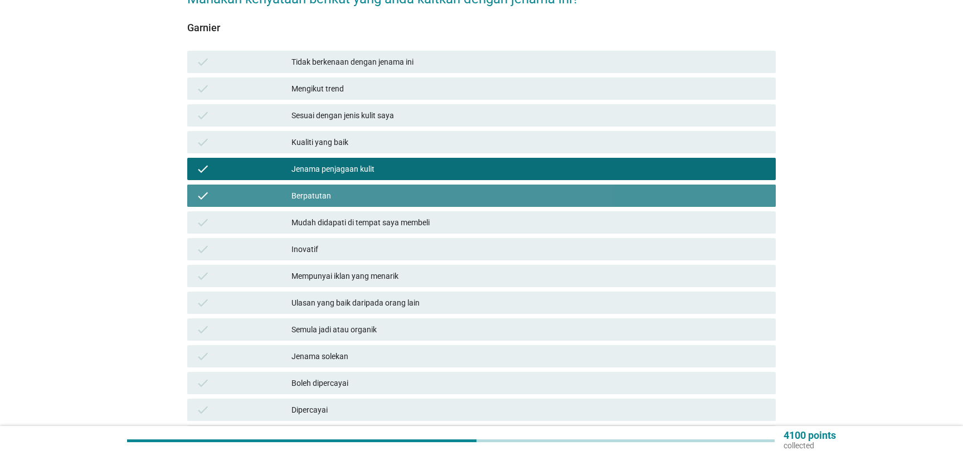
click at [357, 184] on div "check Berpatutan" at bounding box center [481, 195] width 588 height 22
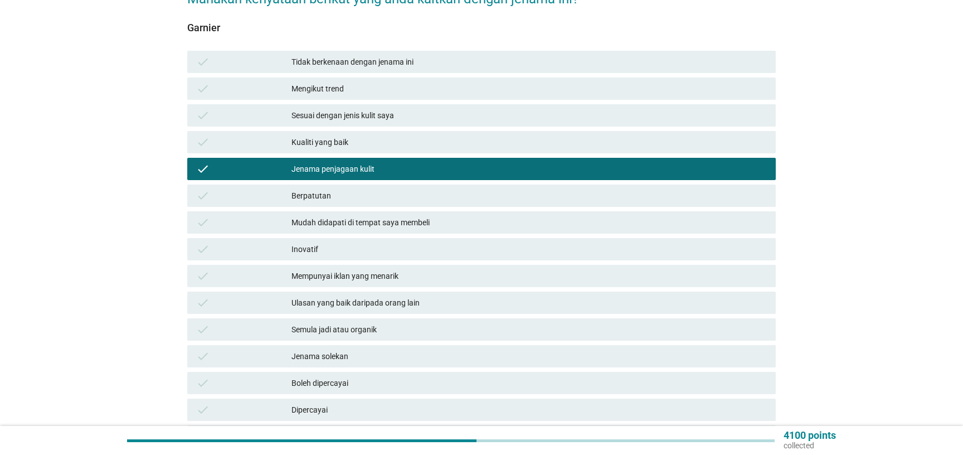
click at [389, 216] on div "Mudah didapati di tempat saya membeli" at bounding box center [528, 222] width 475 height 13
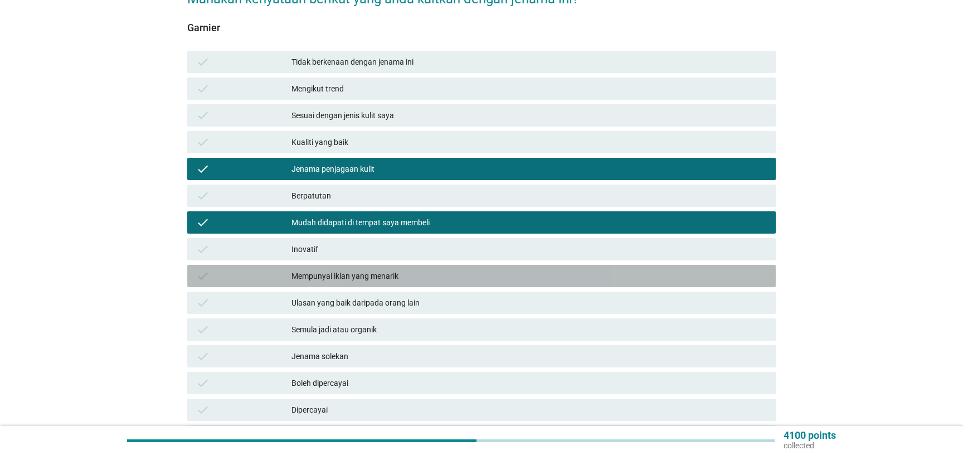
click at [378, 270] on div "Mempunyai iklan yang menarik" at bounding box center [528, 275] width 475 height 13
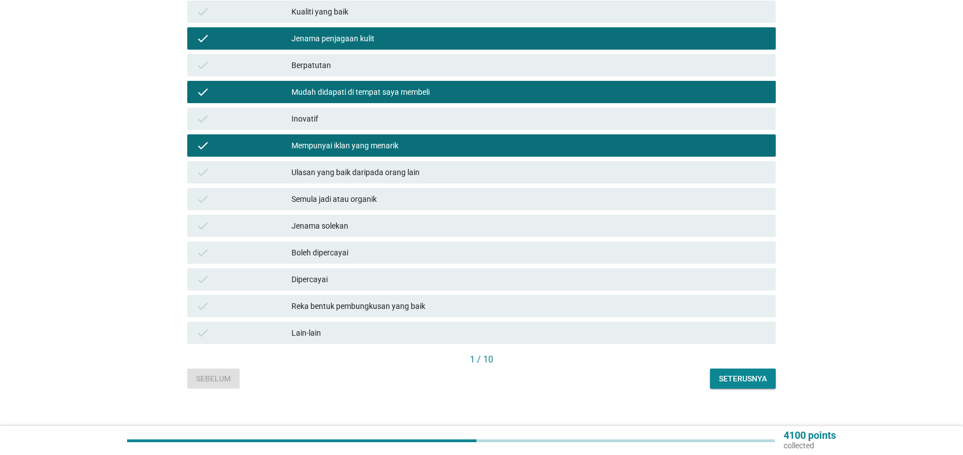
scroll to position [253, 0]
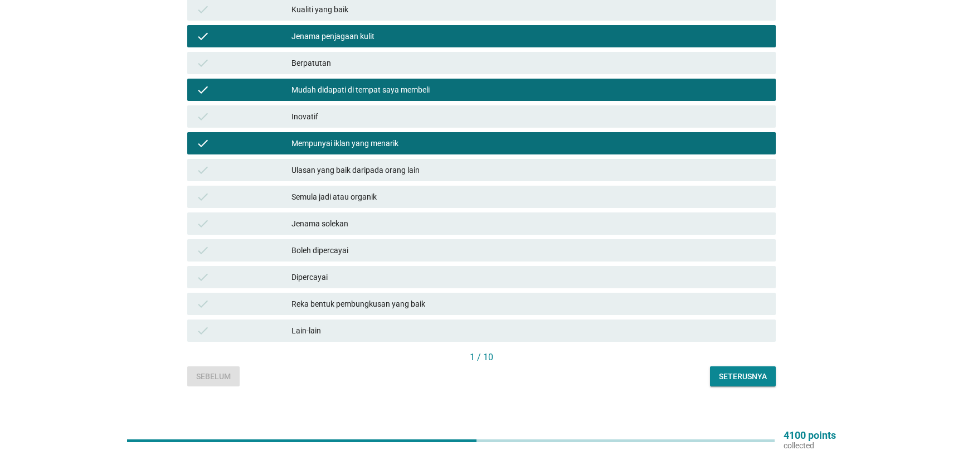
click at [377, 324] on div "Lain-lain" at bounding box center [528, 330] width 475 height 13
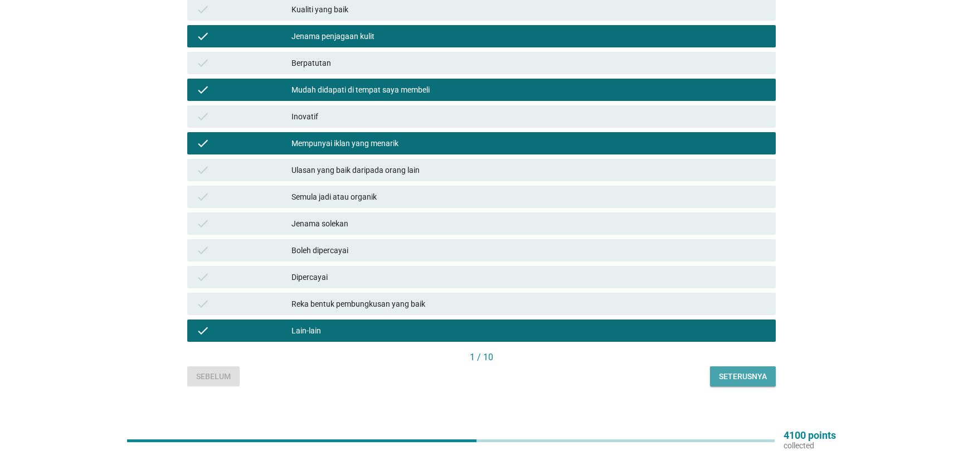
click at [739, 370] on div "Seterusnya" at bounding box center [743, 376] width 48 height 12
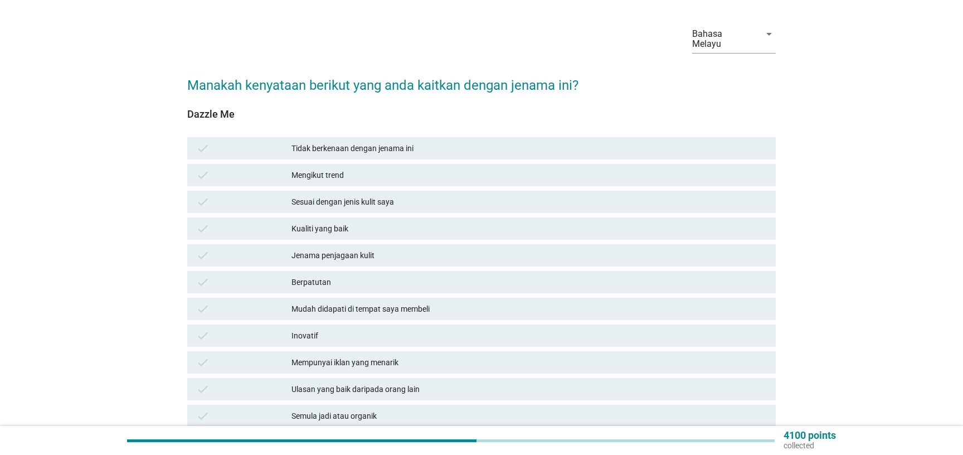
scroll to position [60, 0]
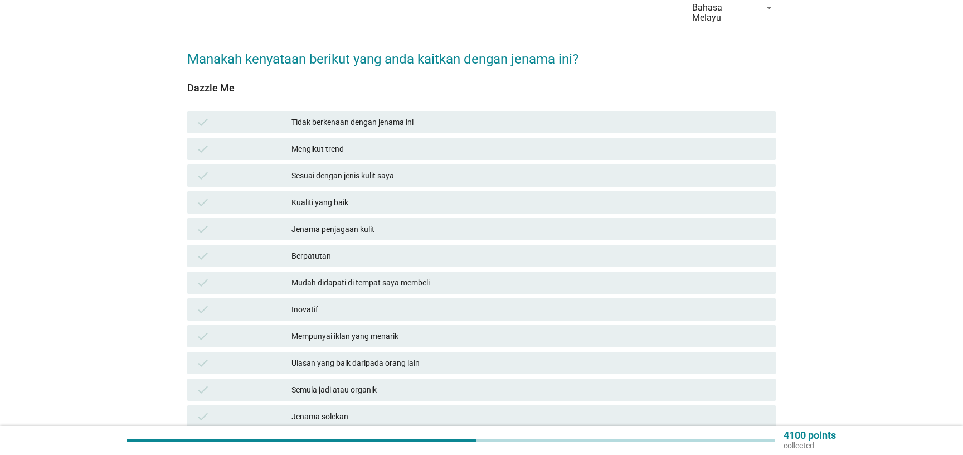
drag, startPoint x: 235, startPoint y: 78, endPoint x: 168, endPoint y: 80, distance: 66.9
click at [187, 82] on span "Dazzle Me check Tidak berkenaan dengan jenama ini check Mengikut trend check Se…" at bounding box center [481, 312] width 588 height 461
copy div "Dazzle Me"
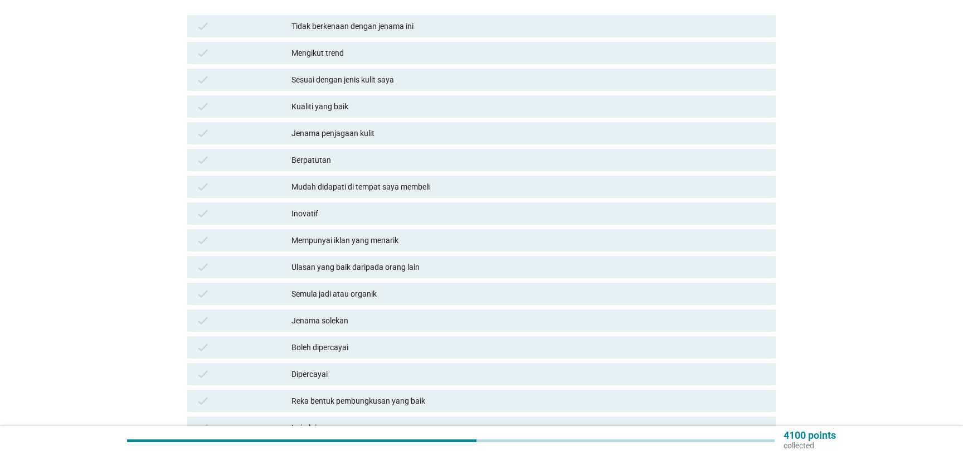
scroll to position [181, 0]
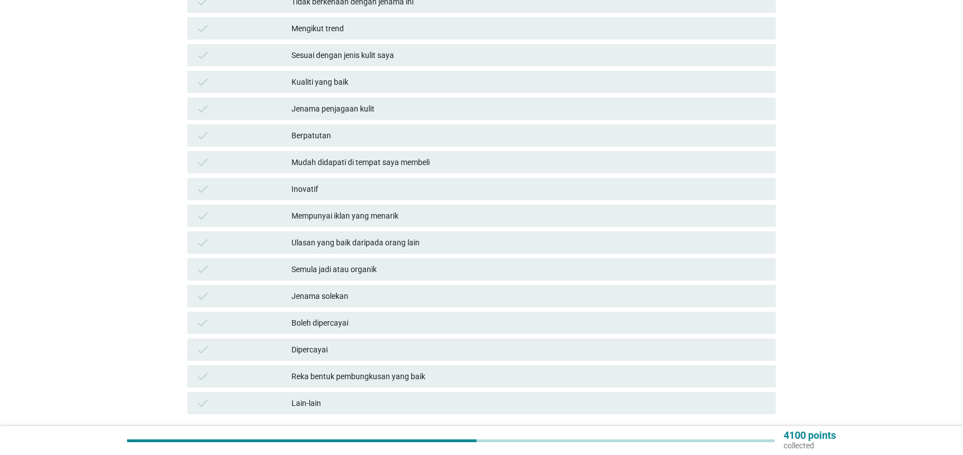
click at [96, 199] on div "Bahasa Melayu arrow_drop_down Manakah kenyataan berikut yang anda kaitkan denga…" at bounding box center [481, 164] width 909 height 607
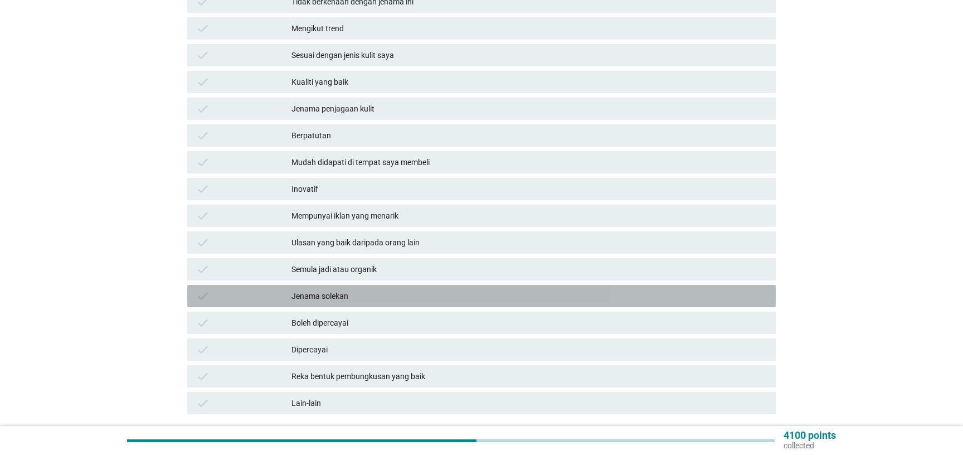
click at [314, 289] on div "Jenama solekan" at bounding box center [528, 295] width 475 height 13
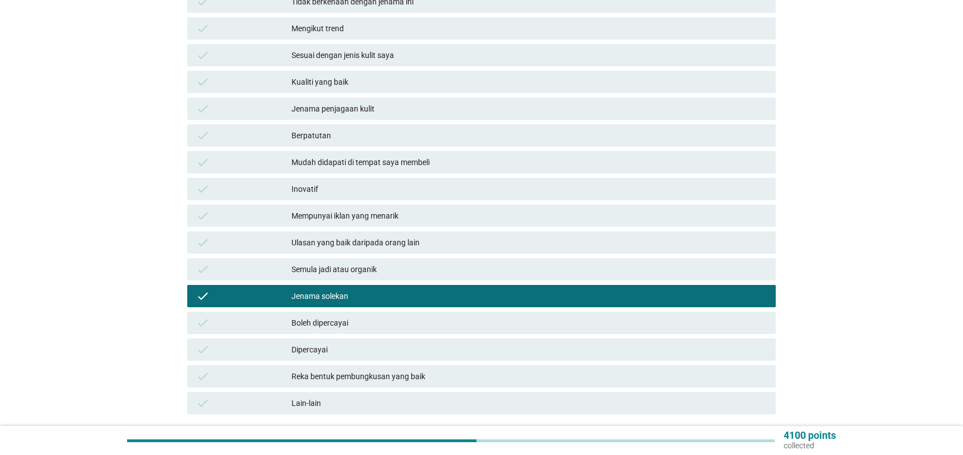
click at [338, 236] on div "Ulasan yang baik daripada orang lain" at bounding box center [528, 242] width 475 height 13
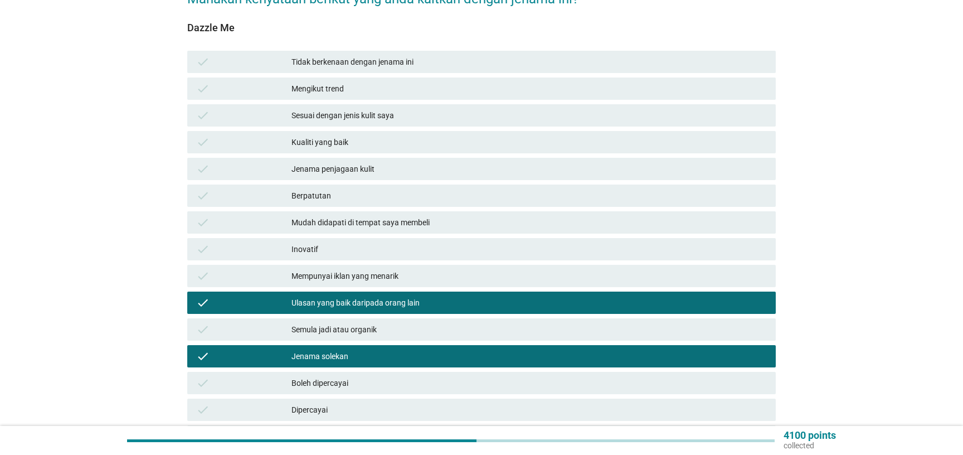
scroll to position [253, 0]
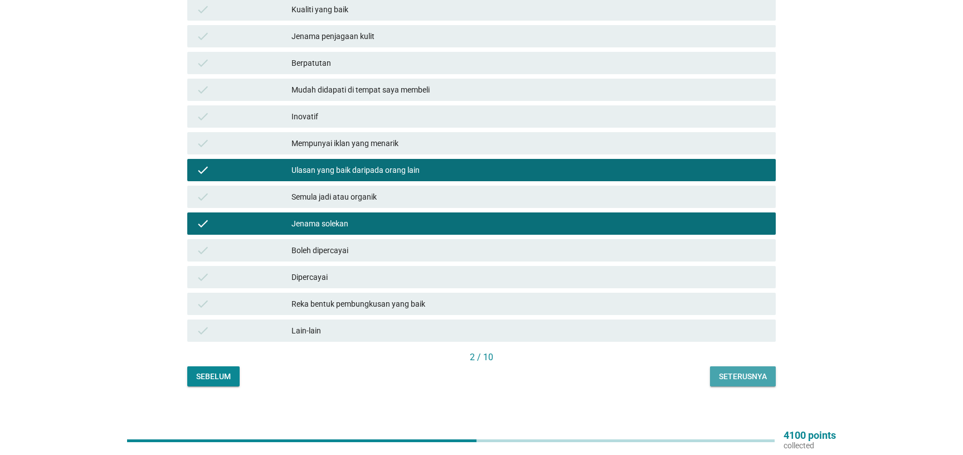
click at [757, 366] on button "Seterusnya" at bounding box center [743, 376] width 66 height 20
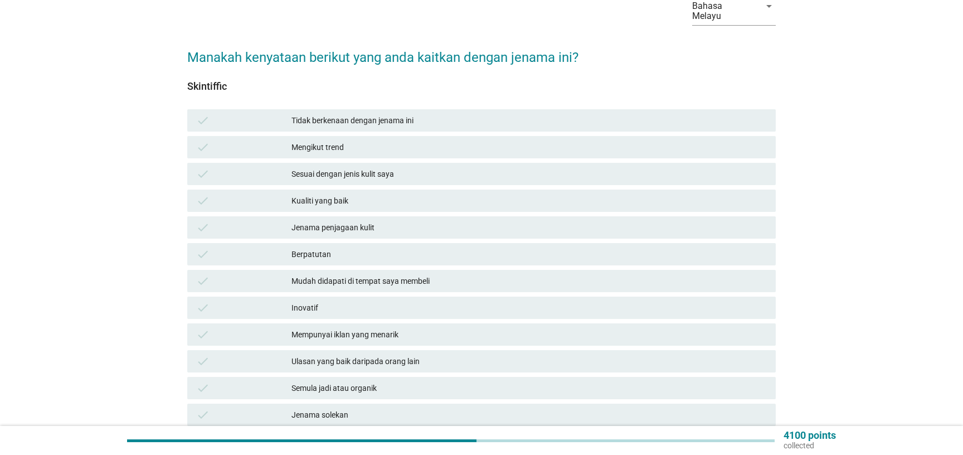
scroll to position [120, 0]
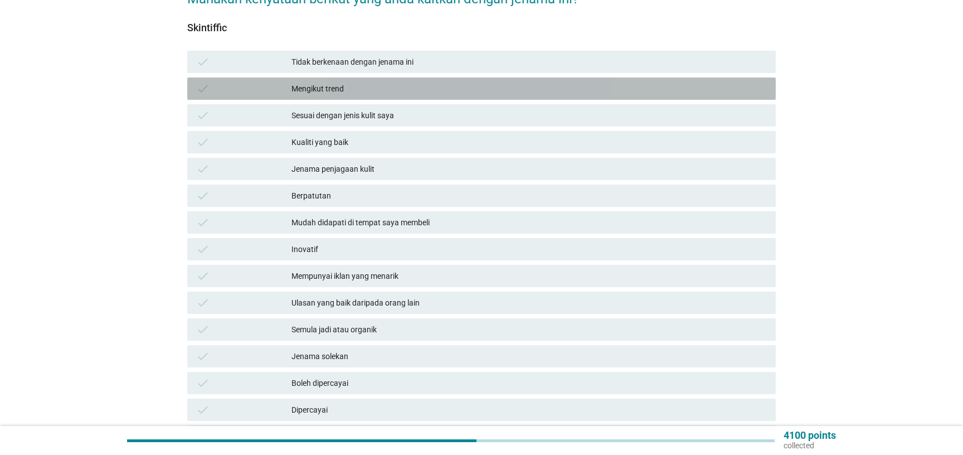
click at [329, 82] on div "Mengikut trend" at bounding box center [528, 88] width 475 height 13
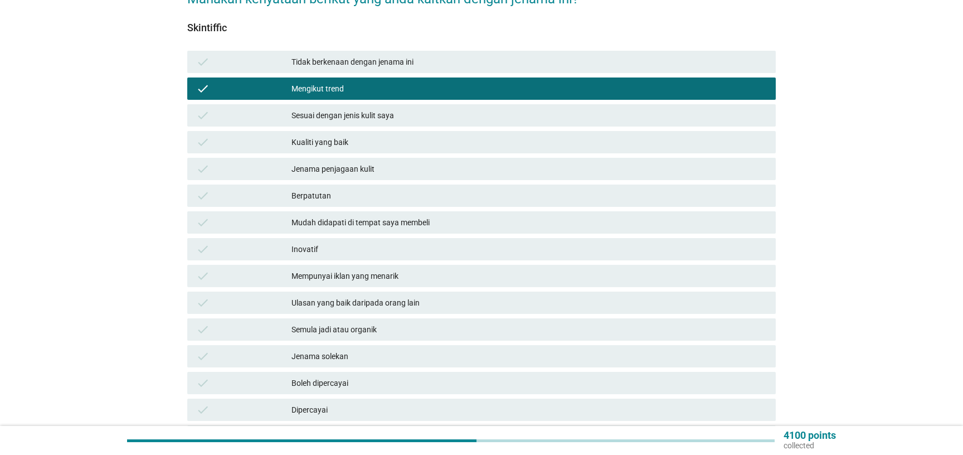
click at [344, 162] on div "Jenama penjagaan kulit" at bounding box center [528, 168] width 475 height 13
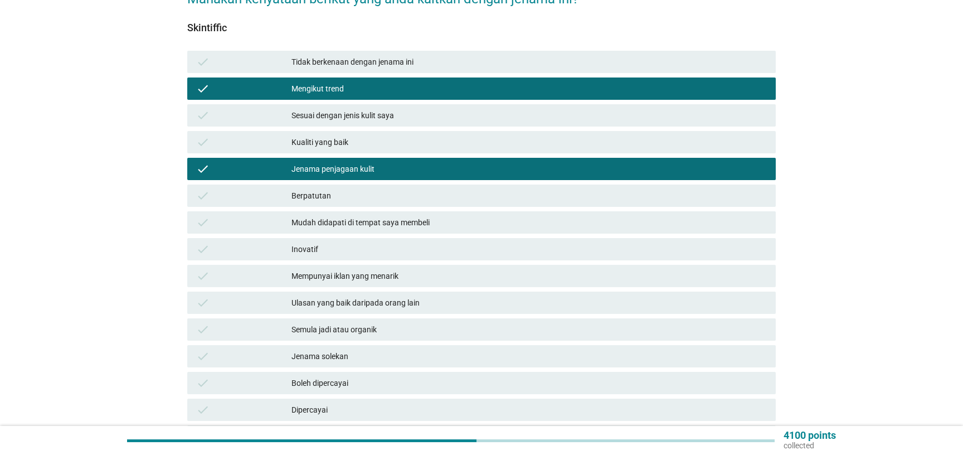
click at [347, 216] on div "Mudah didapati di tempat saya membeli" at bounding box center [528, 222] width 475 height 13
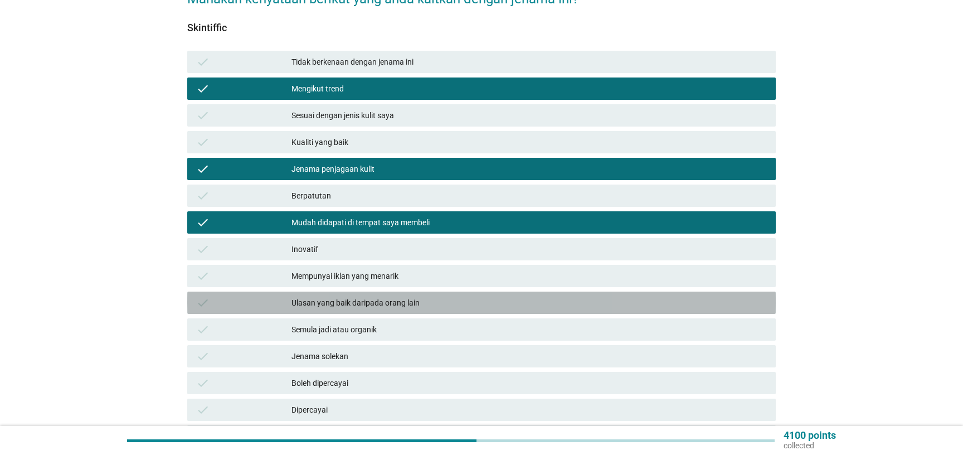
click at [366, 299] on div "Ulasan yang baik daripada orang lain" at bounding box center [528, 302] width 475 height 13
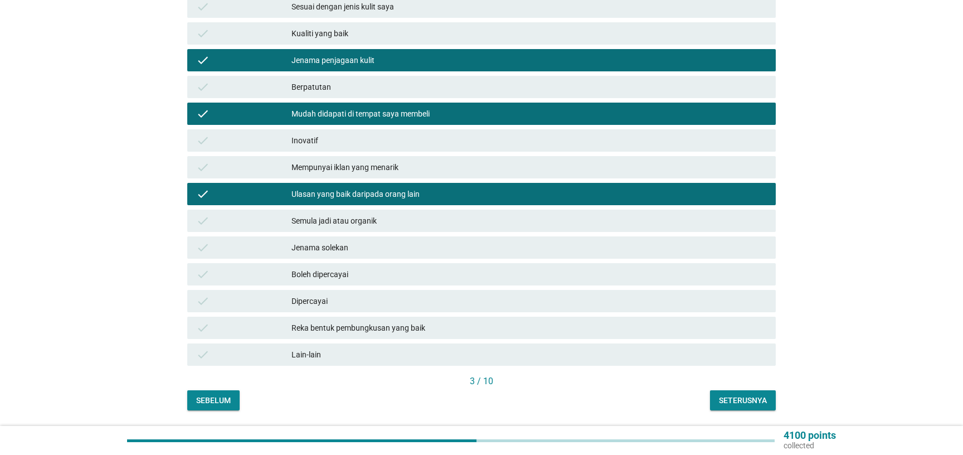
scroll to position [241, 0]
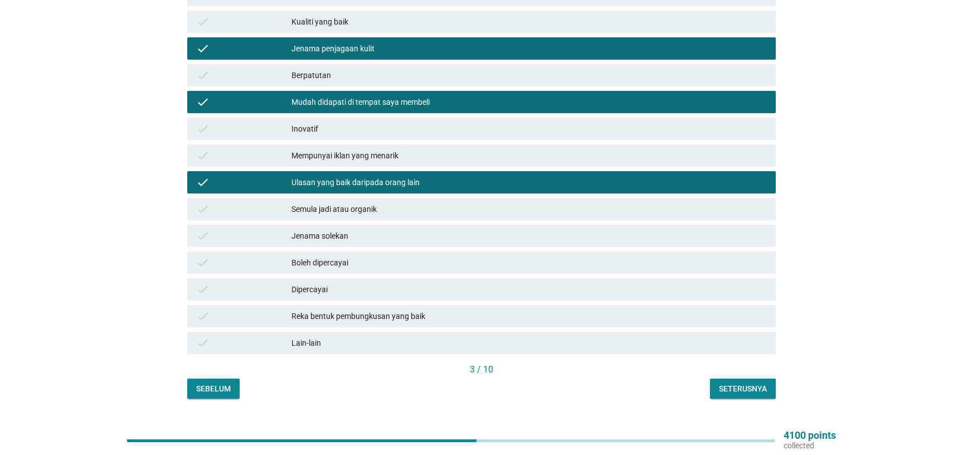
click at [343, 229] on div "Jenama solekan" at bounding box center [528, 235] width 475 height 13
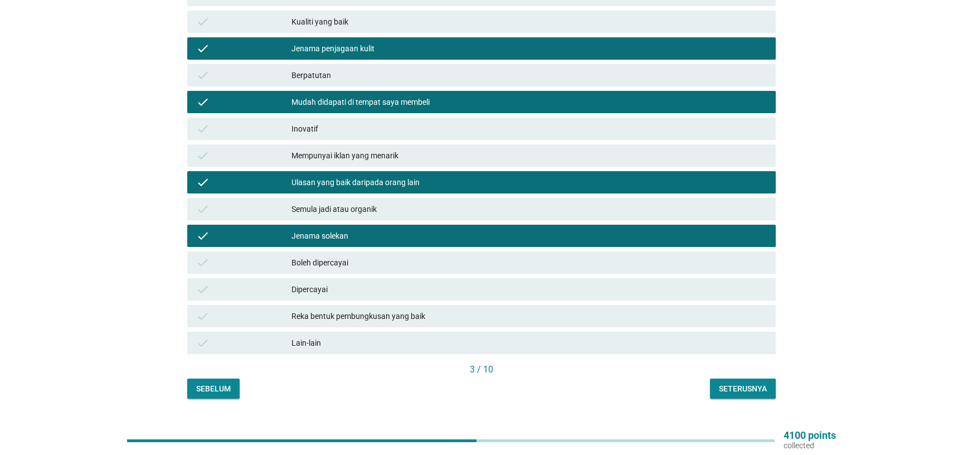
click at [405, 309] on div "Reka bentuk pembungkusan yang baik" at bounding box center [528, 315] width 475 height 13
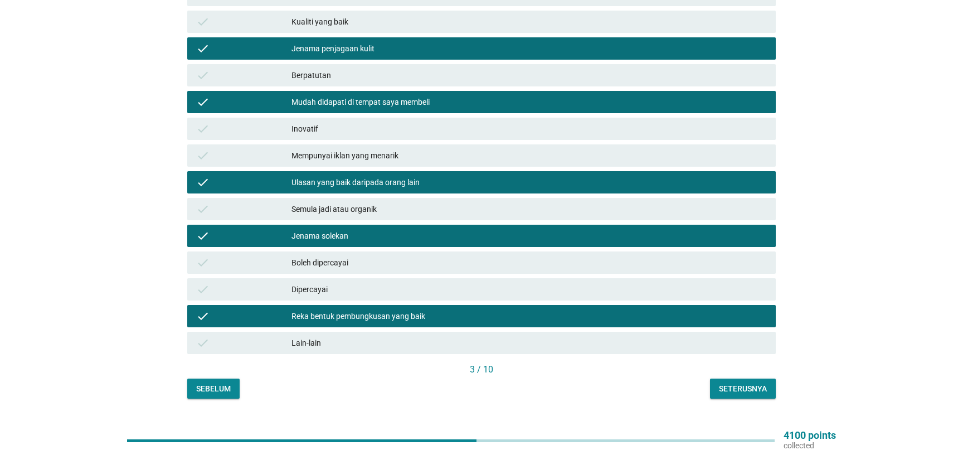
click at [738, 388] on button "Seterusnya" at bounding box center [743, 388] width 66 height 20
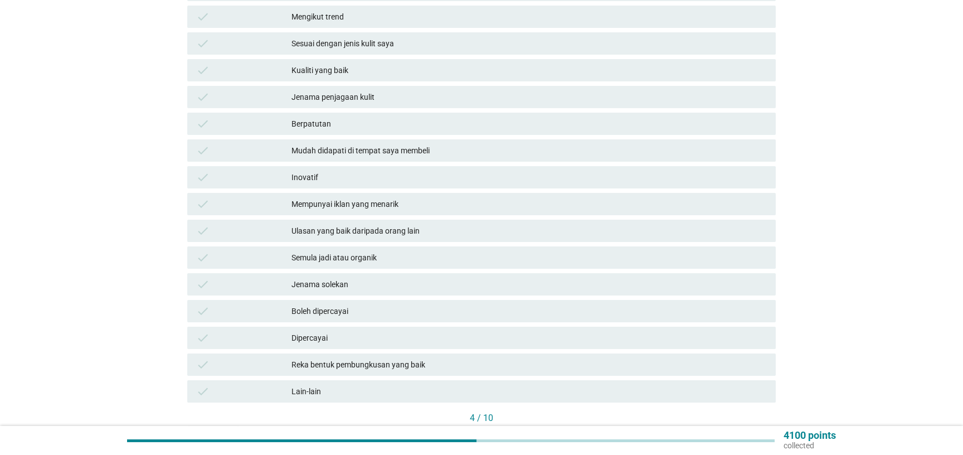
scroll to position [193, 0]
click at [350, 277] on div "Jenama solekan" at bounding box center [528, 283] width 475 height 13
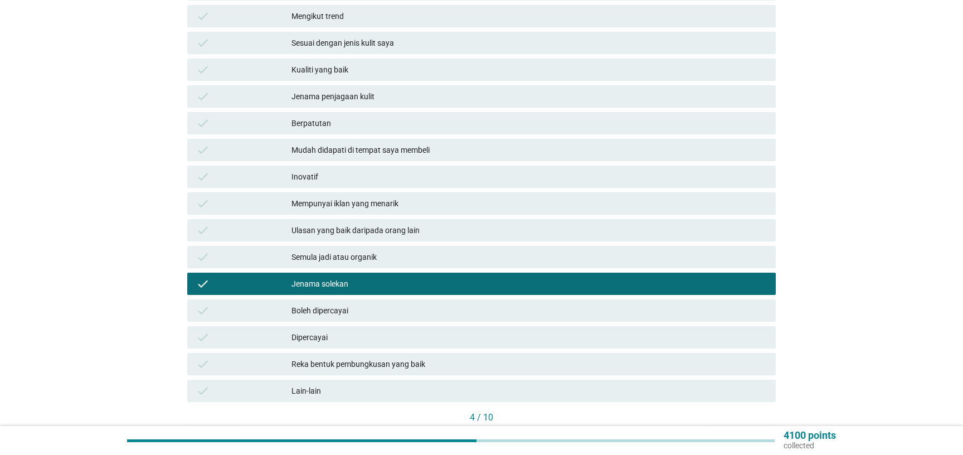
click at [746, 431] on div "Seterusnya" at bounding box center [743, 437] width 48 height 12
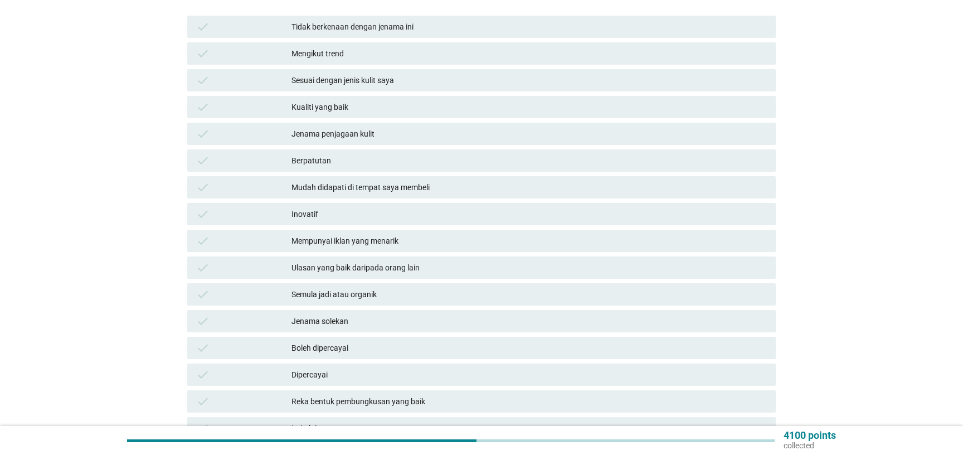
scroll to position [181, 0]
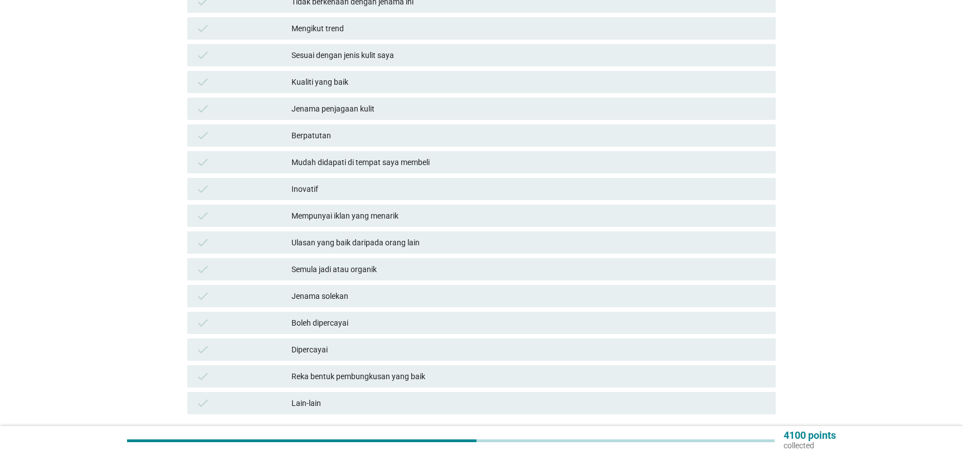
click at [333, 291] on div "Jenama solekan" at bounding box center [528, 295] width 475 height 13
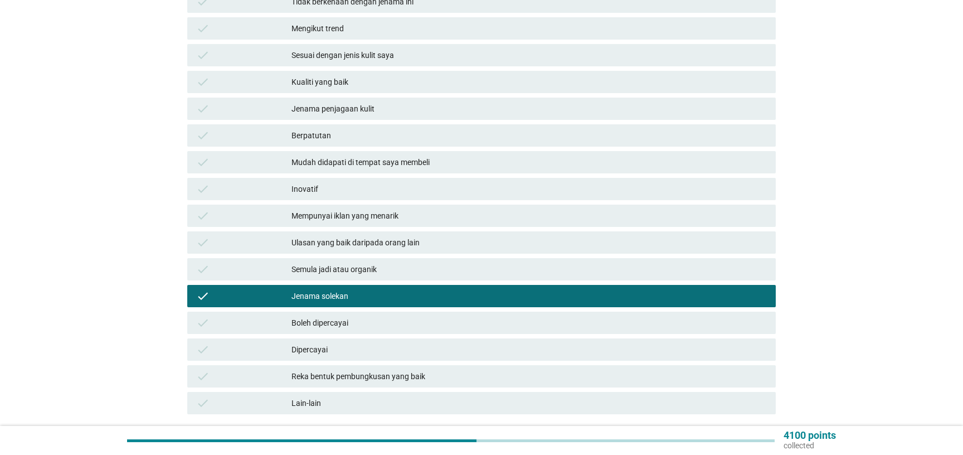
click at [381, 236] on div "Ulasan yang baik daripada orang lain" at bounding box center [528, 242] width 475 height 13
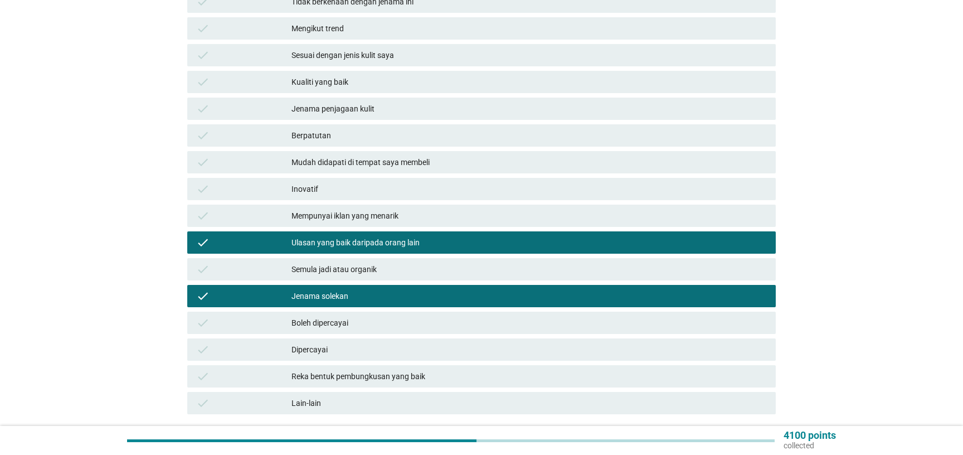
scroll to position [241, 0]
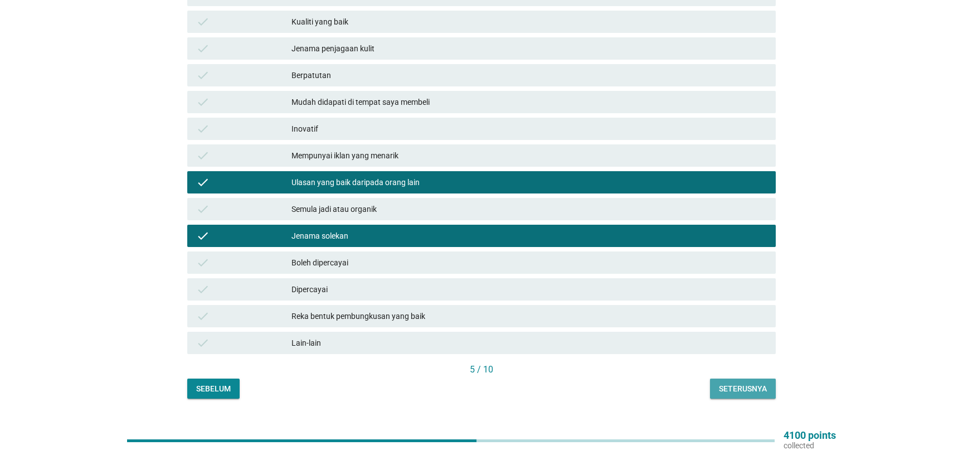
click at [714, 384] on button "Seterusnya" at bounding box center [743, 388] width 66 height 20
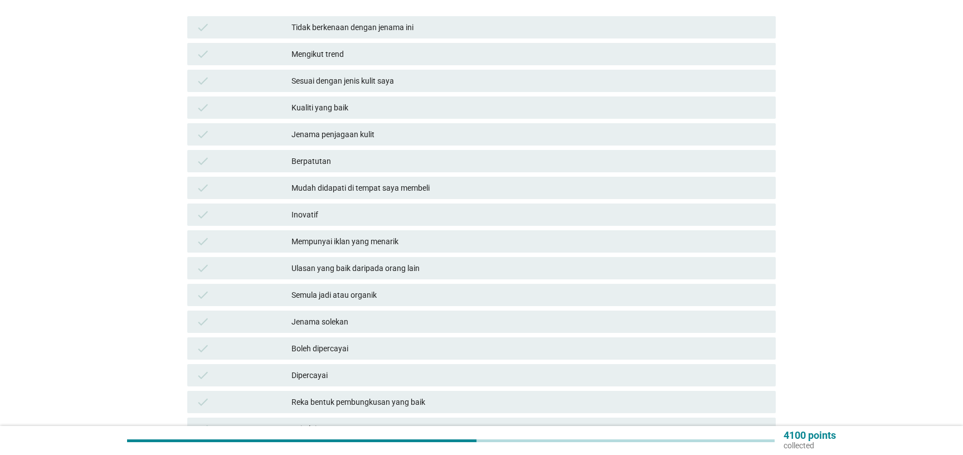
scroll to position [181, 0]
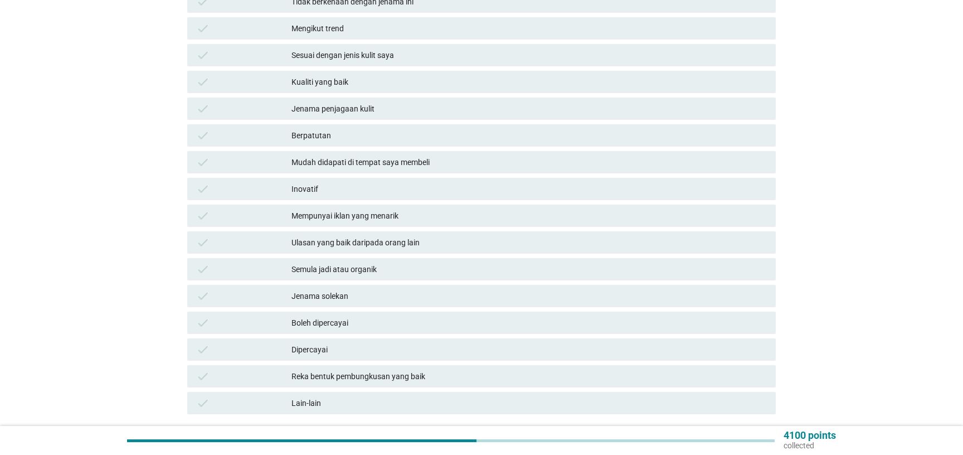
click at [319, 289] on div "Jenama solekan" at bounding box center [528, 295] width 475 height 13
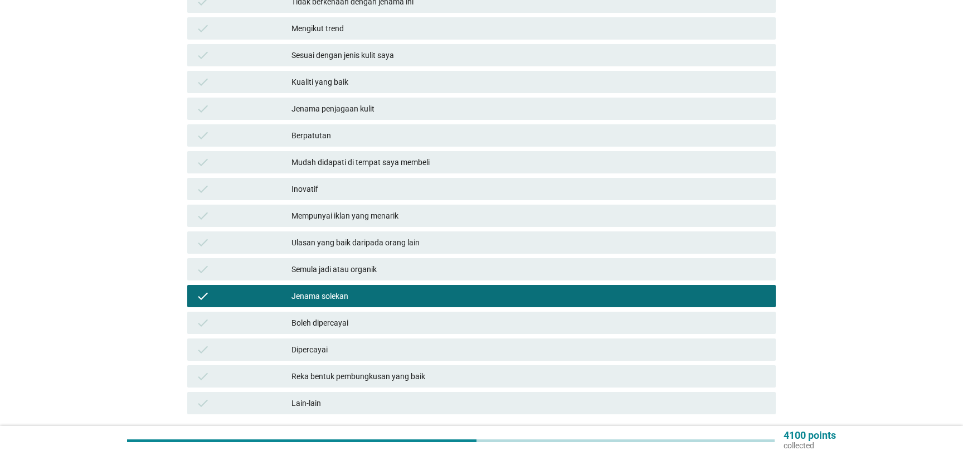
click at [331, 155] on div "Mudah didapati di tempat saya membeli" at bounding box center [528, 161] width 475 height 13
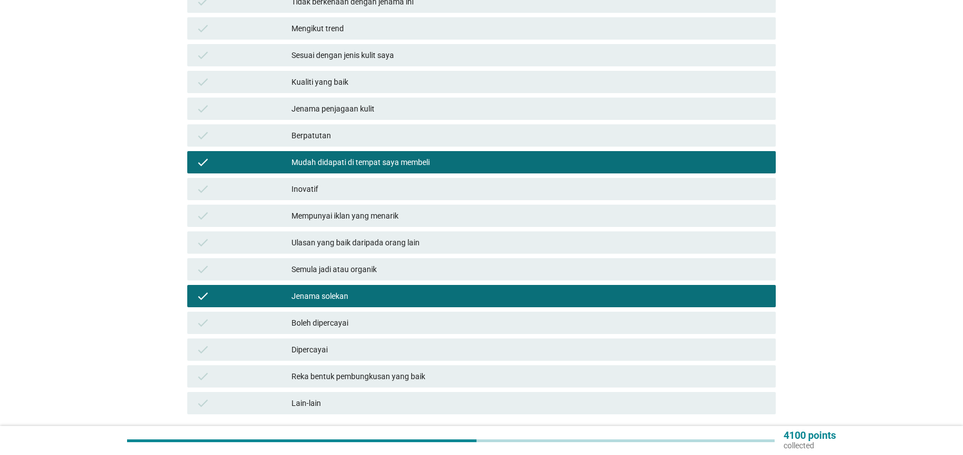
click at [364, 369] on div "Reka bentuk pembungkusan yang baik" at bounding box center [528, 375] width 475 height 13
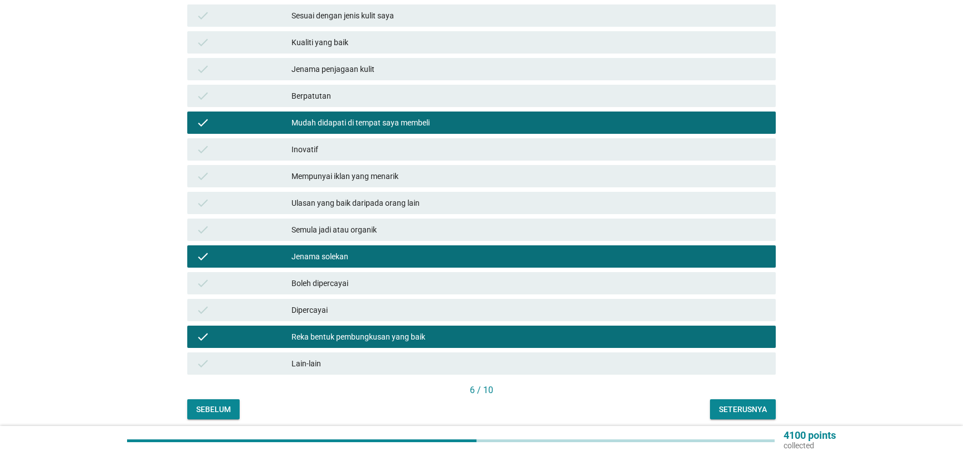
scroll to position [241, 0]
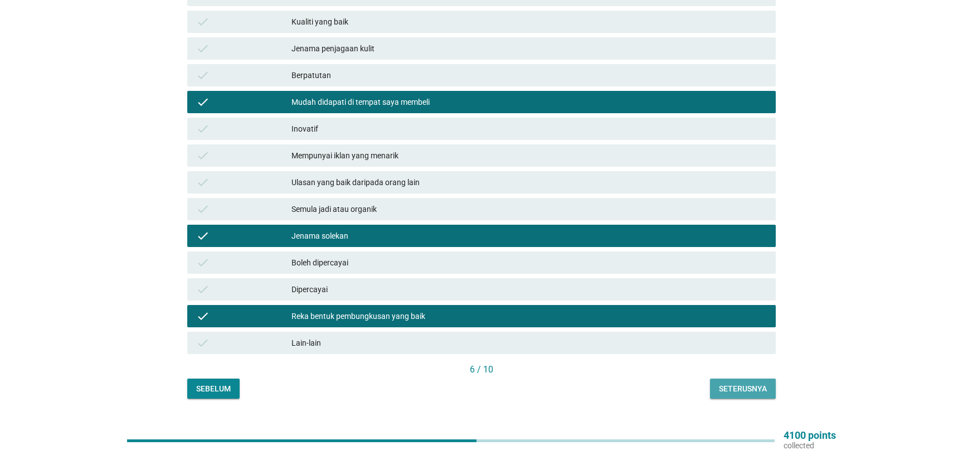
click at [759, 384] on button "Seterusnya" at bounding box center [743, 388] width 66 height 20
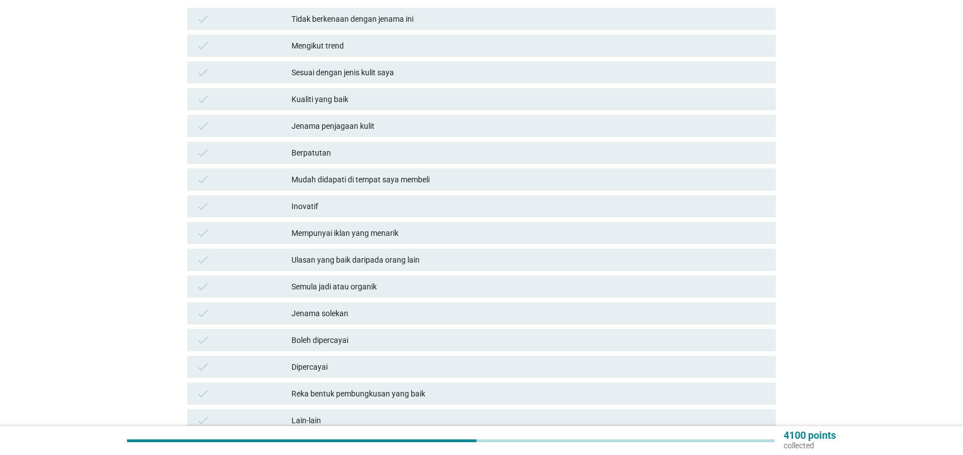
scroll to position [181, 0]
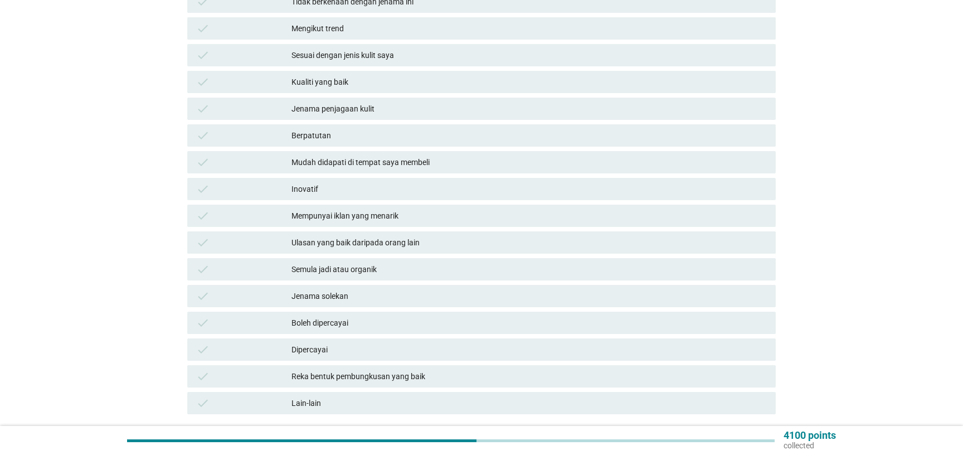
click at [321, 48] on div "Sesuai dengan jenis kulit saya" at bounding box center [528, 54] width 475 height 13
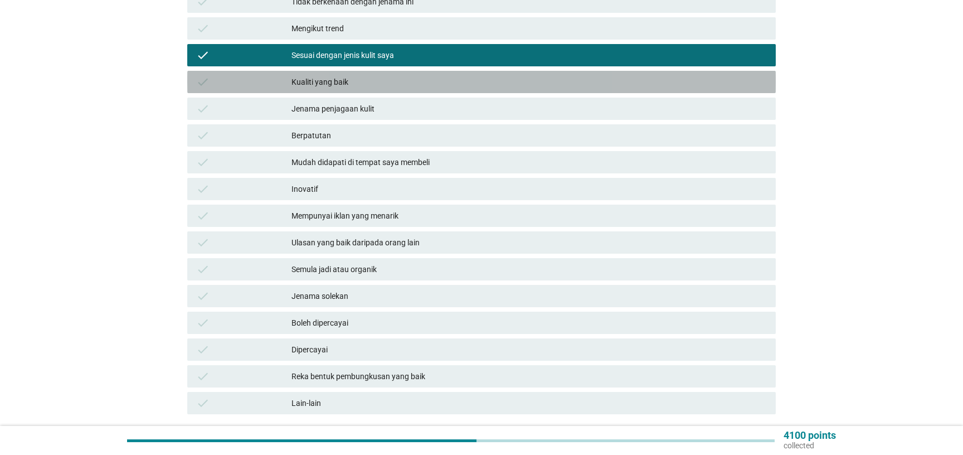
click at [325, 75] on div "Kualiti yang baik" at bounding box center [528, 81] width 475 height 13
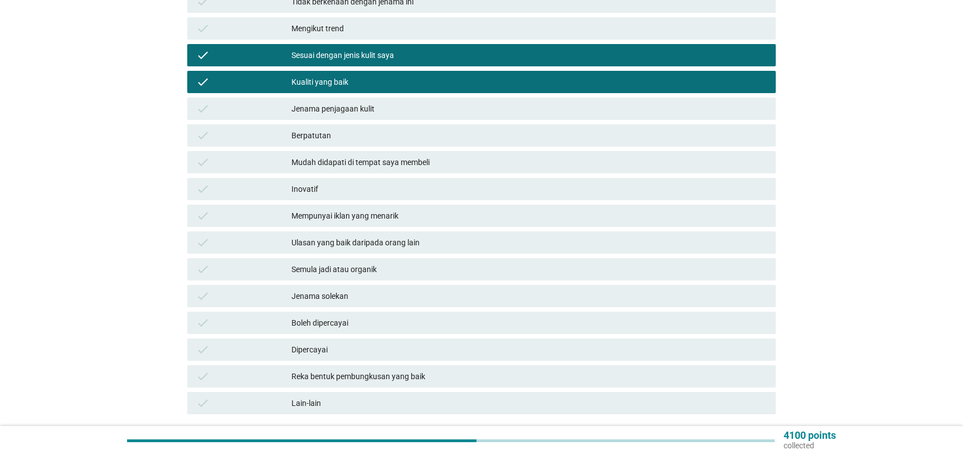
click at [339, 102] on div "Jenama penjagaan kulit" at bounding box center [528, 108] width 475 height 13
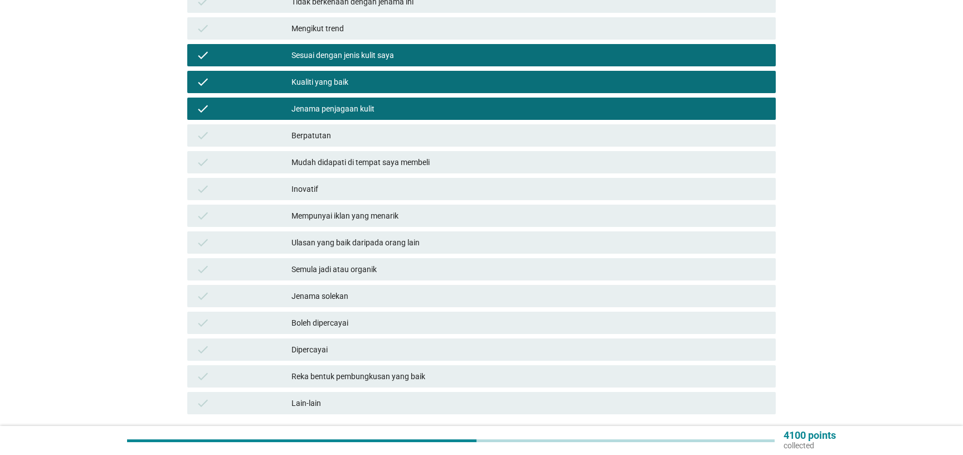
click at [365, 129] on div "Berpatutan" at bounding box center [528, 135] width 475 height 13
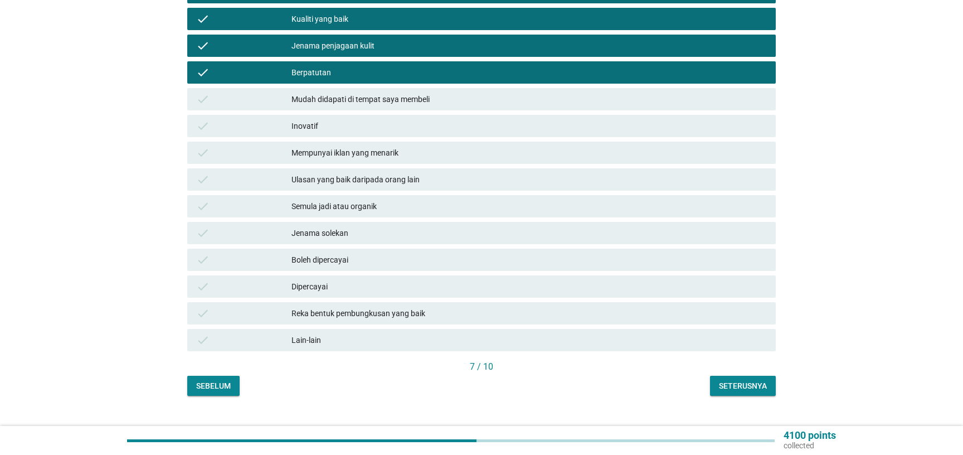
scroll to position [253, 0]
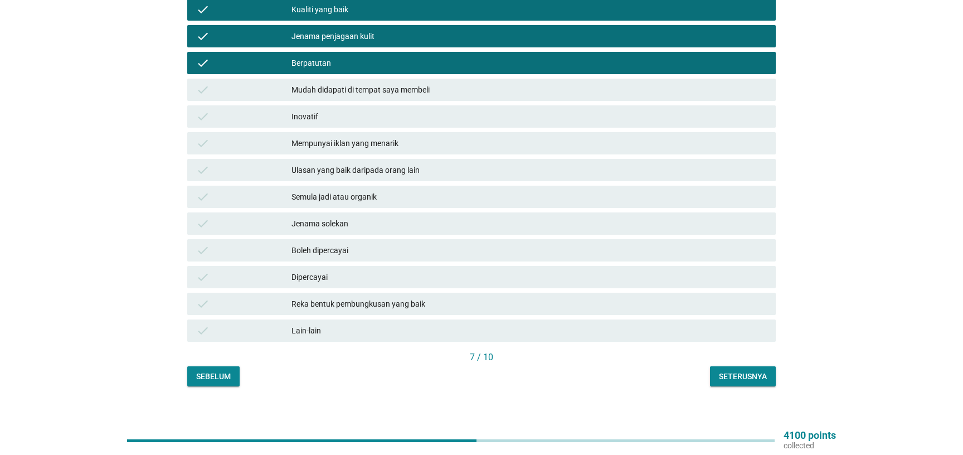
click at [394, 83] on div "Mudah didapati di tempat saya membeli" at bounding box center [528, 89] width 475 height 13
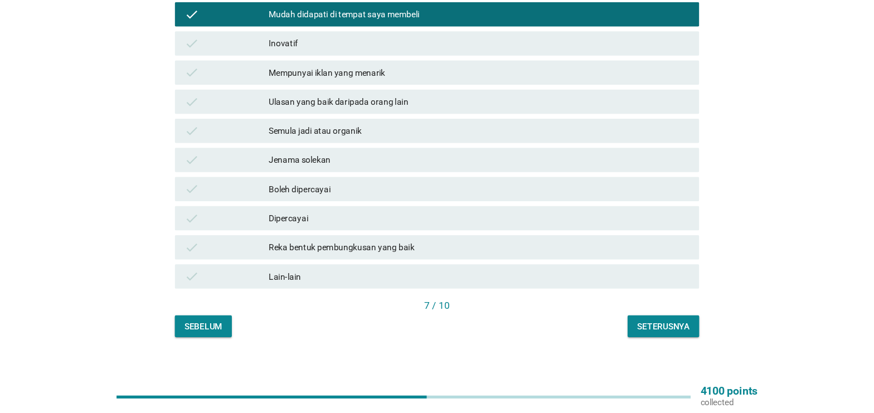
scroll to position [295, 0]
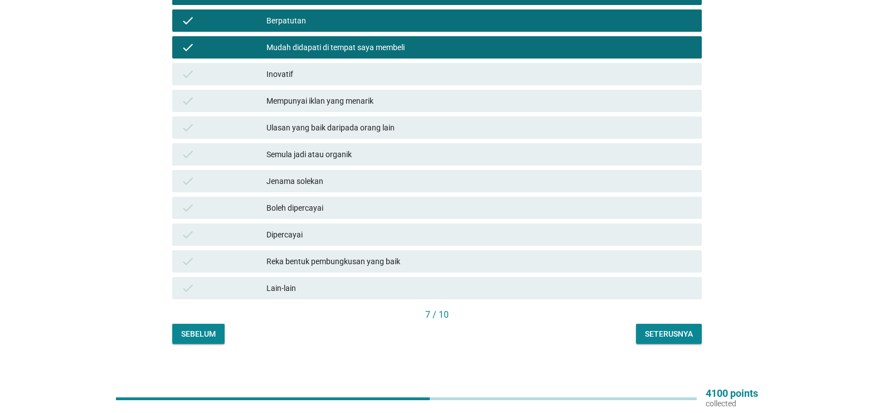
click at [305, 208] on div "check Boleh dipercayai" at bounding box center [436, 208] width 529 height 22
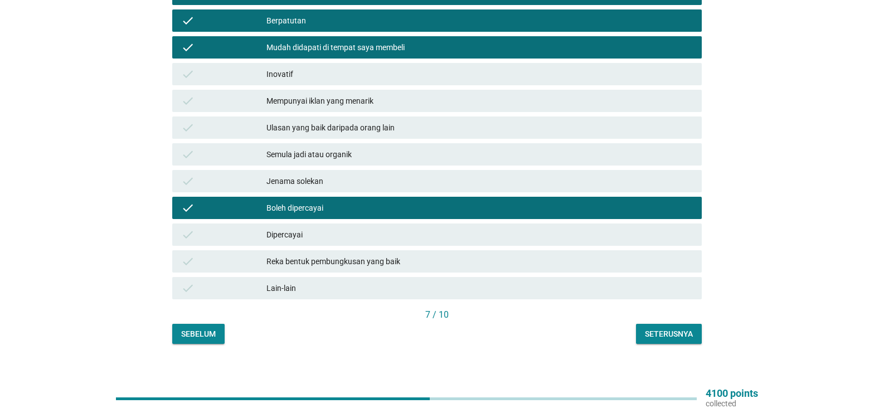
click at [311, 231] on div "Dipercayai" at bounding box center [479, 234] width 426 height 13
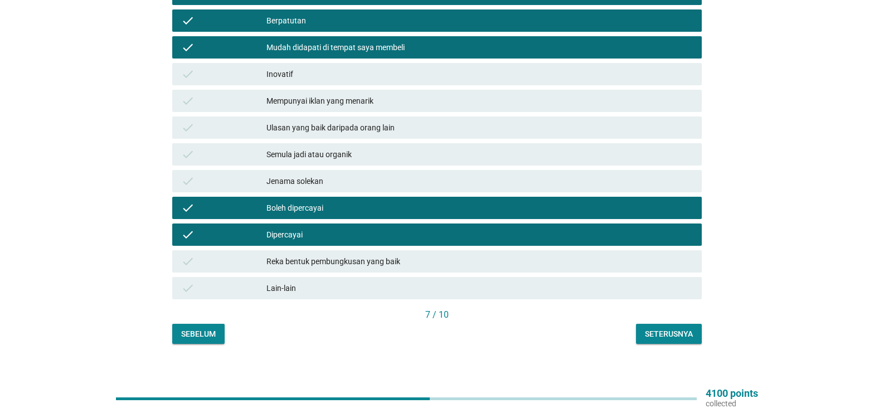
click at [304, 201] on div "Boleh dipercayai" at bounding box center [479, 207] width 426 height 13
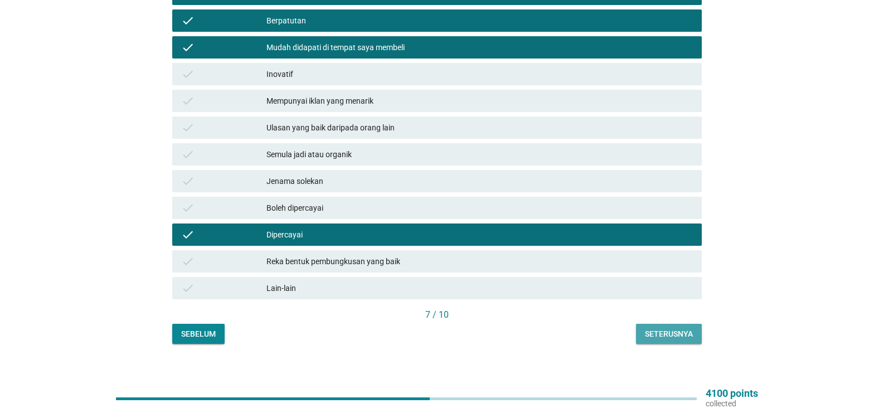
click at [664, 328] on div "Seterusnya" at bounding box center [669, 334] width 48 height 12
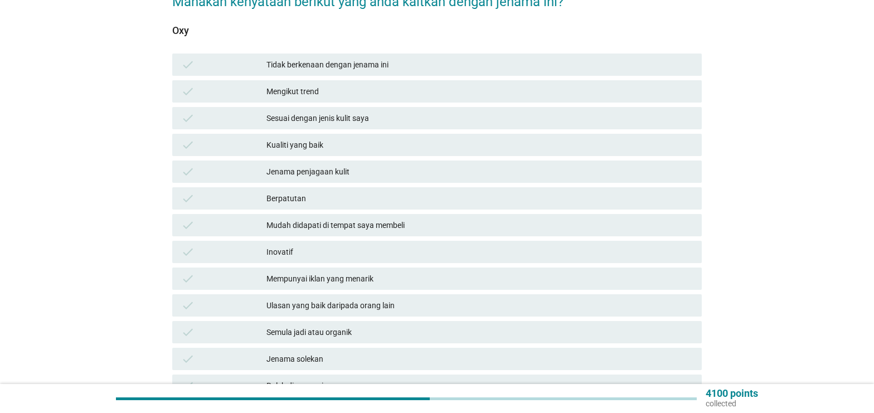
scroll to position [172, 0]
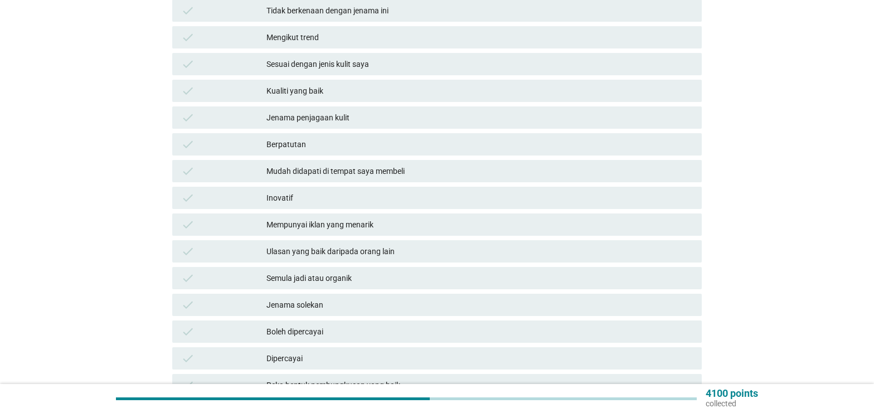
click at [325, 111] on div "Jenama penjagaan kulit" at bounding box center [479, 117] width 426 height 13
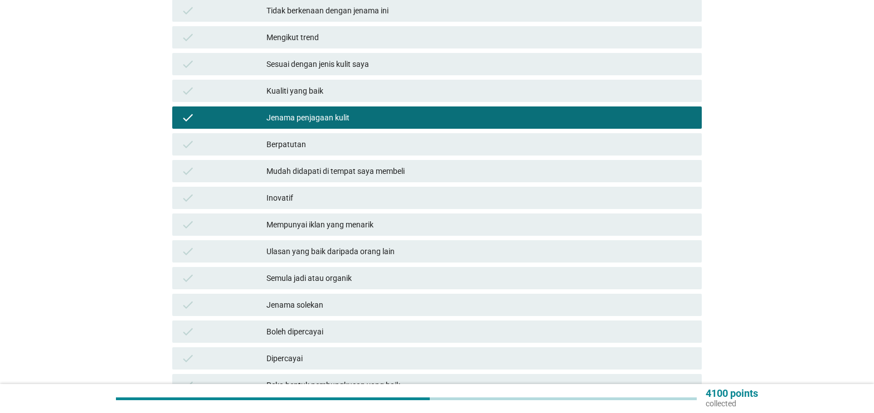
click at [347, 166] on div "Mudah didapati di tempat saya membeli" at bounding box center [479, 170] width 426 height 13
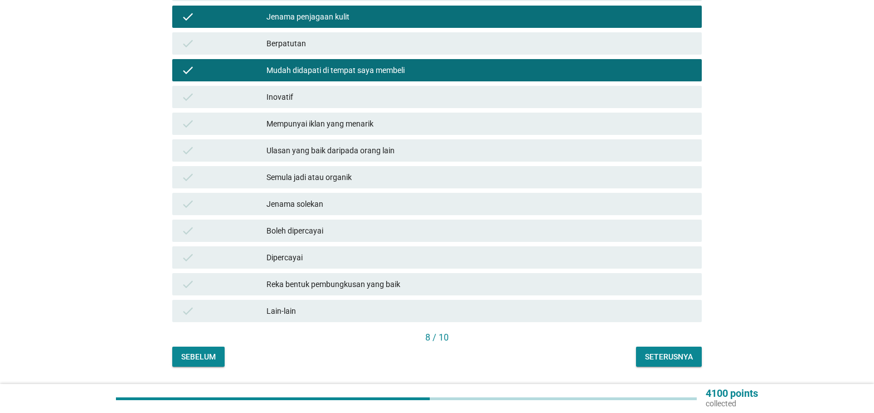
scroll to position [286, 0]
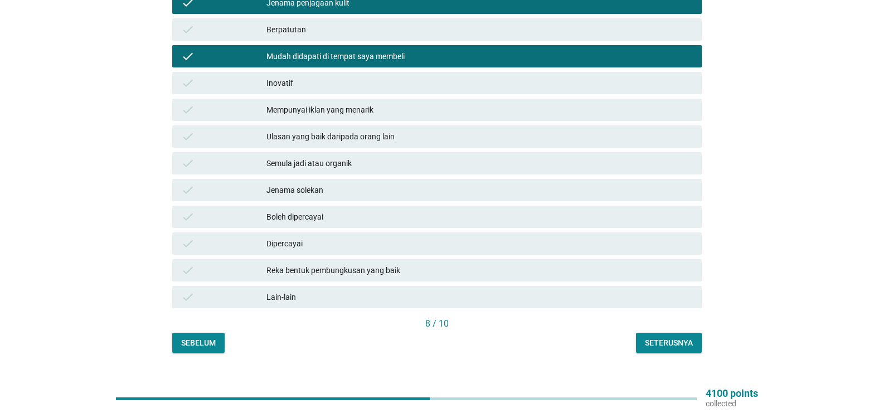
click at [348, 104] on div "Mempunyai iklan yang menarik" at bounding box center [479, 109] width 426 height 13
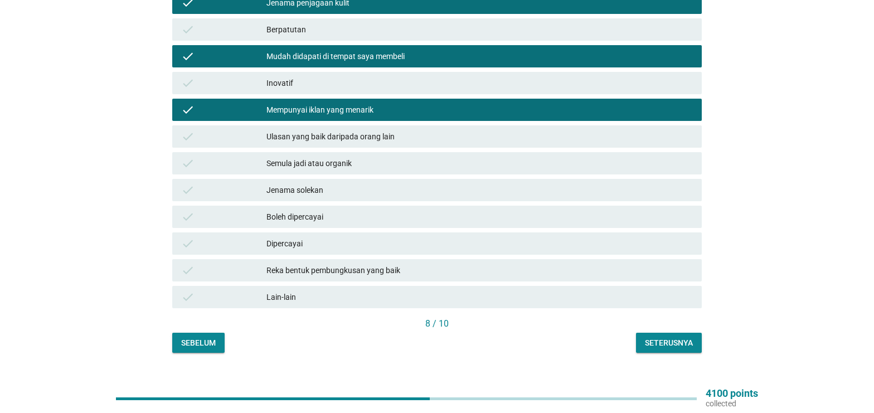
click at [344, 107] on div "check Mempunyai iklan yang menarik" at bounding box center [436, 110] width 529 height 22
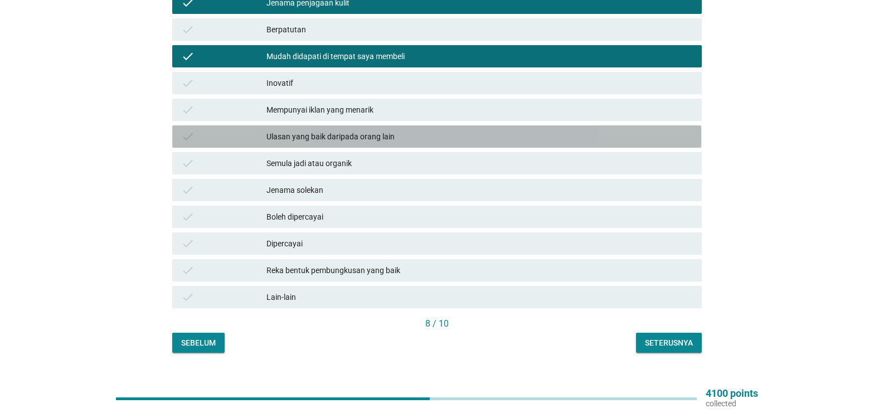
click at [342, 130] on div "Ulasan yang baik daripada orang lain" at bounding box center [479, 136] width 426 height 13
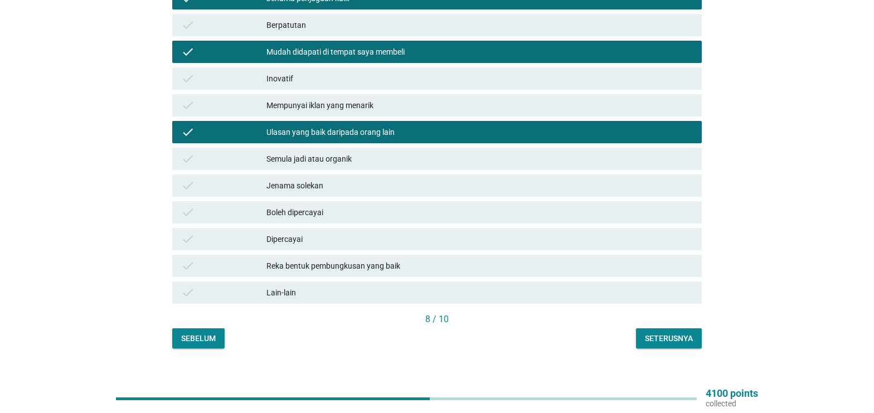
scroll to position [295, 0]
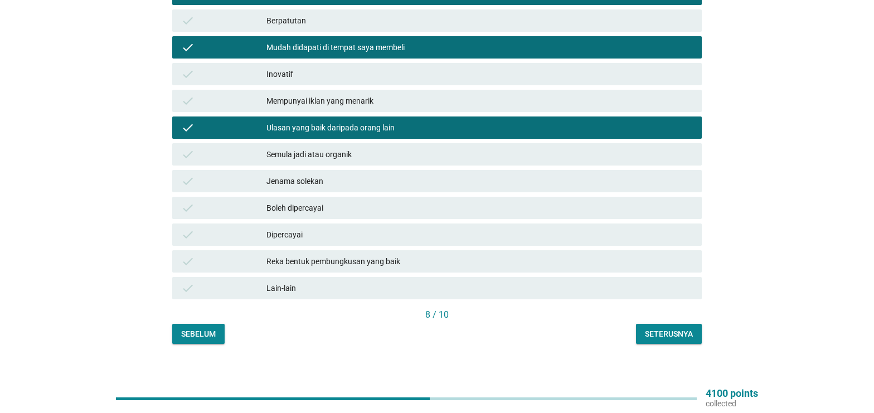
click at [675, 328] on div "Seterusnya" at bounding box center [669, 334] width 48 height 12
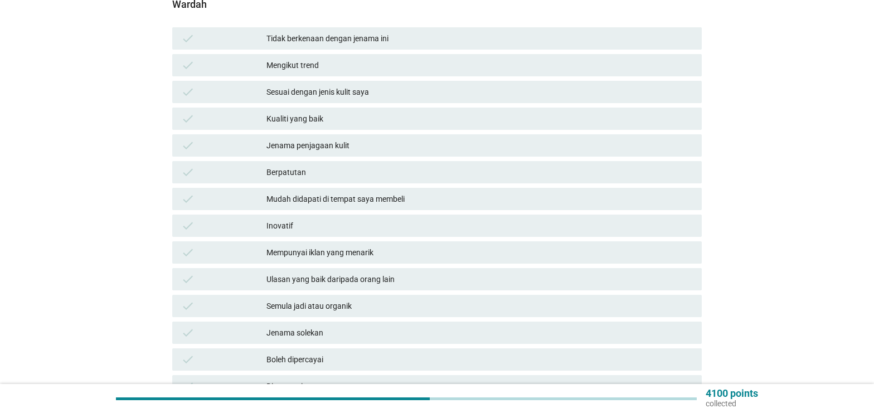
scroll to position [114, 0]
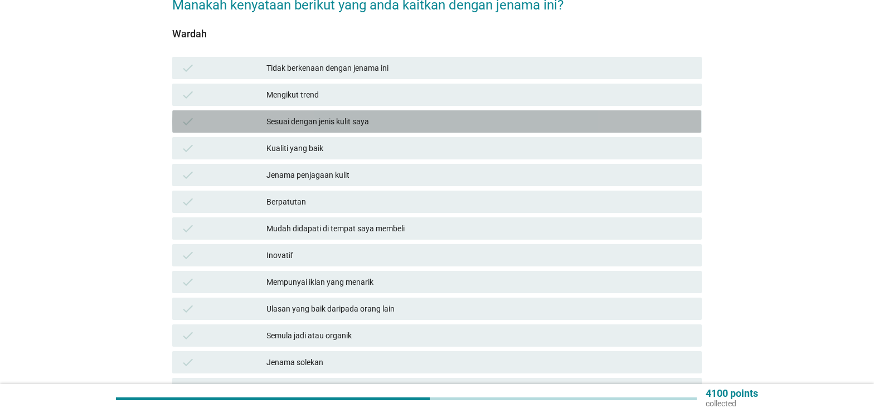
click at [298, 118] on div "check Sesuai dengan jenis kulit saya" at bounding box center [436, 121] width 529 height 22
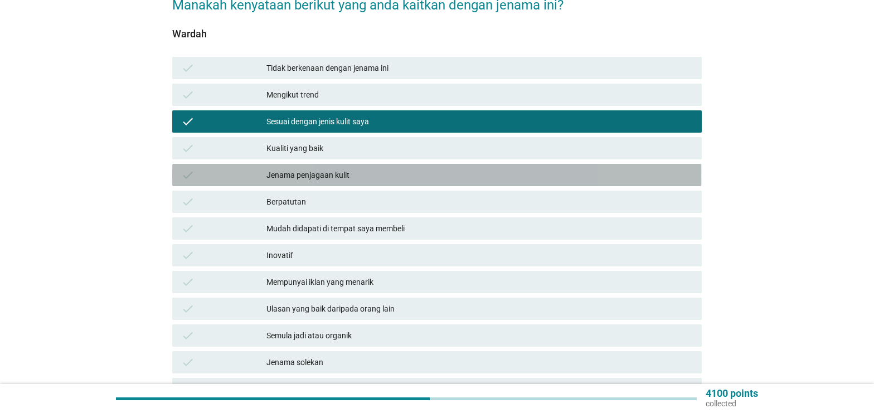
click at [313, 164] on div "check Jenama penjagaan kulit" at bounding box center [436, 175] width 529 height 22
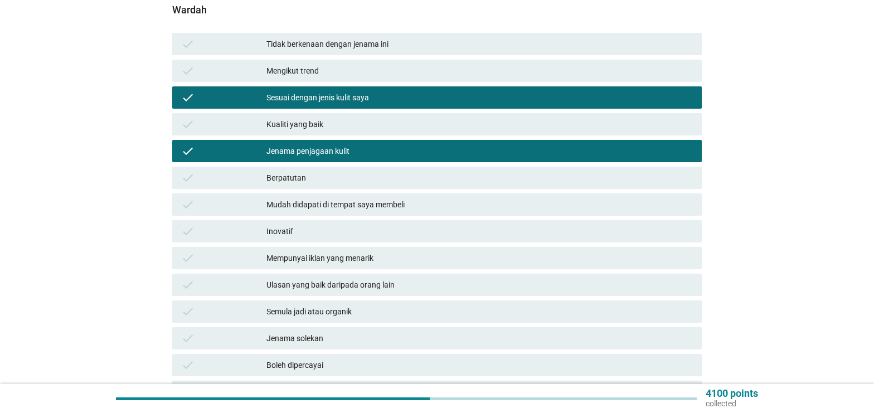
scroll to position [229, 0]
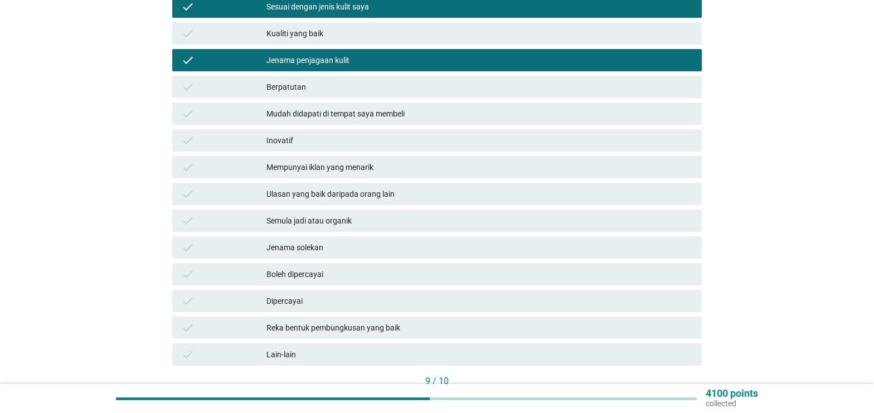
click at [317, 84] on div "check Berpatutan" at bounding box center [436, 87] width 529 height 22
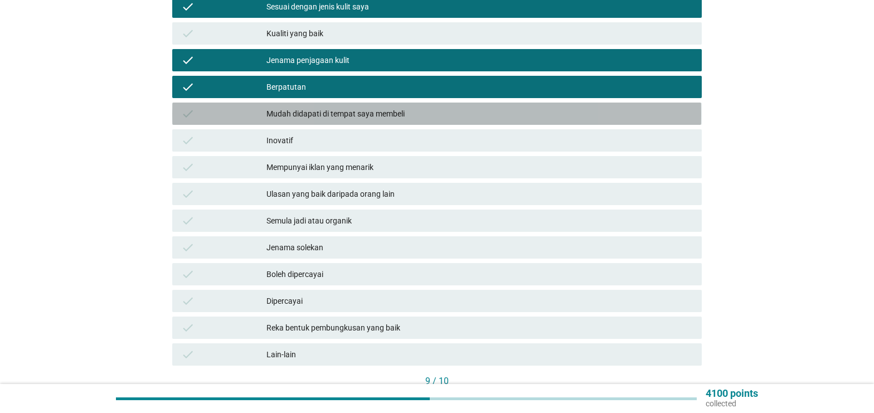
click at [323, 107] on div "Mudah didapati di tempat saya membeli" at bounding box center [479, 113] width 426 height 13
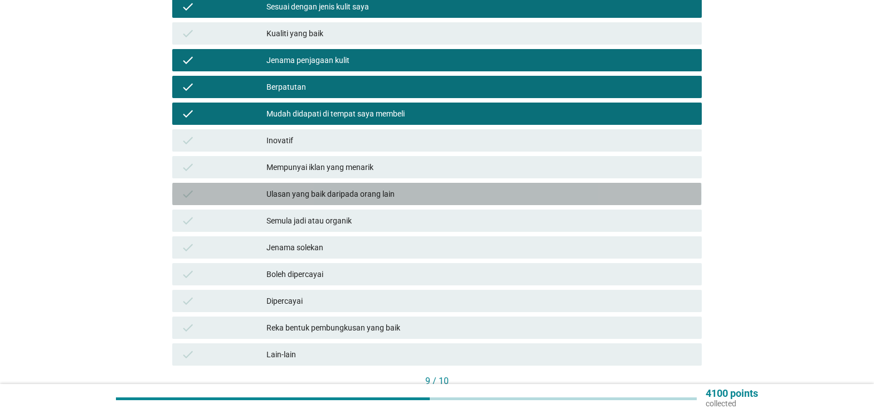
click at [354, 183] on div "check Ulasan yang baik daripada orang lain" at bounding box center [436, 194] width 529 height 22
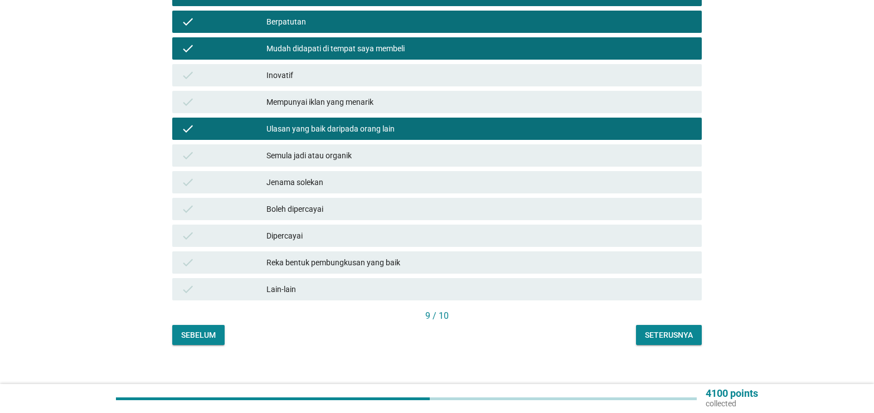
scroll to position [295, 0]
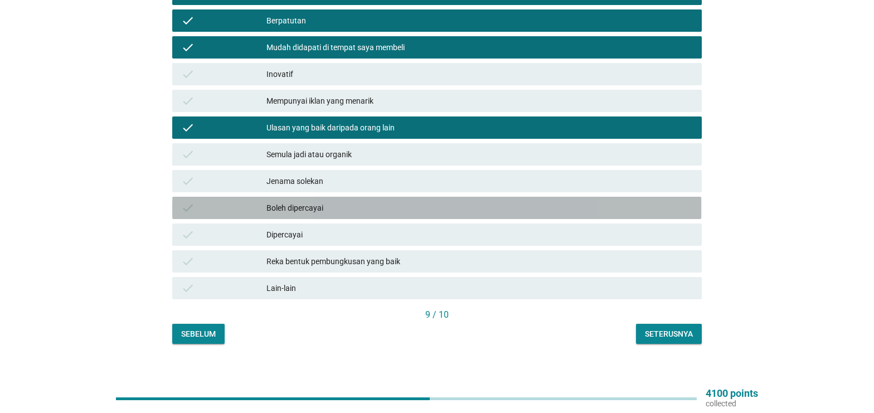
click at [339, 201] on div "Boleh dipercayai" at bounding box center [479, 207] width 426 height 13
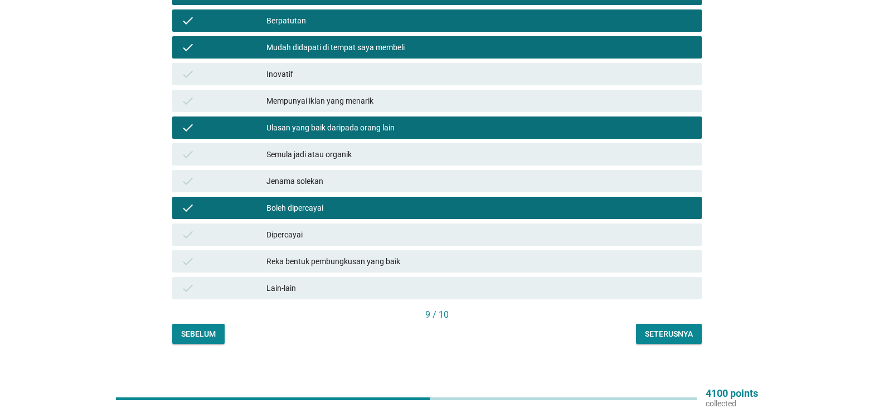
click at [666, 328] on div "Seterusnya" at bounding box center [669, 334] width 48 height 12
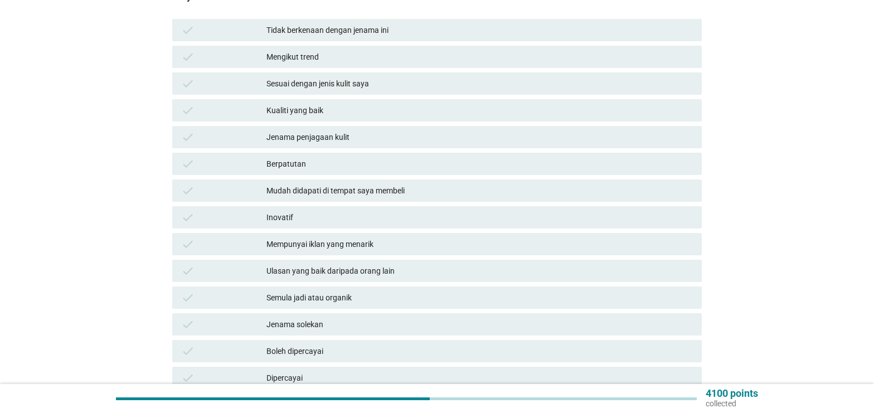
scroll to position [172, 0]
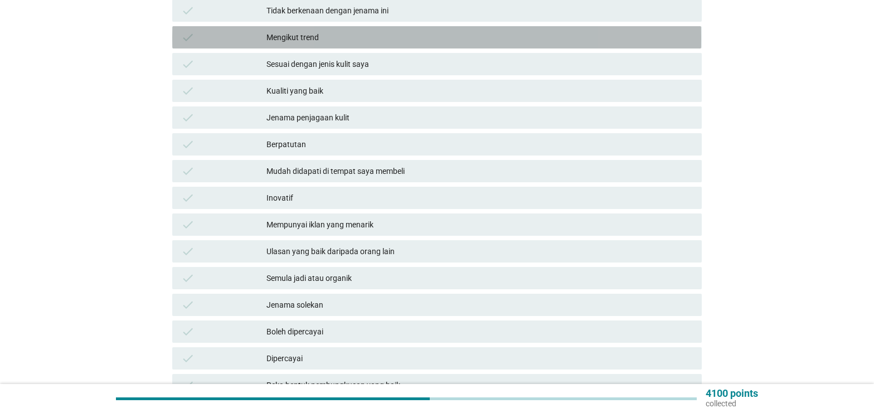
click at [335, 37] on div "check Mengikut trend" at bounding box center [436, 37] width 529 height 22
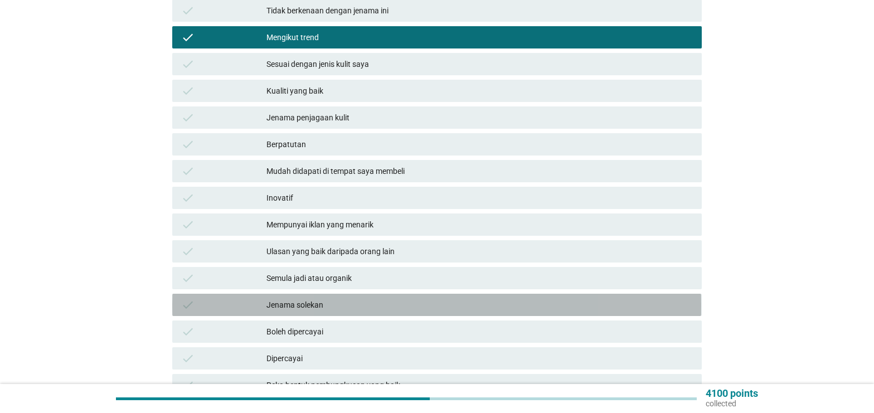
click at [296, 298] on div "Jenama solekan" at bounding box center [479, 304] width 426 height 13
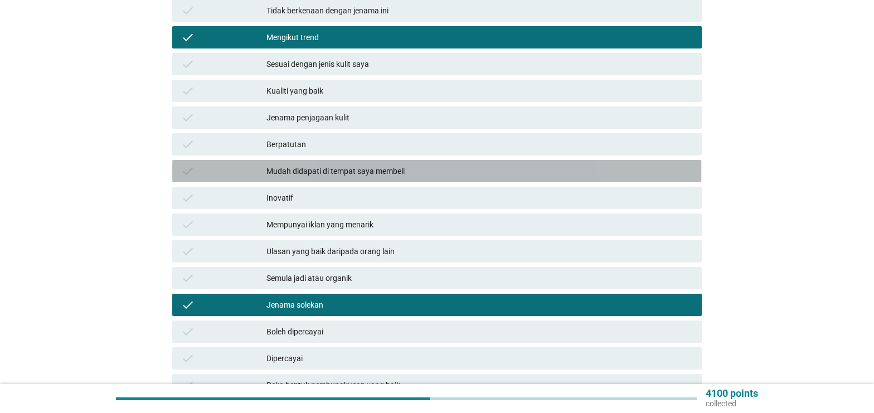
click at [296, 171] on div "check Mudah didapati di tempat saya membeli" at bounding box center [436, 171] width 529 height 22
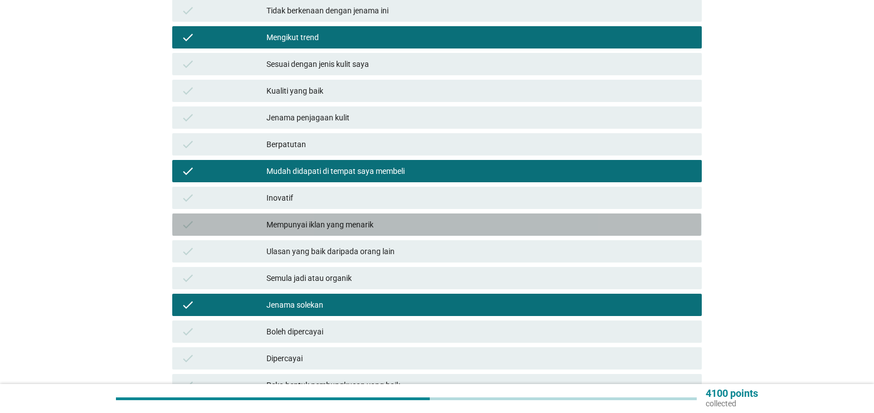
click at [315, 219] on div "Mempunyai iklan yang menarik" at bounding box center [479, 224] width 426 height 13
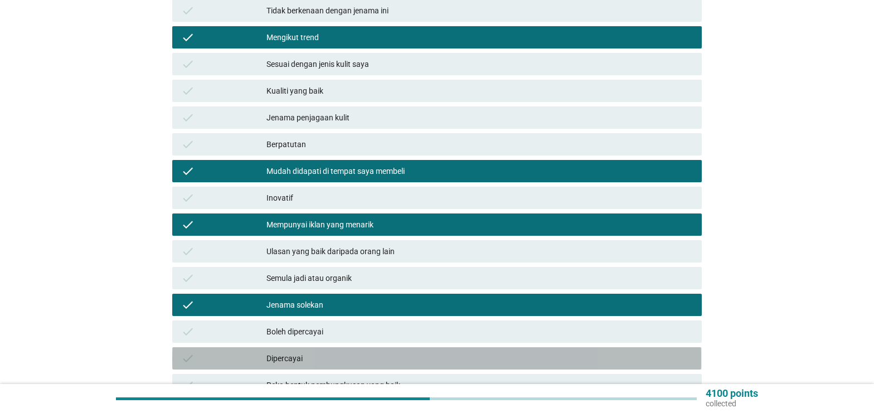
click at [306, 352] on div "Dipercayai" at bounding box center [479, 358] width 426 height 13
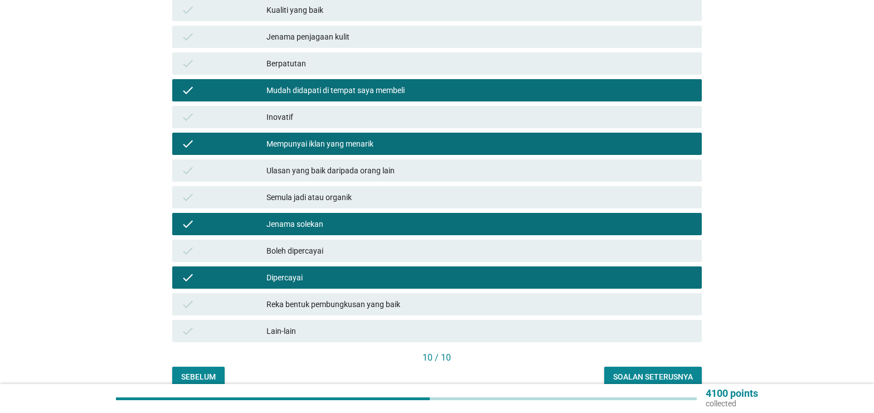
scroll to position [295, 0]
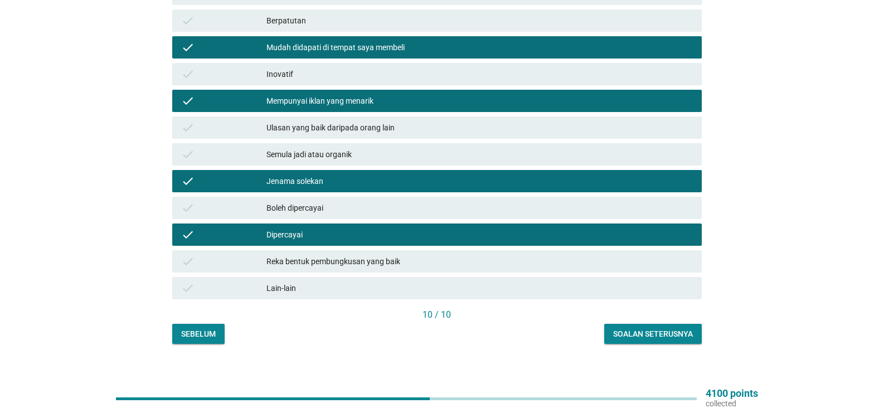
click at [521, 255] on div "Reka bentuk pembungkusan yang baik" at bounding box center [479, 261] width 426 height 13
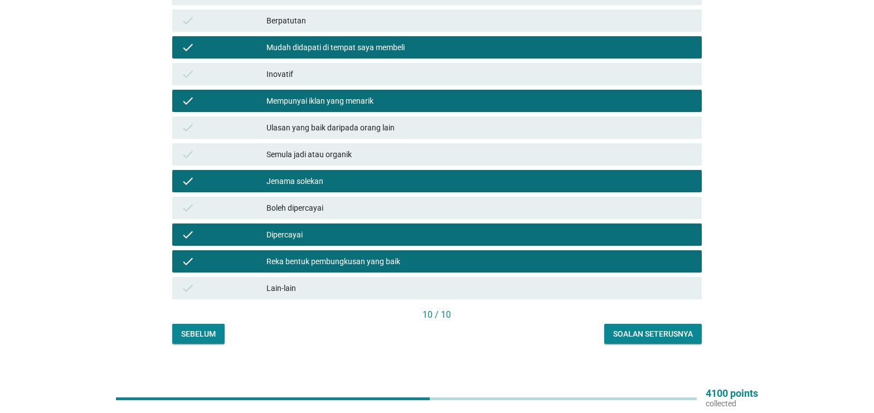
click at [623, 324] on button "Soalan seterusnya" at bounding box center [652, 334] width 97 height 20
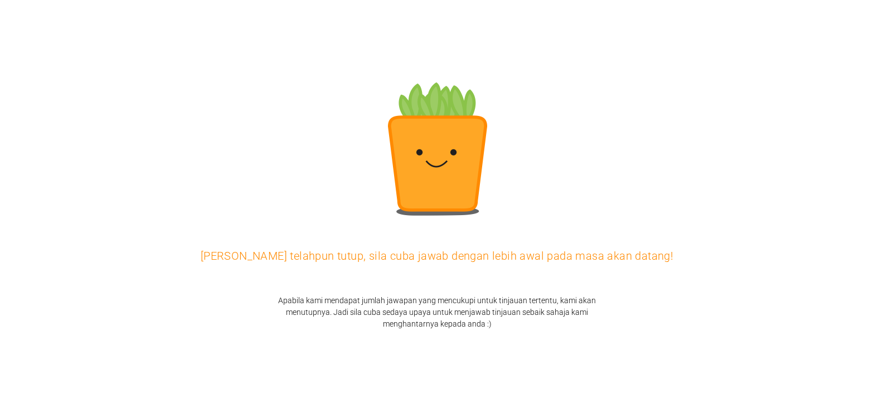
scroll to position [0, 0]
